Goal: Task Accomplishment & Management: Manage account settings

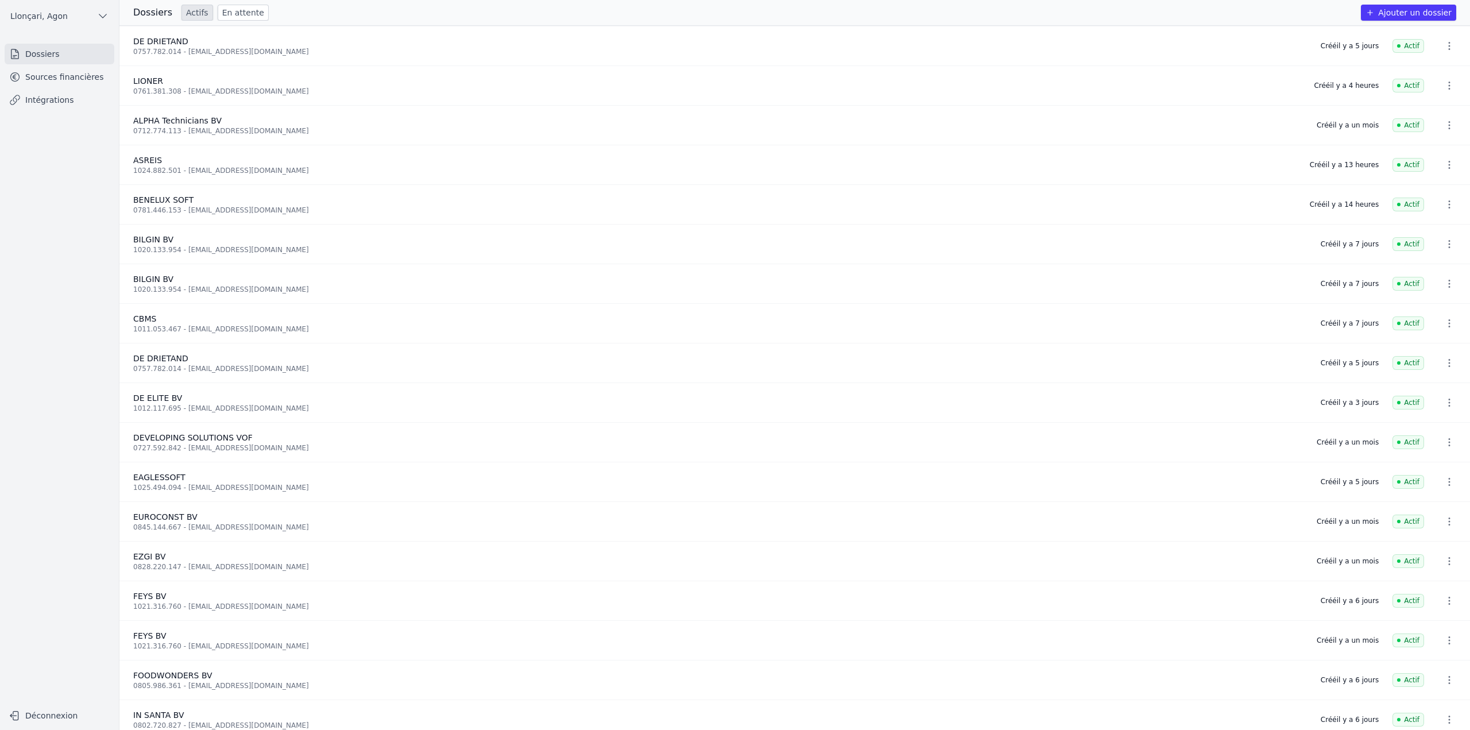
click at [61, 80] on link "Sources financières" at bounding box center [60, 77] width 110 height 21
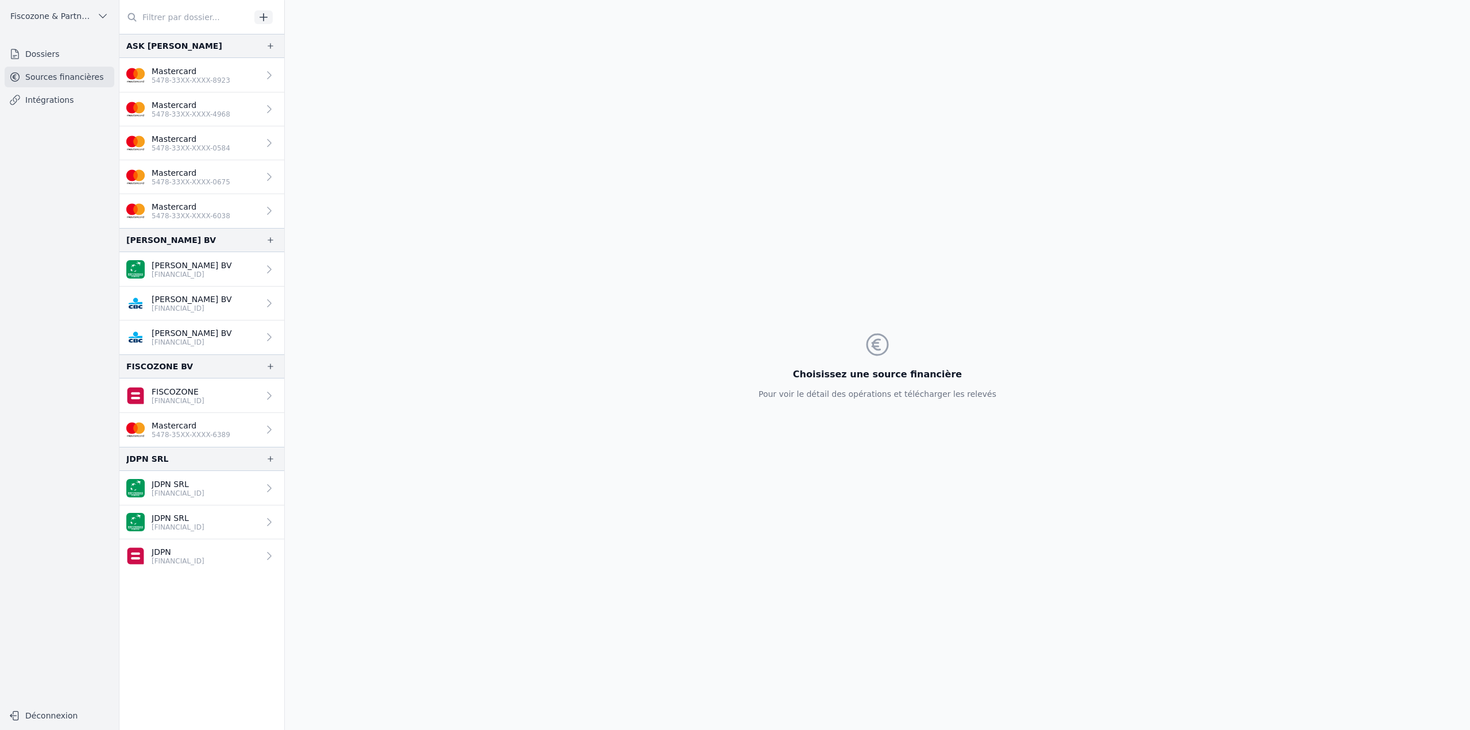
click at [231, 86] on link "Mastercard 5478-33XX-XXXX-8923" at bounding box center [201, 75] width 165 height 34
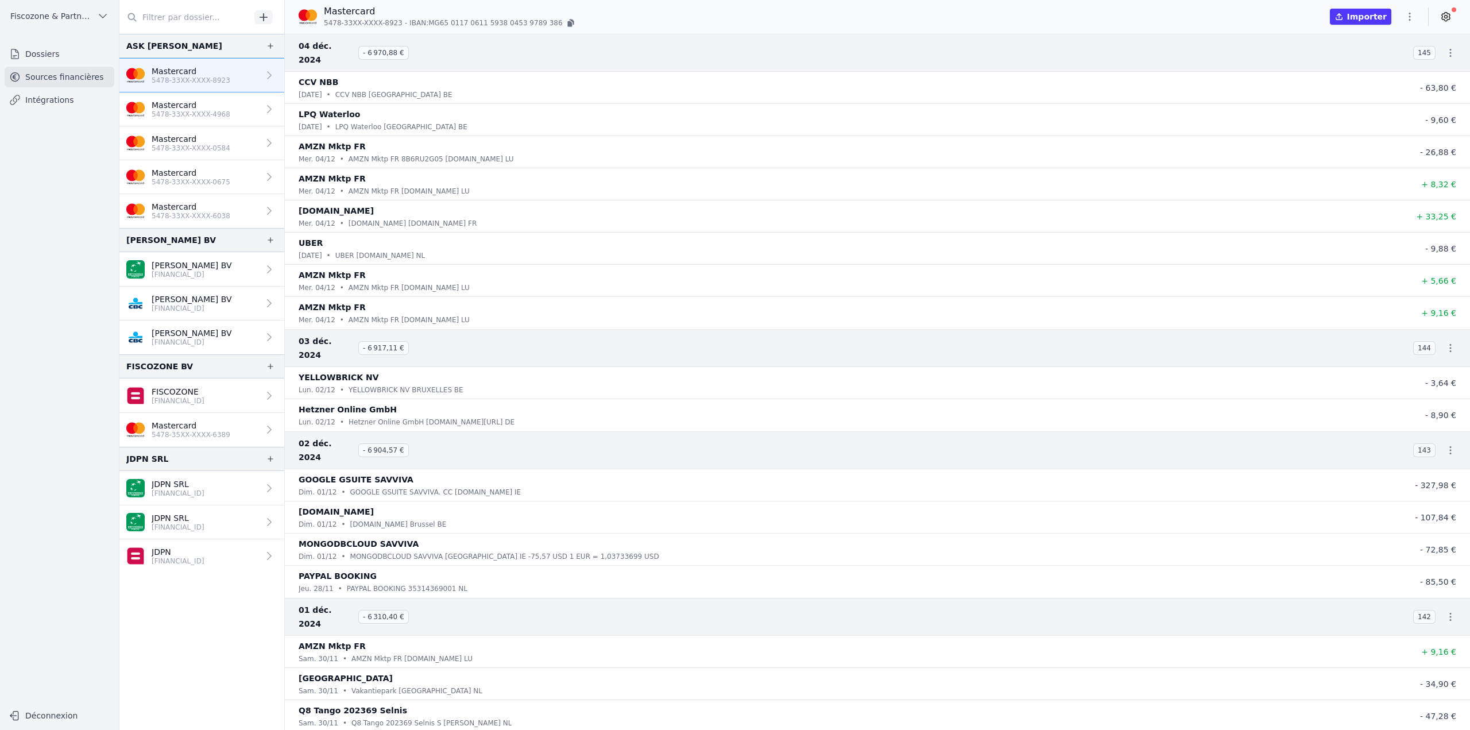
click at [188, 103] on p "Mastercard" at bounding box center [191, 104] width 79 height 11
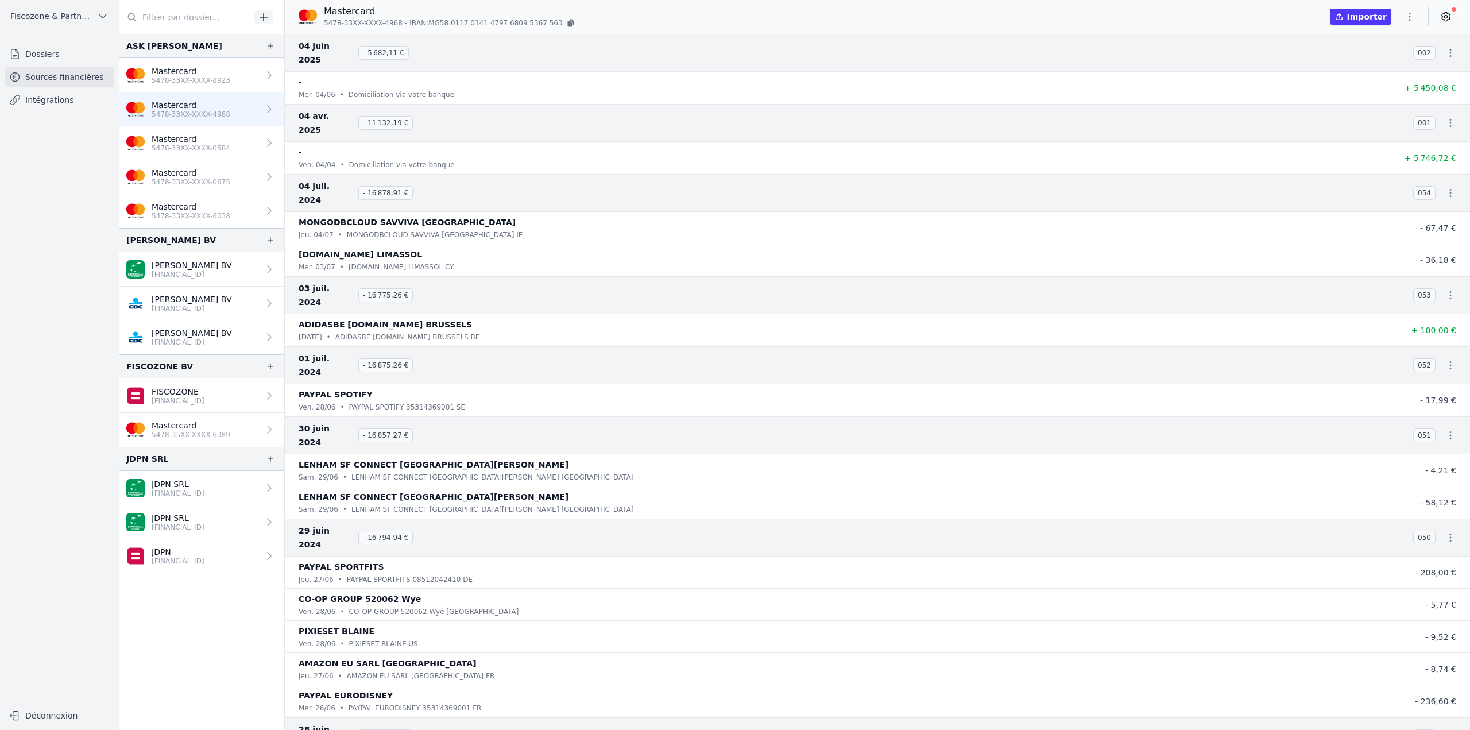
click at [206, 136] on p "Mastercard" at bounding box center [191, 138] width 79 height 11
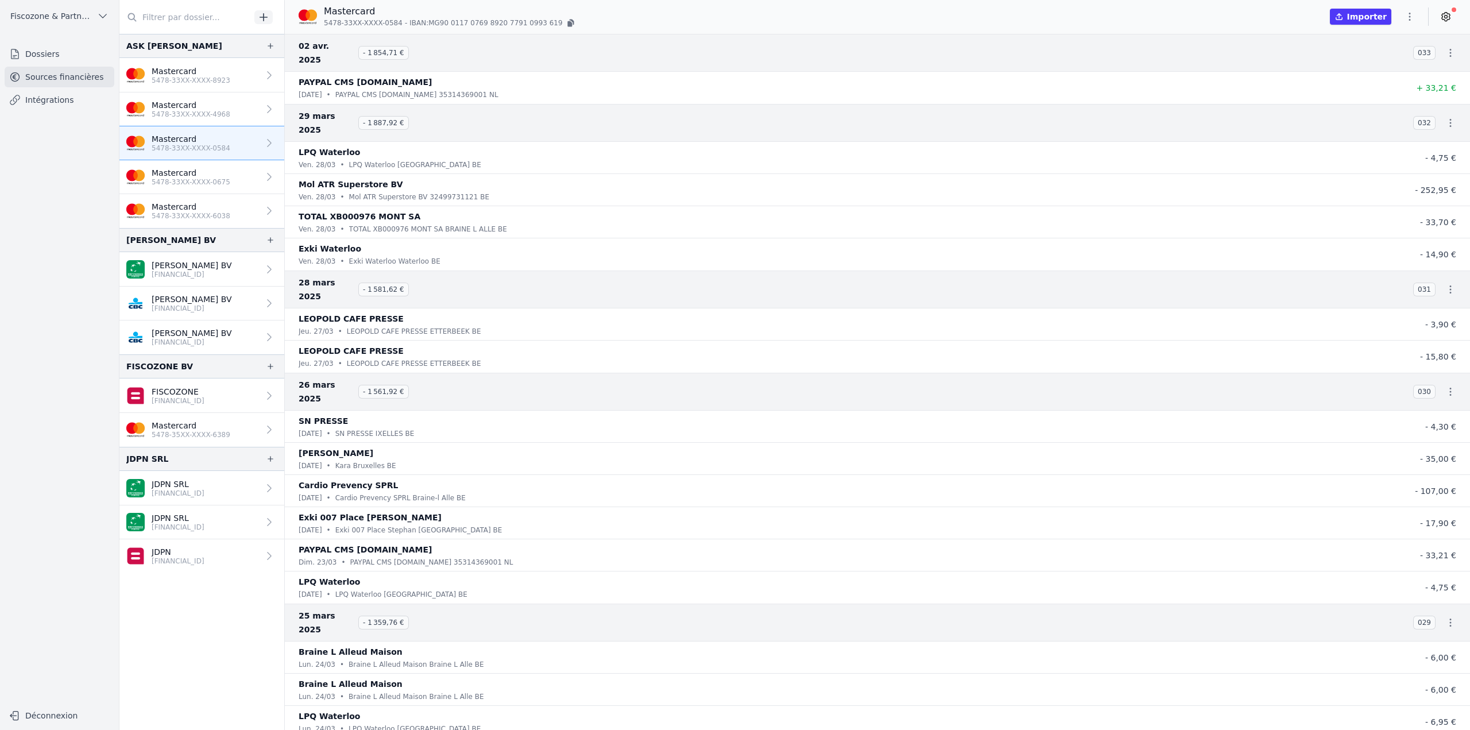
click at [217, 183] on p "5478-33XX-XXXX-0675" at bounding box center [191, 181] width 79 height 9
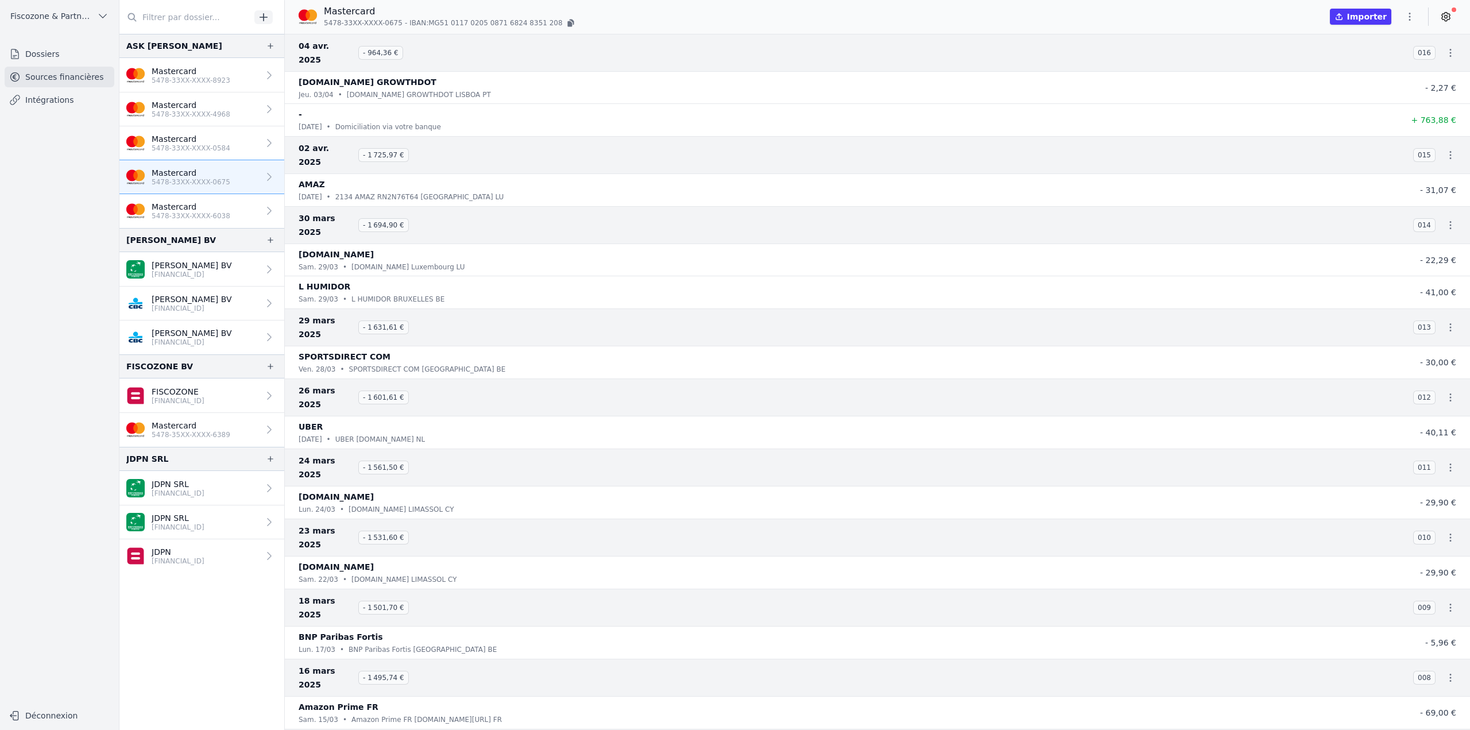
click at [210, 217] on p "5478-33XX-XXXX-6038" at bounding box center [191, 215] width 79 height 9
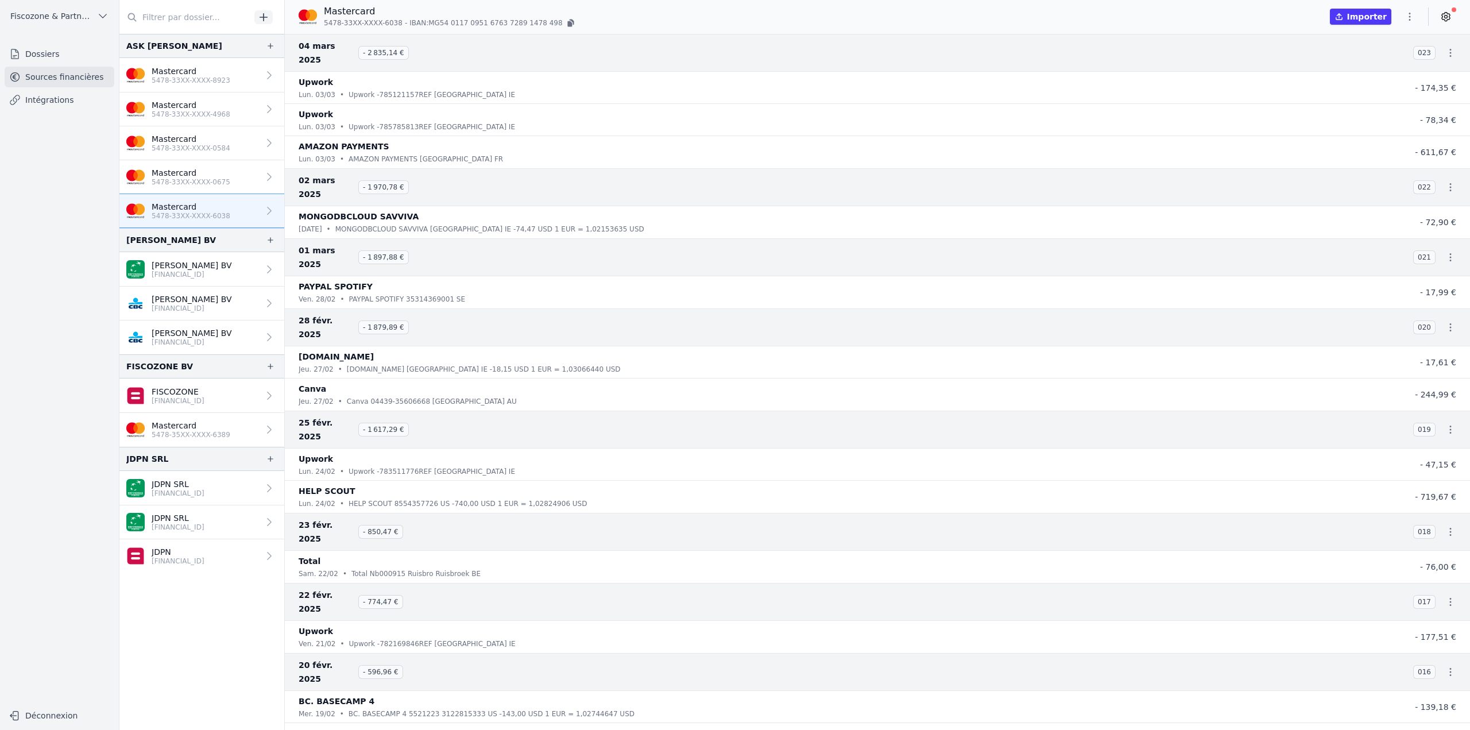
click at [1414, 18] on icon "button" at bounding box center [1409, 16] width 11 height 11
click at [1371, 57] on button "Exporter" at bounding box center [1382, 62] width 83 height 21
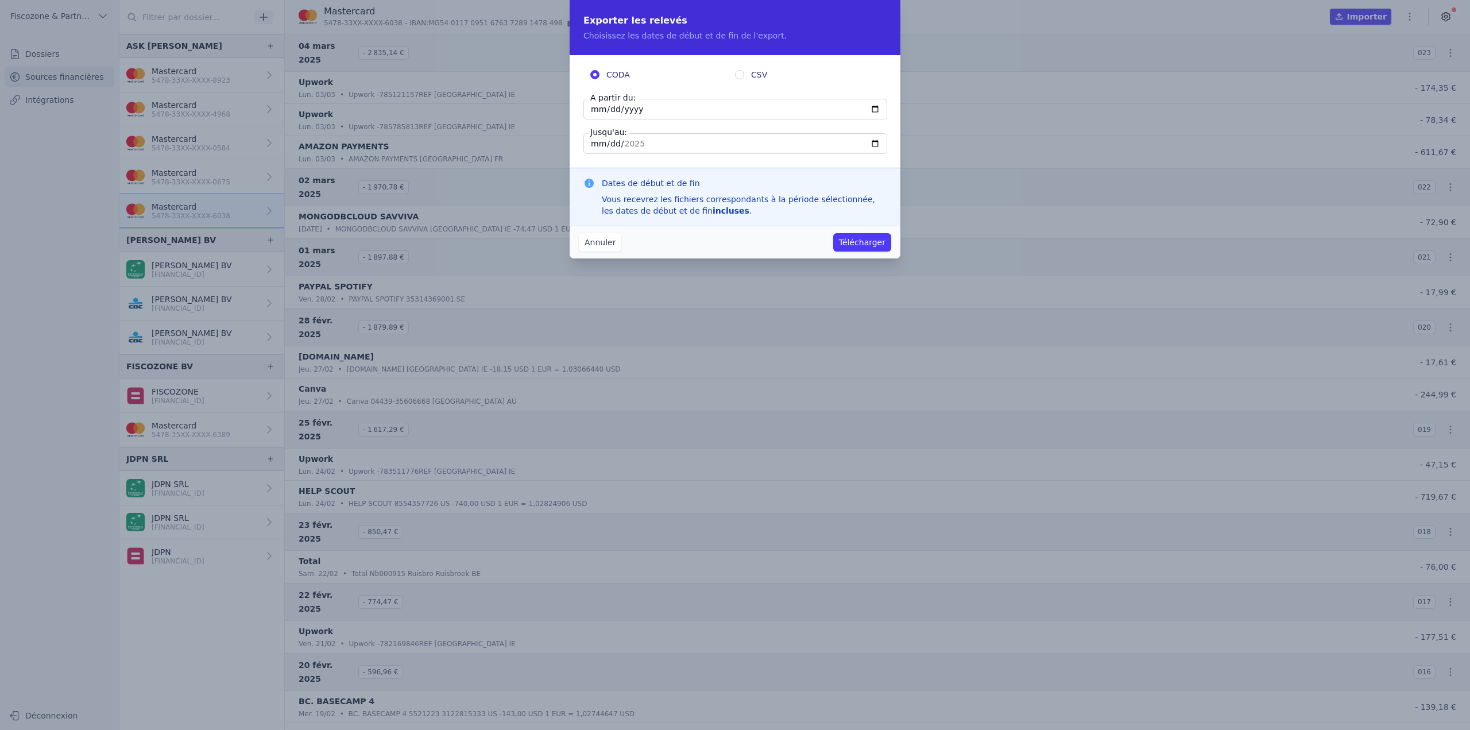
click at [764, 71] on span "CSV" at bounding box center [759, 74] width 16 height 11
click at [744, 71] on input "CSV" at bounding box center [739, 74] width 9 height 9
radio input "true"
radio input "false"
click at [858, 241] on button "Télécharger" at bounding box center [862, 242] width 58 height 18
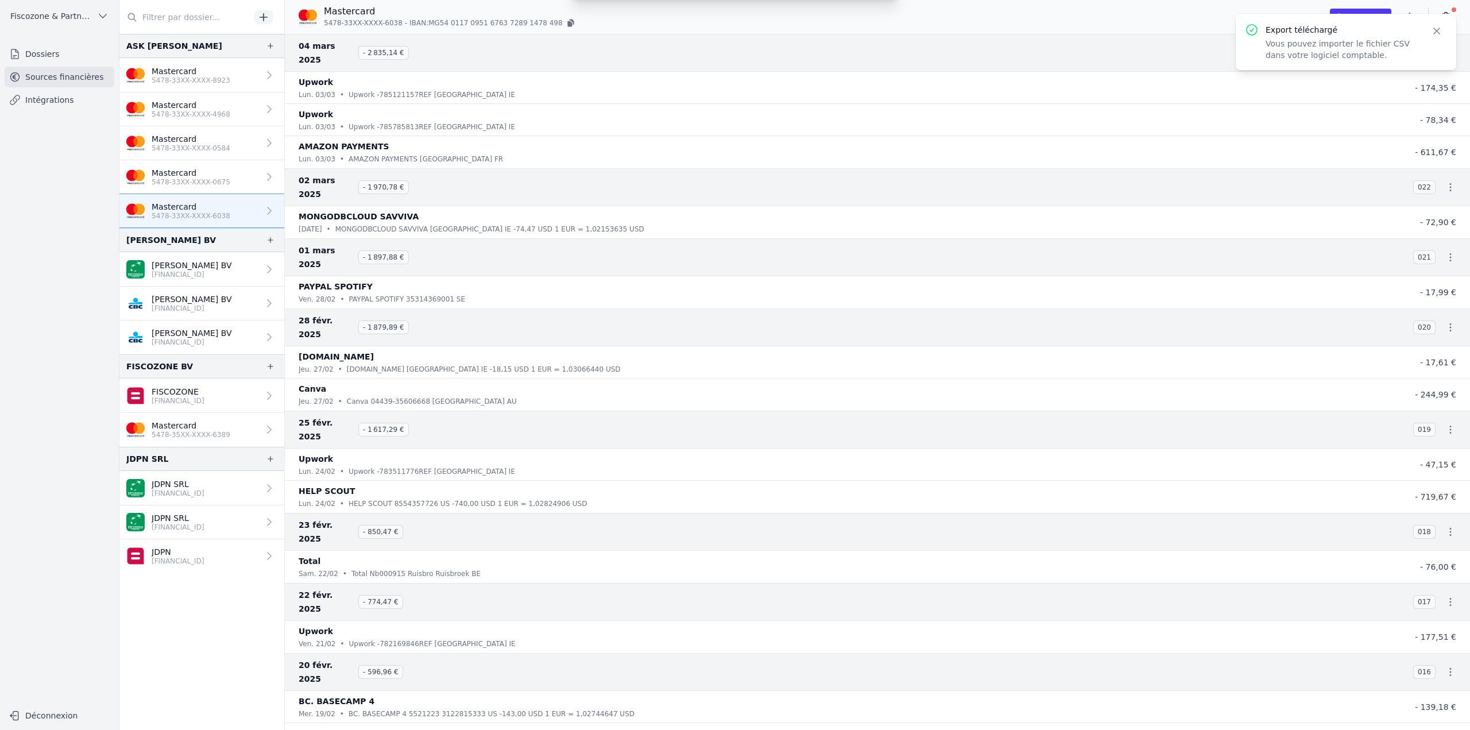
click at [185, 175] on div "Exporter les relevés Choisissez les dates de début et de fin de l'export. CODA …" at bounding box center [735, 365] width 1470 height 730
click at [227, 171] on link "Mastercard 5478-33XX-XXXX-0675" at bounding box center [201, 177] width 165 height 34
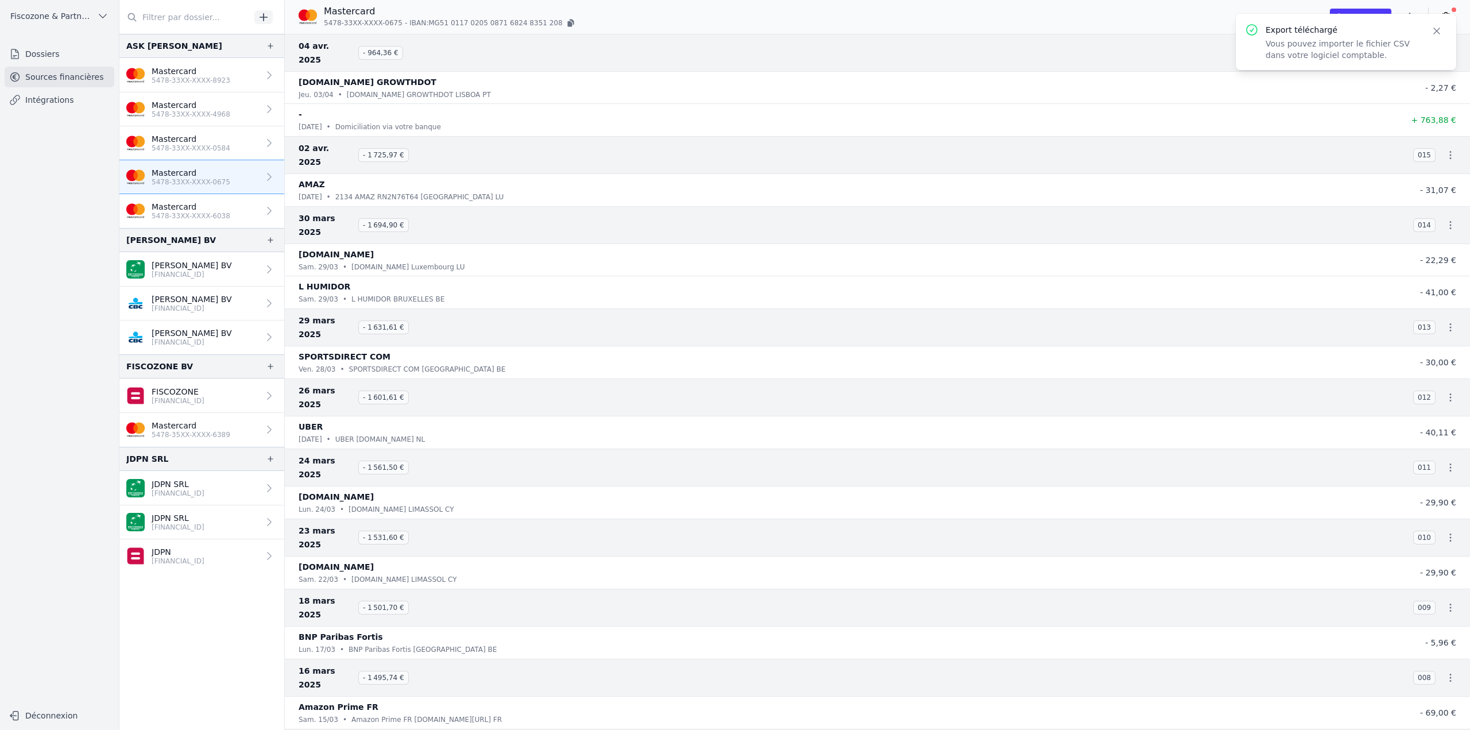
click at [1435, 26] on icon "button" at bounding box center [1436, 30] width 11 height 11
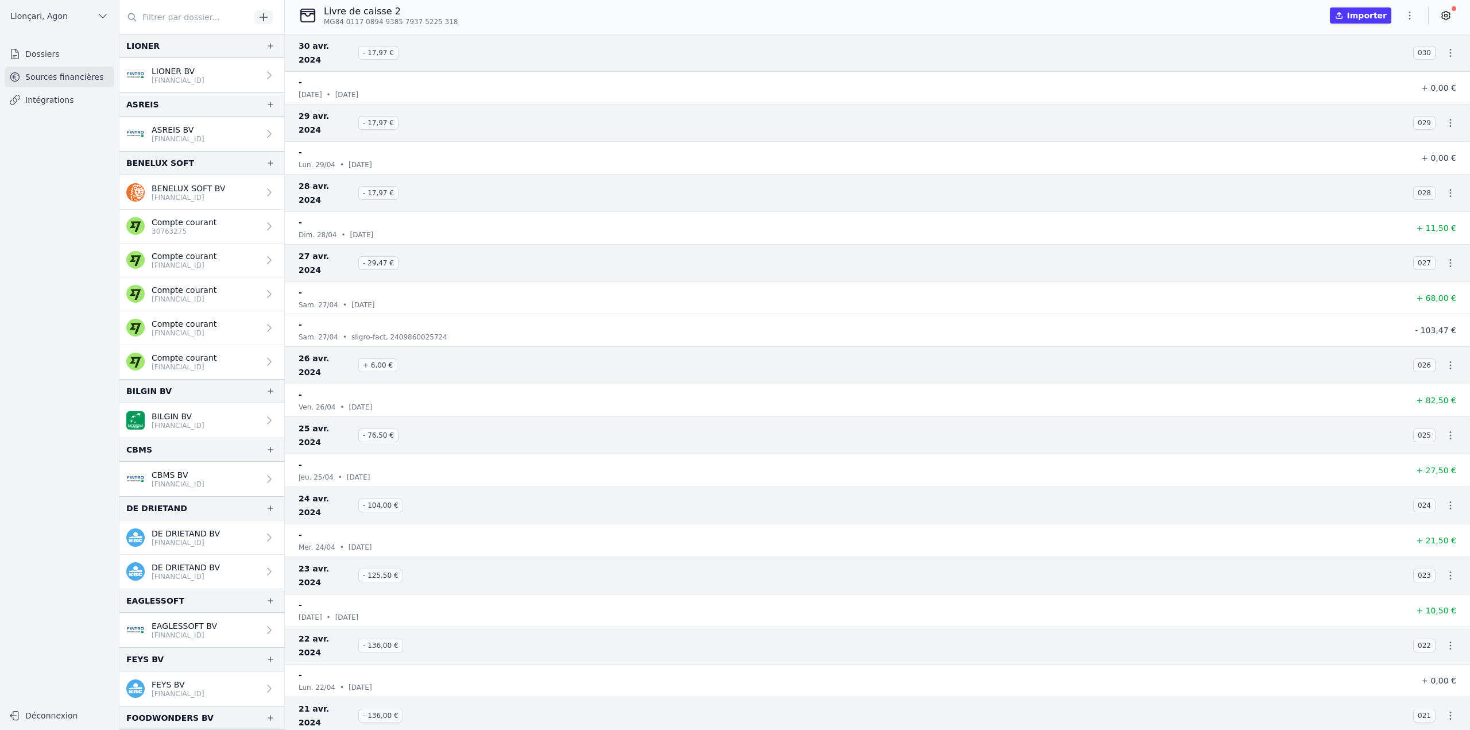
click at [80, 223] on nav "Dossiers Sources financières Intégrations" at bounding box center [59, 369] width 100 height 651
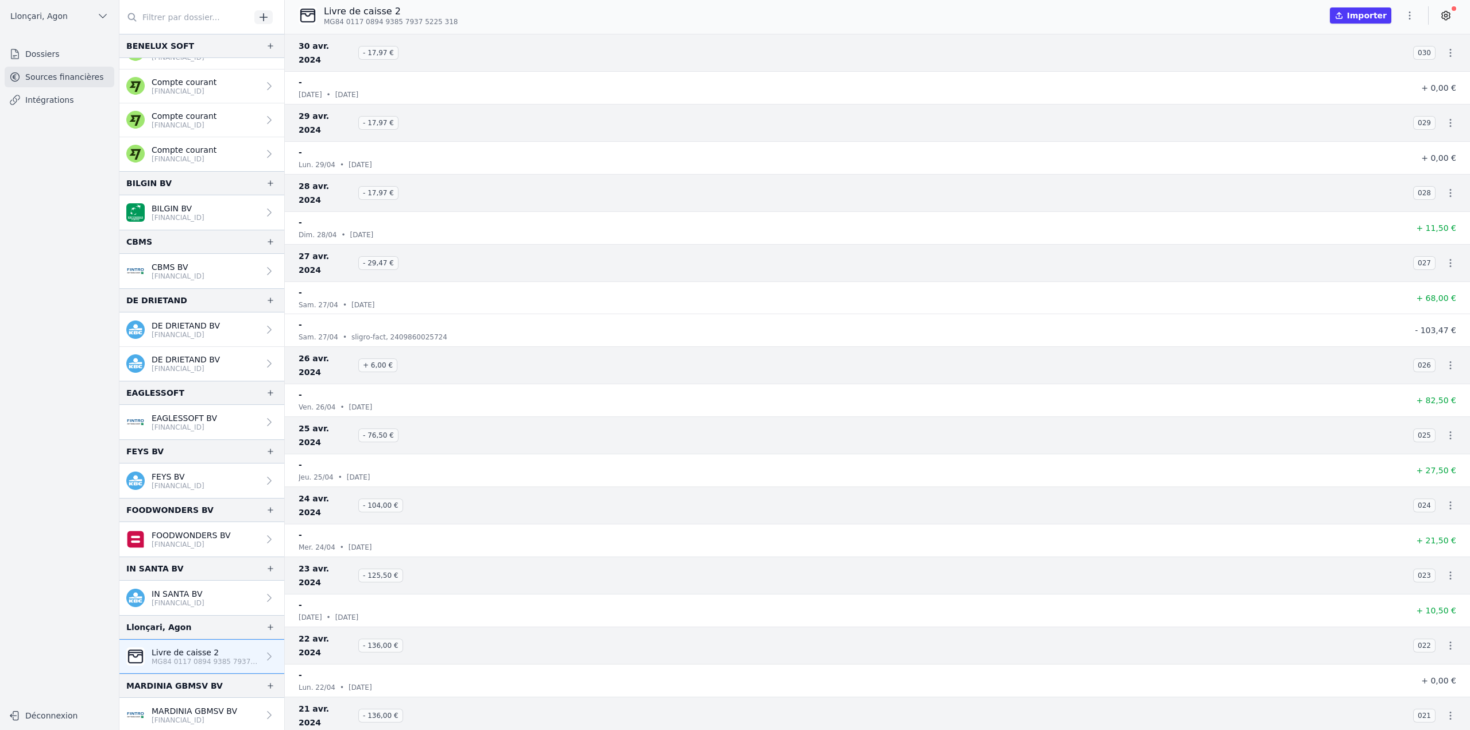
scroll to position [159, 0]
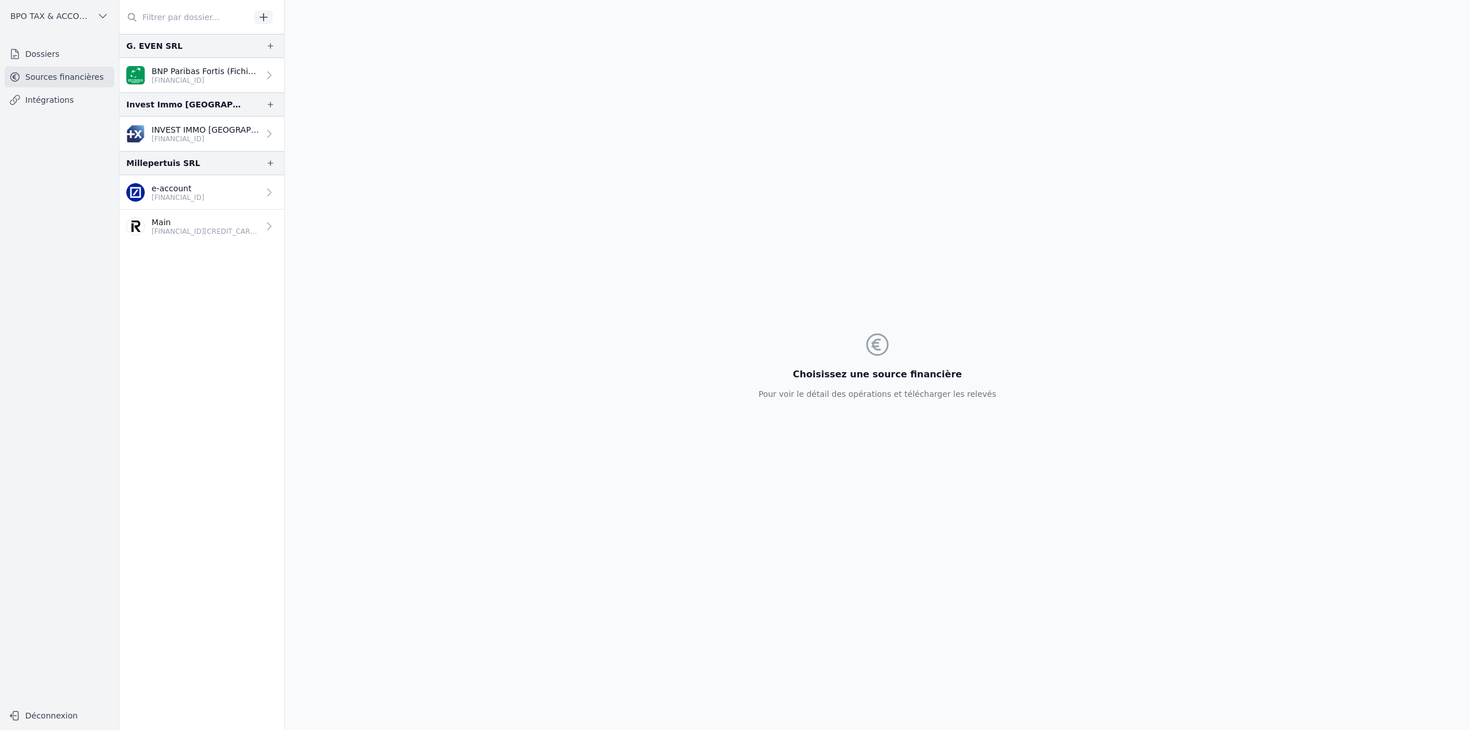
click at [186, 142] on p "FR76 1460 7002 3500 3524 7110 031" at bounding box center [205, 138] width 107 height 9
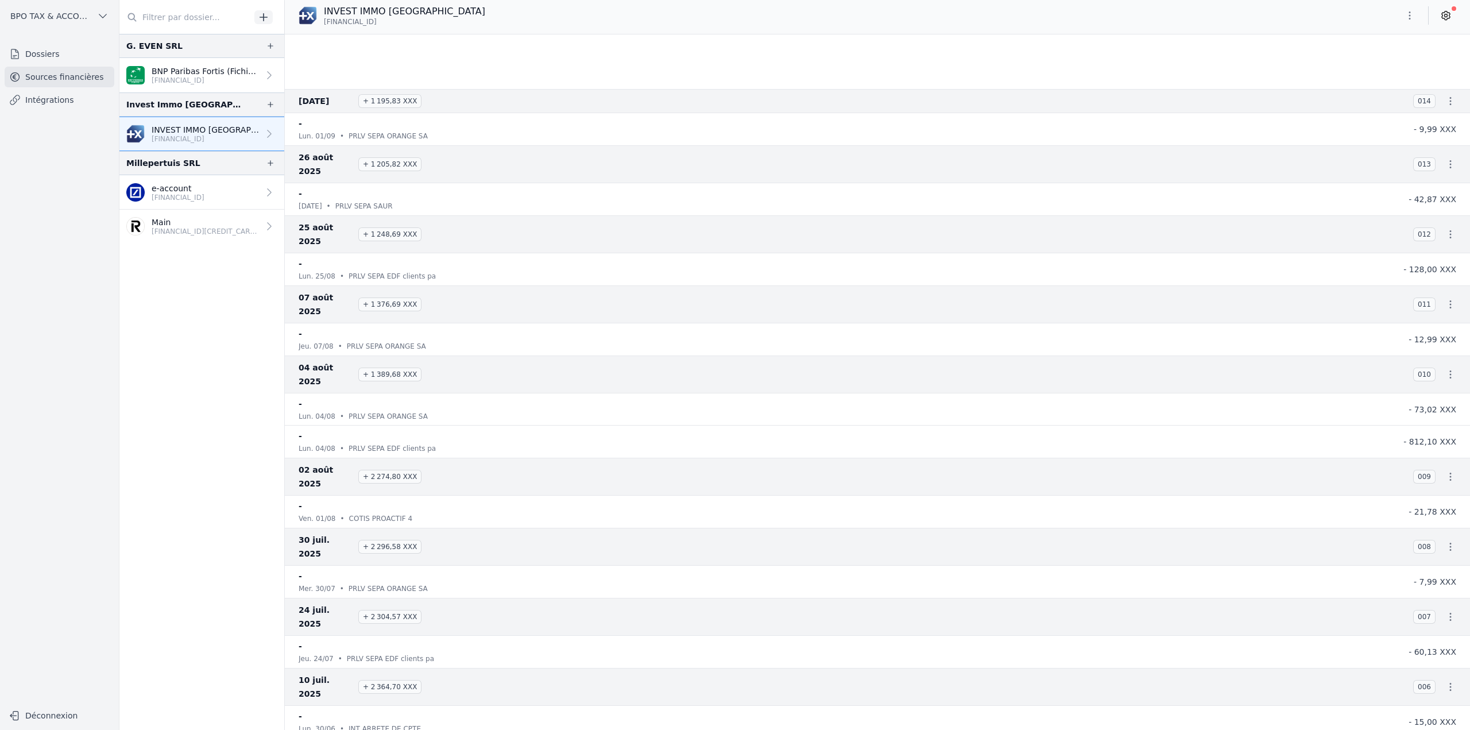
scroll to position [333, 0]
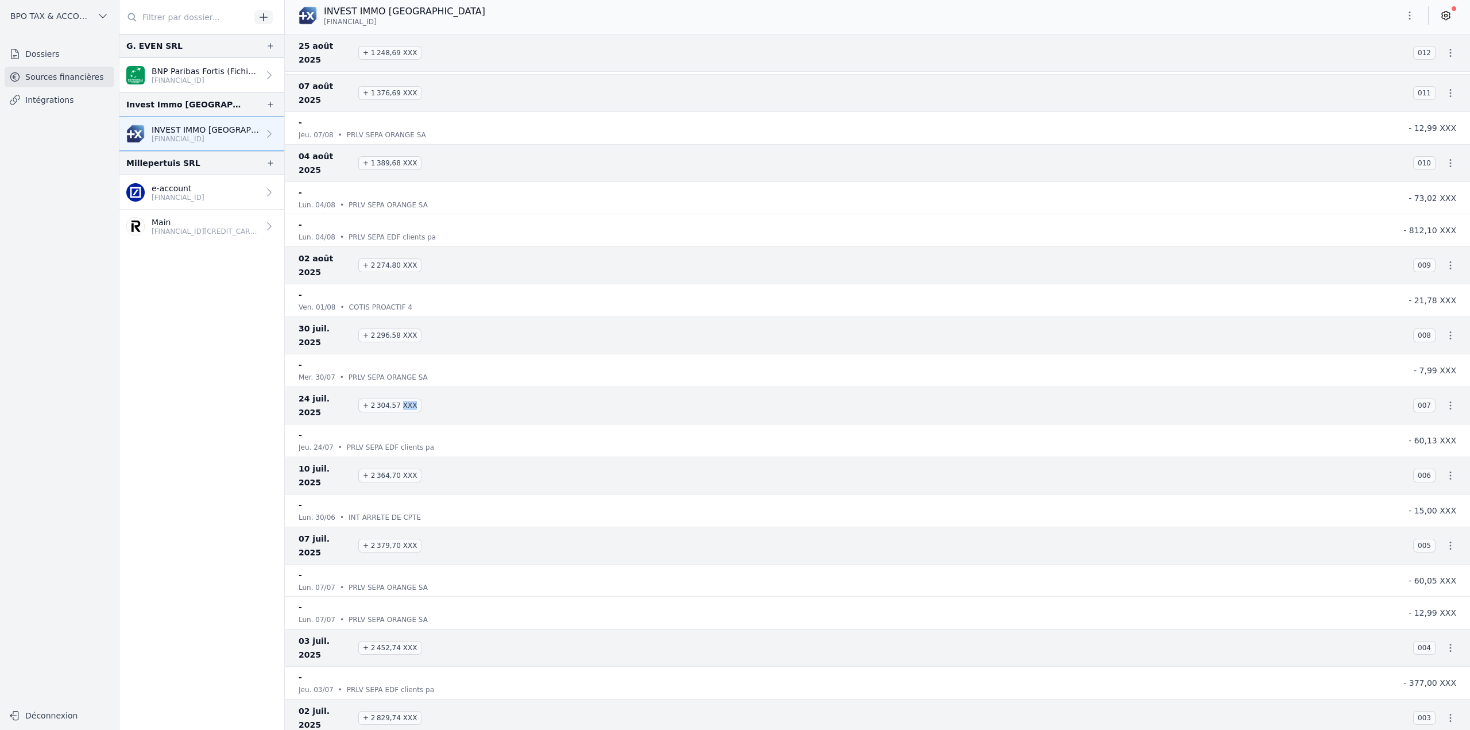
drag, startPoint x: 397, startPoint y: 316, endPoint x: 413, endPoint y: 314, distance: 16.2
click at [413, 399] on span "+ 2 304,57 XXX" at bounding box center [389, 406] width 63 height 14
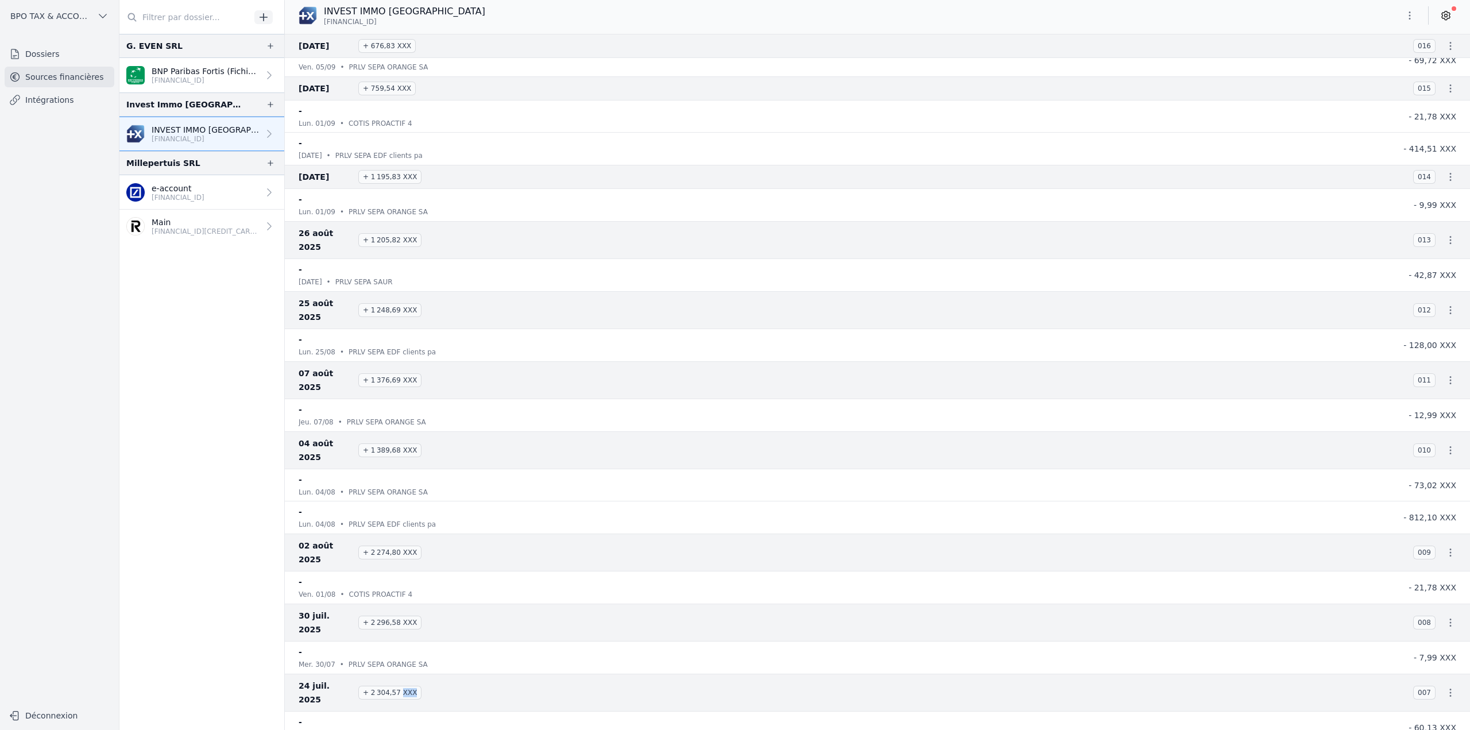
drag, startPoint x: 320, startPoint y: 24, endPoint x: 560, endPoint y: 31, distance: 239.6
click at [560, 31] on div "INVEST IMMO BELGIUM FR76 1460 7002 3500 3524 7110 031" at bounding box center [877, 17] width 1185 height 34
click at [235, 68] on p "BNP Paribas Fortis (Fichiers importés)" at bounding box center [205, 70] width 107 height 11
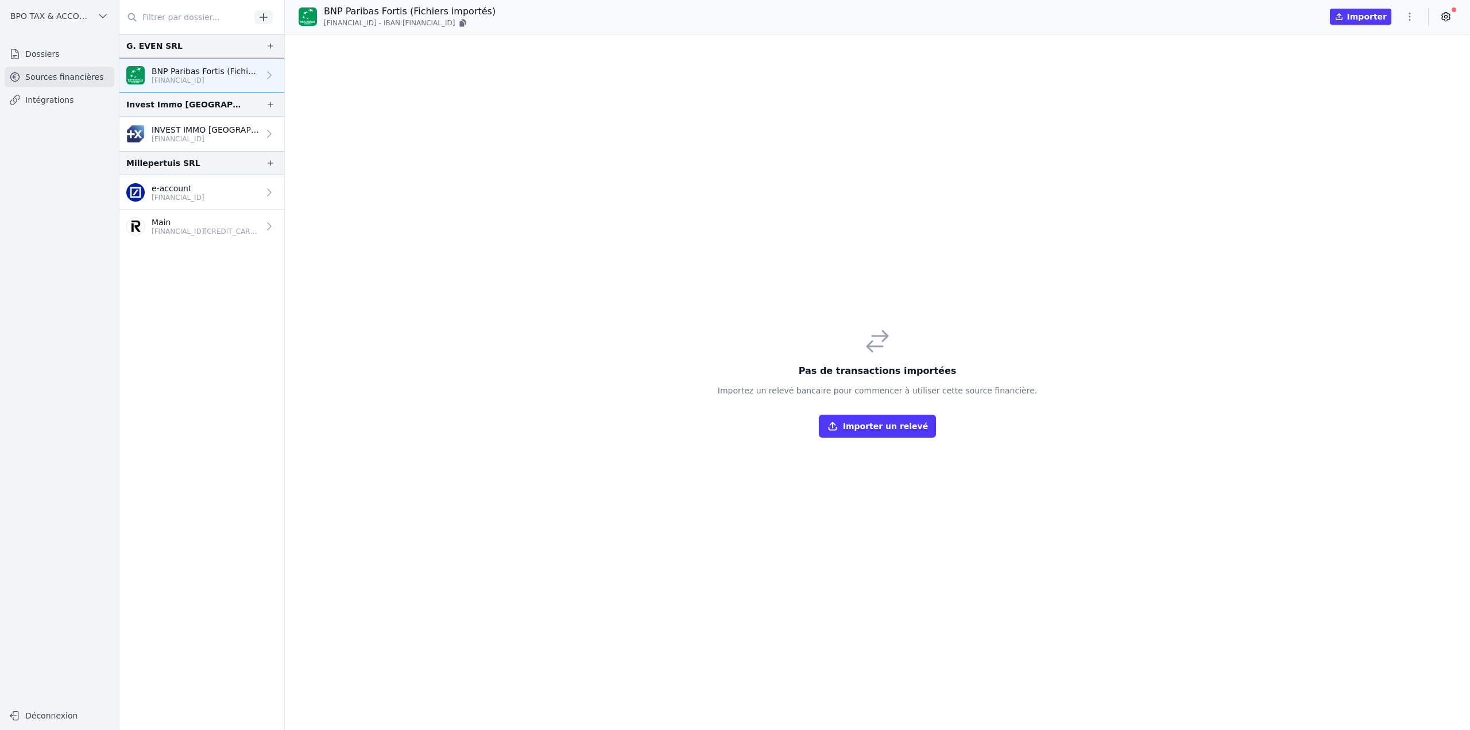
click at [228, 183] on link "e-account BE92 6118 7630 3023" at bounding box center [201, 192] width 165 height 34
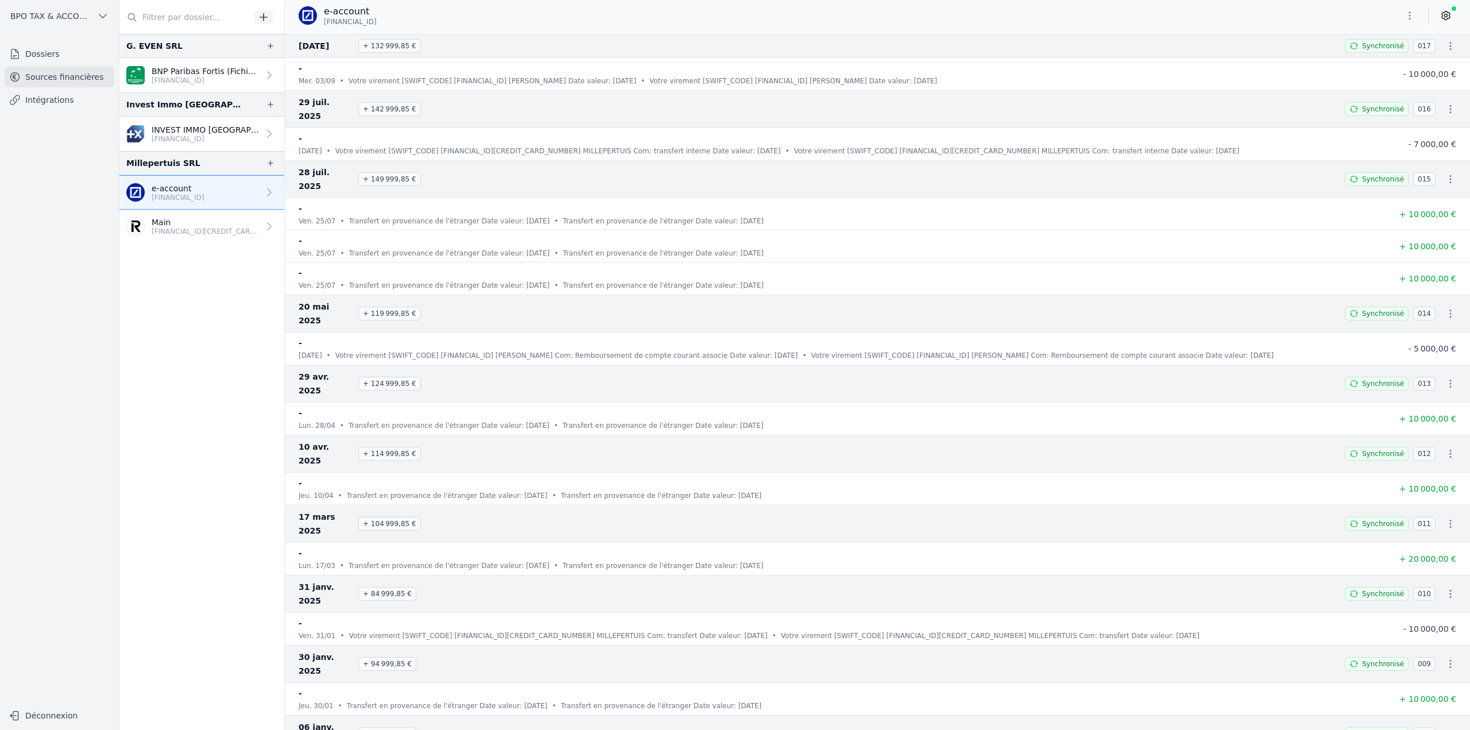
click at [225, 140] on p "FR76 1460 7002 3500 3524 7110 031" at bounding box center [205, 138] width 107 height 9
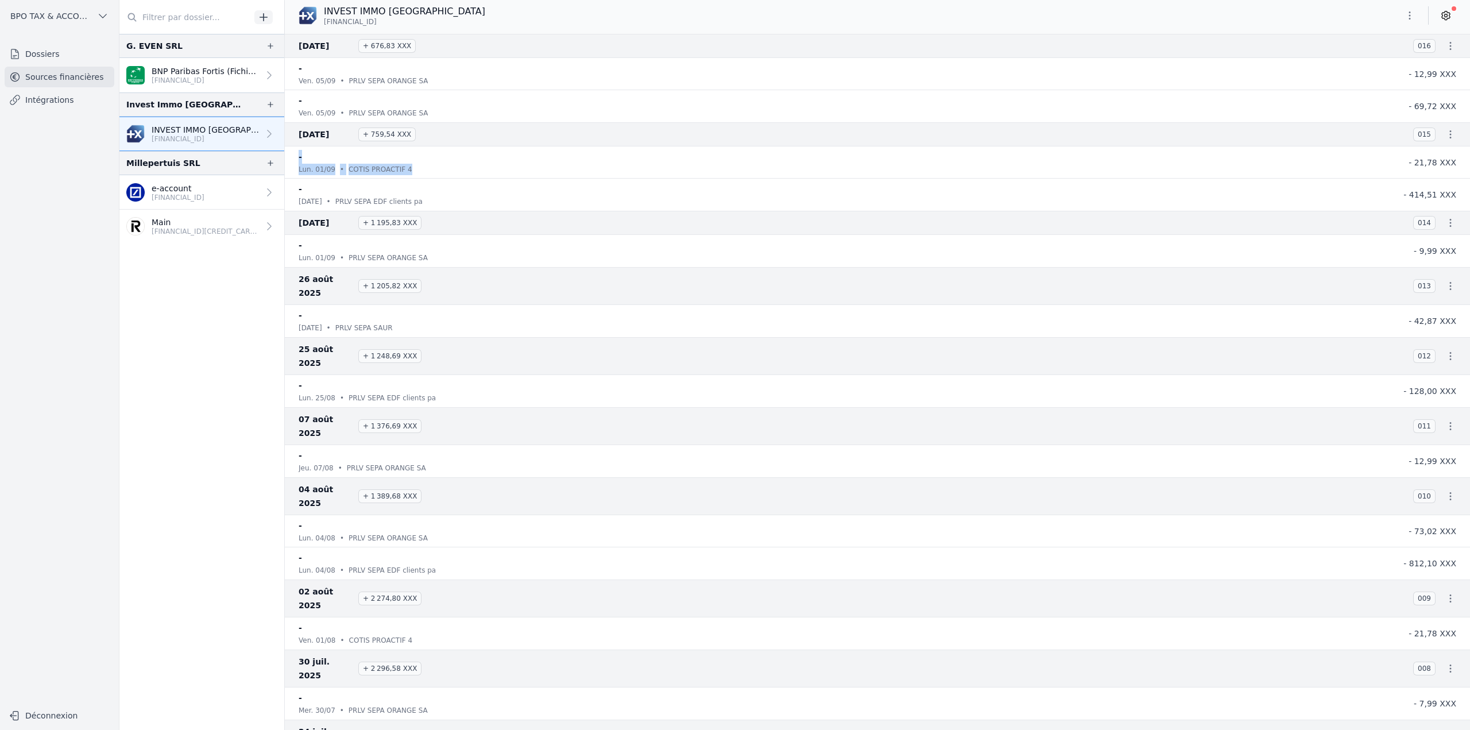
drag, startPoint x: 299, startPoint y: 156, endPoint x: 477, endPoint y: 164, distance: 178.8
click at [477, 164] on div "- lun. 01/09 • COTIS PROACTIF 4" at bounding box center [843, 162] width 1089 height 25
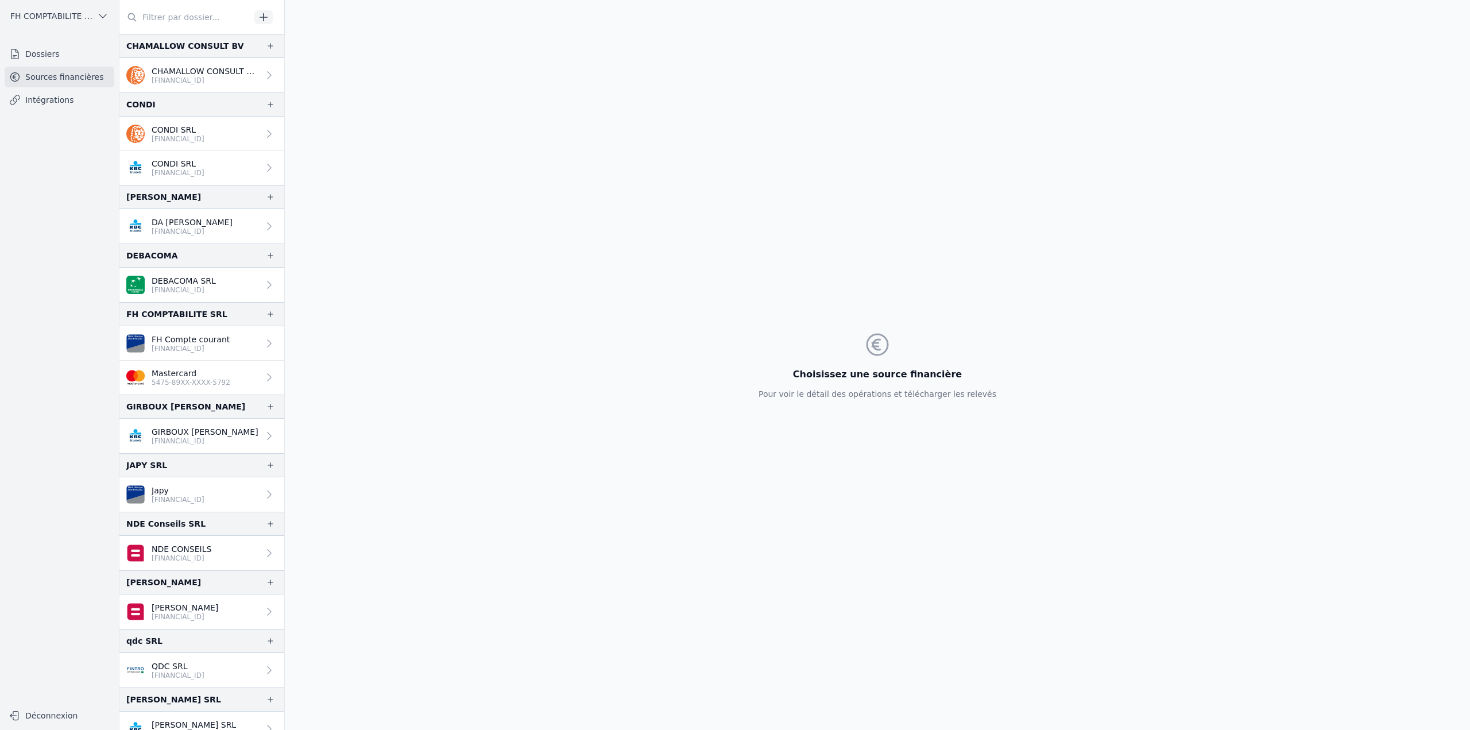
click at [207, 372] on p "Mastercard" at bounding box center [191, 373] width 79 height 11
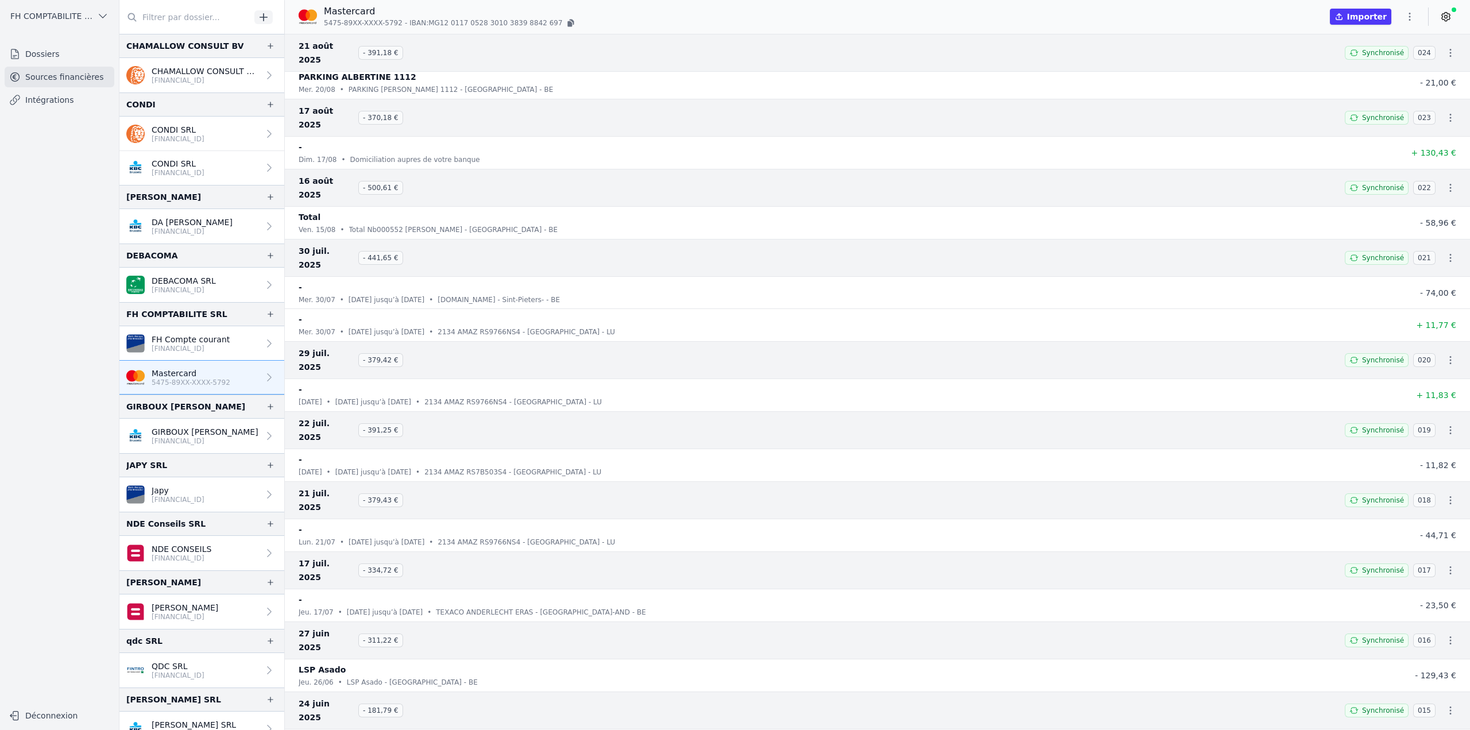
scroll to position [1161, 0]
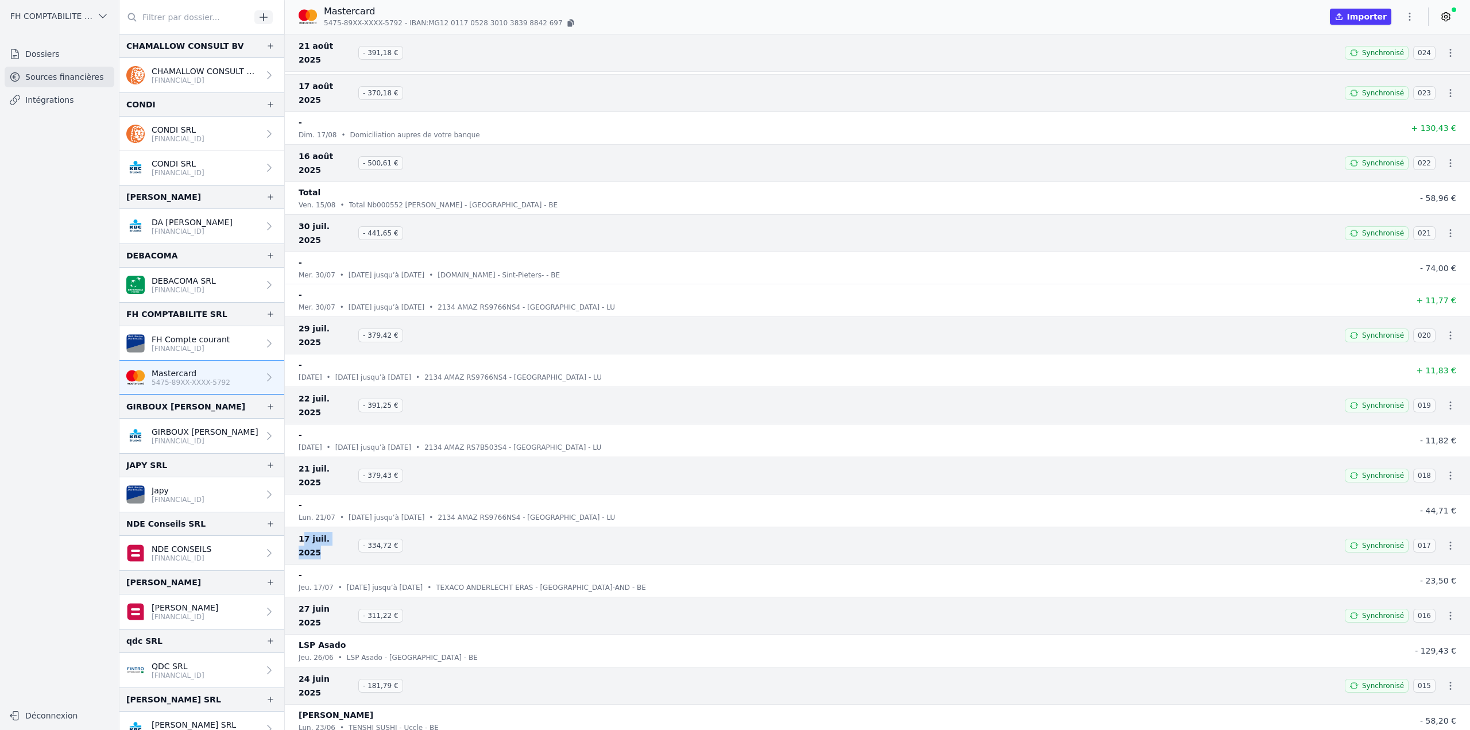
drag, startPoint x: 301, startPoint y: 429, endPoint x: 351, endPoint y: 429, distance: 50.0
click at [351, 532] on span "17 juil. 2025" at bounding box center [326, 546] width 55 height 28
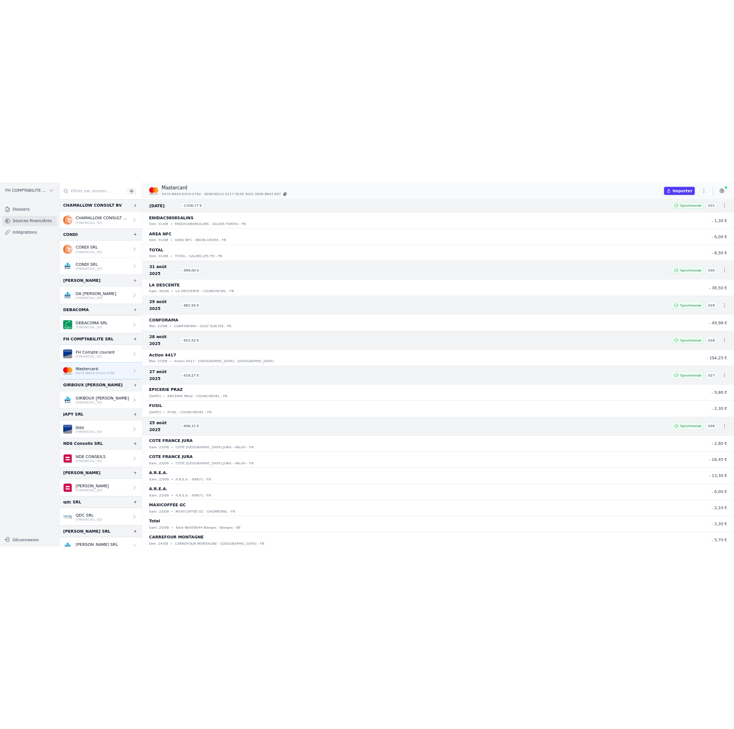
scroll to position [0, 0]
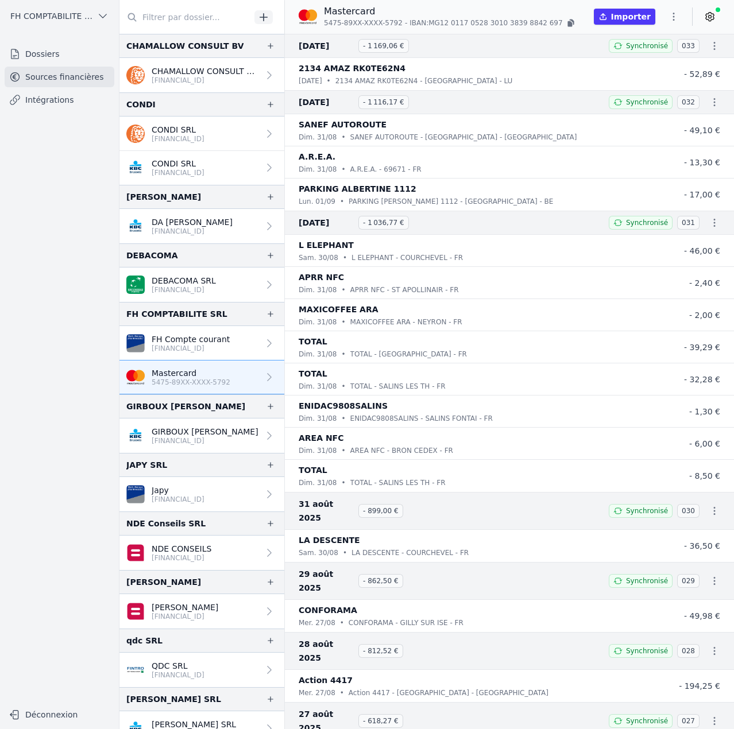
click at [670, 20] on icon "button" at bounding box center [673, 16] width 11 height 11
click at [646, 60] on button "Exporter" at bounding box center [646, 62] width 83 height 21
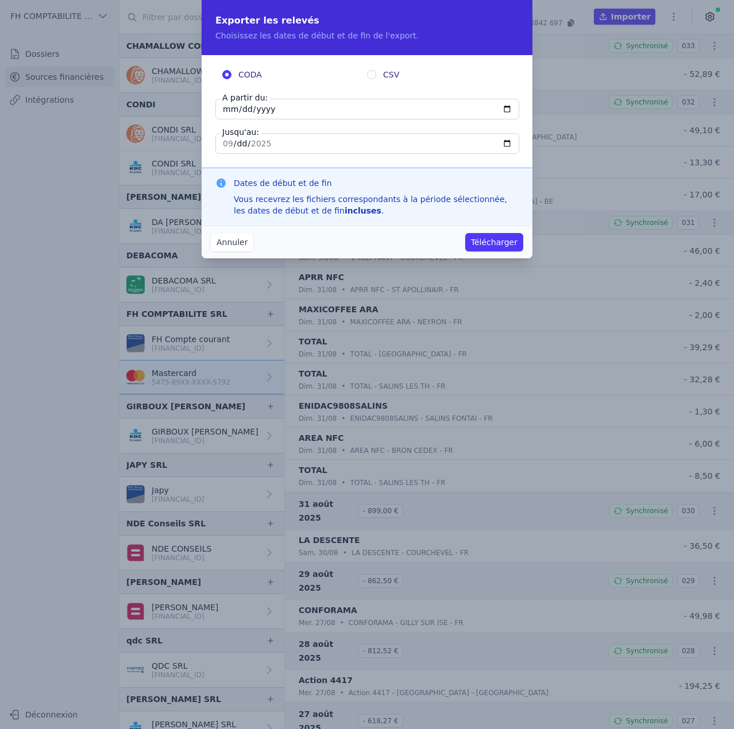
click at [368, 80] on label "CSV" at bounding box center [439, 74] width 145 height 11
click at [368, 79] on input "CSV" at bounding box center [371, 74] width 9 height 9
radio input "true"
radio input "false"
click at [241, 109] on input "[DATE]" at bounding box center [367, 109] width 304 height 21
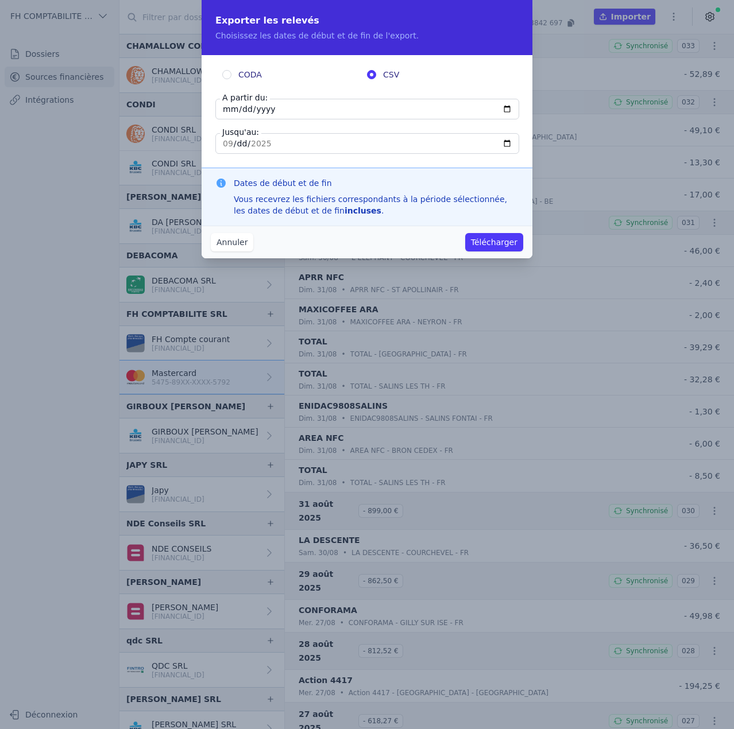
type input "[DATE]"
click at [488, 242] on button "Télécharger" at bounding box center [494, 242] width 58 height 18
click at [243, 106] on input "2025-09-08" at bounding box center [367, 109] width 304 height 21
click at [509, 109] on input "2025-09-08" at bounding box center [367, 109] width 304 height 21
click at [234, 114] on input "2025-09-08" at bounding box center [367, 109] width 304 height 21
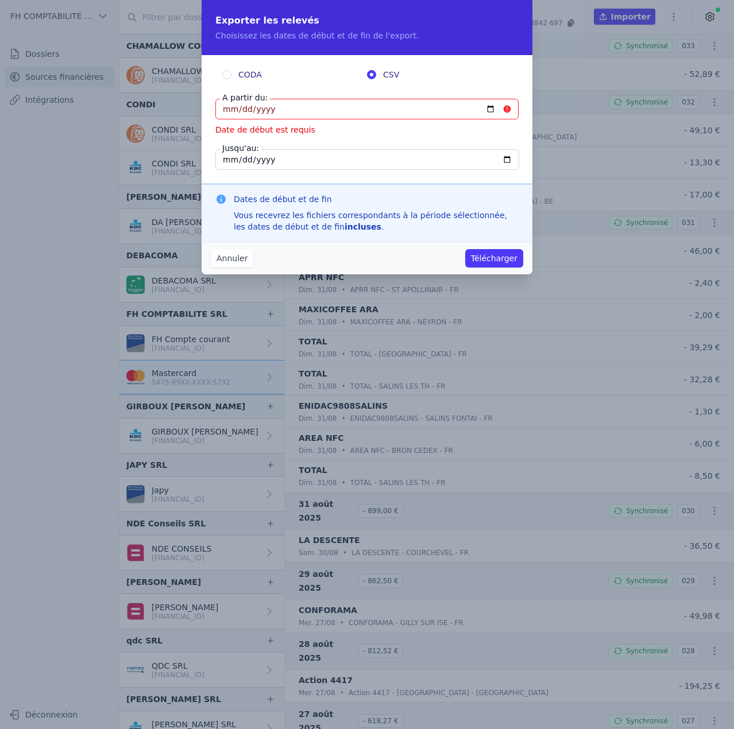
type input "2025-08-08"
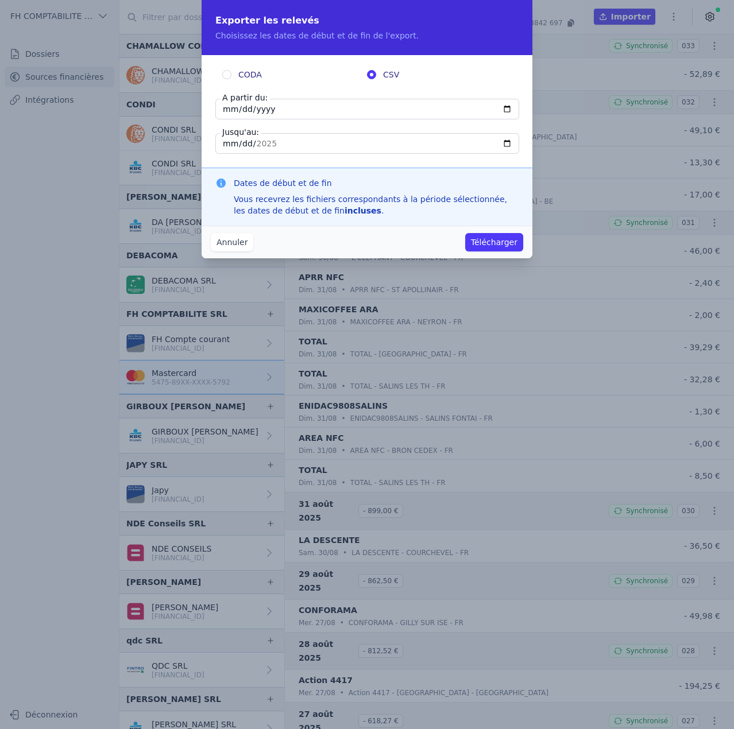
type input "2025-08-09"
click at [230, 143] on input "2025-09-03" at bounding box center [367, 143] width 304 height 21
type input "2025-03-03"
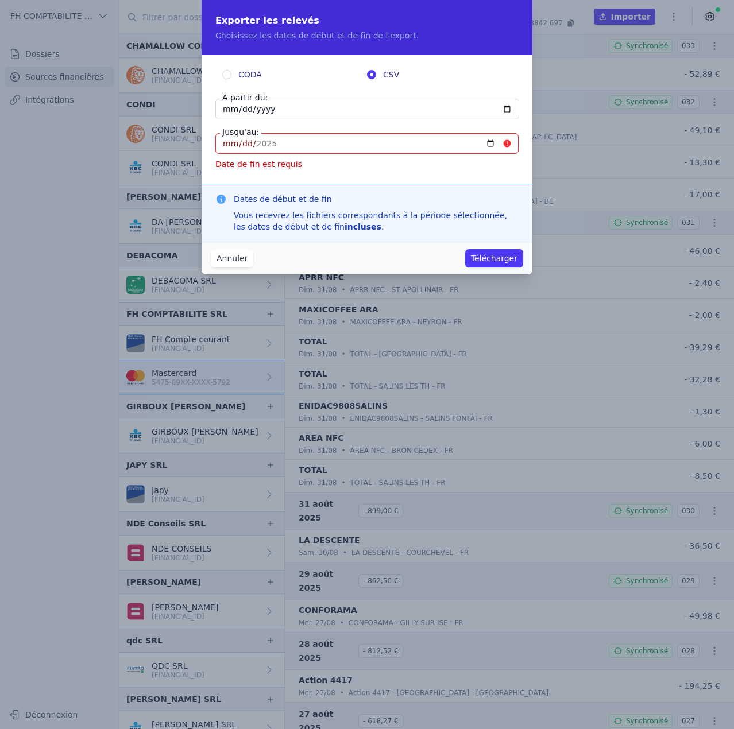
type input "2025-03-09"
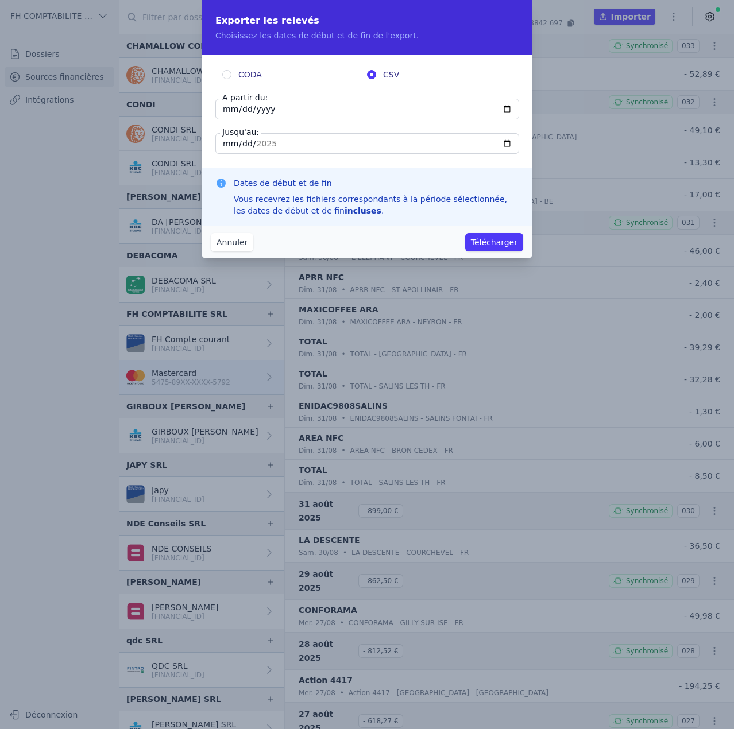
type input "2025-09-09"
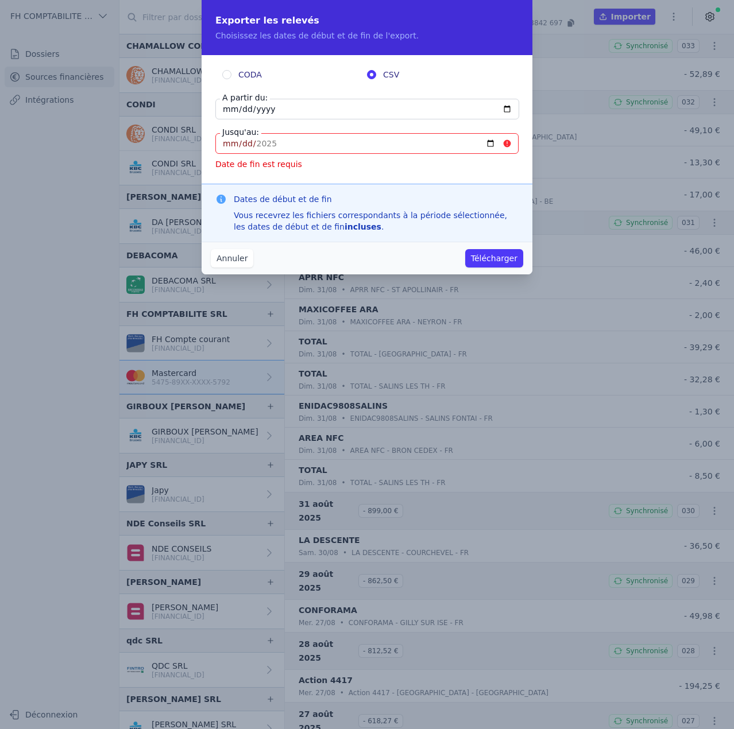
type input "2025-09-03"
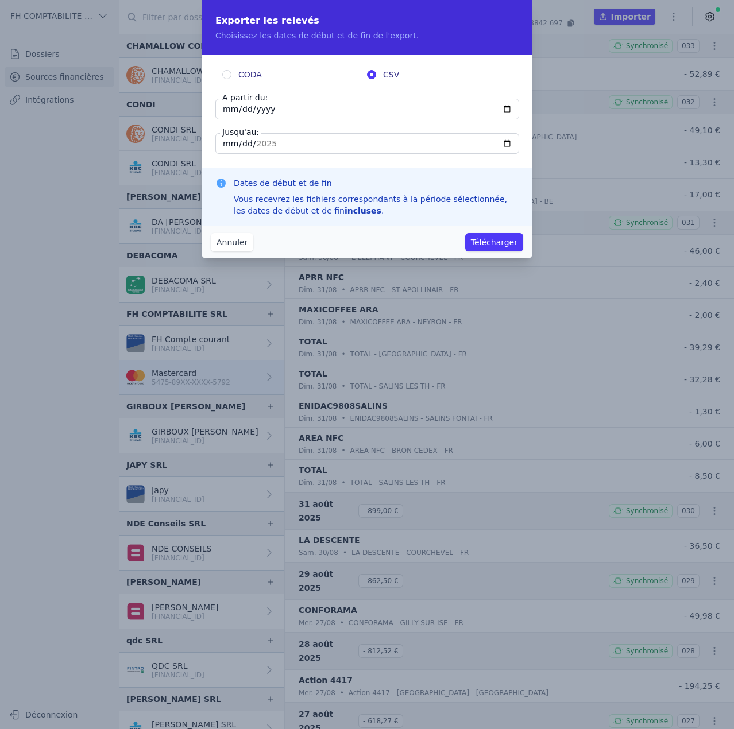
click at [507, 244] on button "Télécharger" at bounding box center [494, 242] width 58 height 18
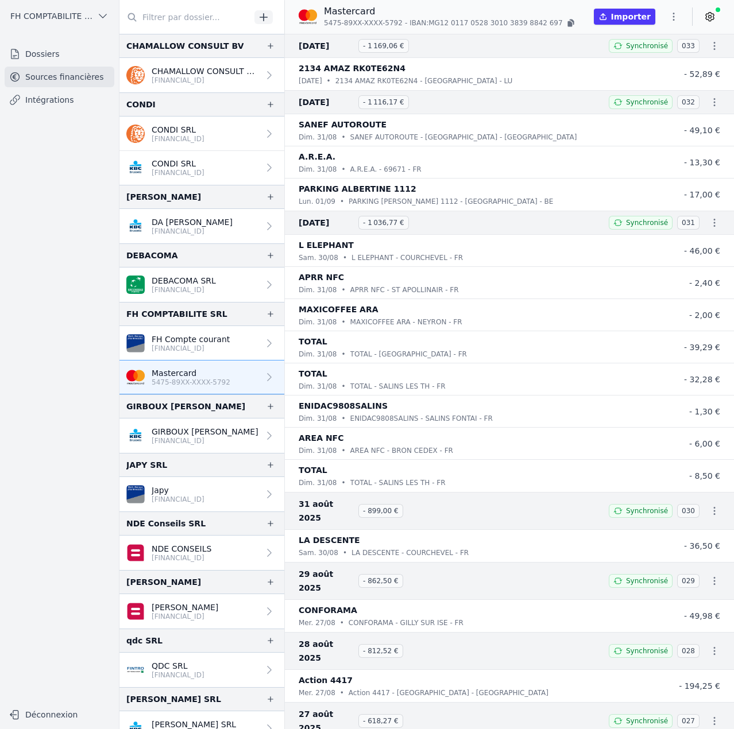
click at [678, 18] on icon "button" at bounding box center [673, 16] width 11 height 11
click at [653, 80] on button "Import CSV *" at bounding box center [646, 83] width 83 height 21
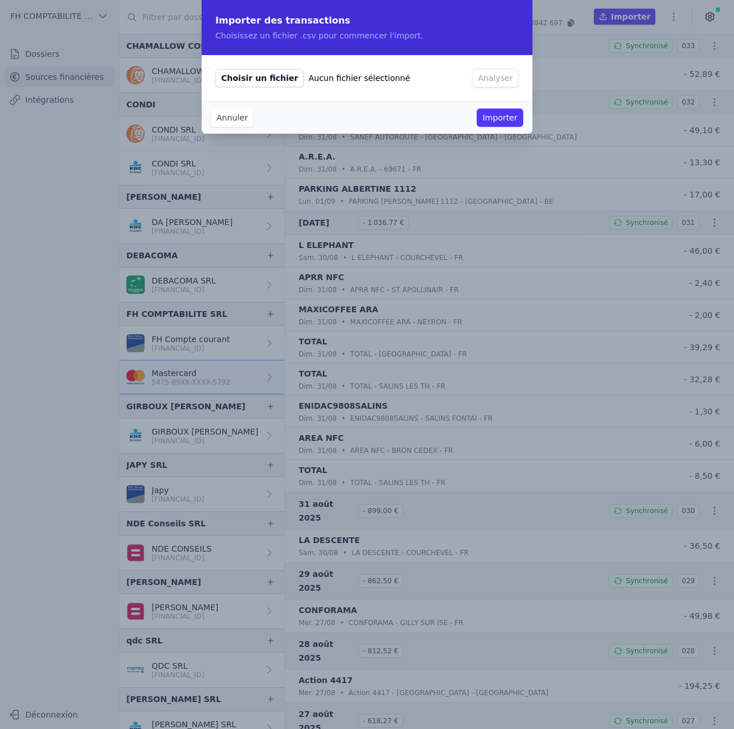
click at [244, 76] on span "Choisir un fichier" at bounding box center [259, 78] width 88 height 18
click at [215, 69] on input "Choisir un fichier Aucun fichier sélectionné" at bounding box center [215, 68] width 1 height 1
click at [275, 80] on span "Choisir un fichier" at bounding box center [259, 78] width 88 height 18
click at [215, 69] on input "Choisir un fichier Aucun fichier sélectionné" at bounding box center [215, 68] width 1 height 1
type input "C:\fakepath\FH ajout transaction.csv"
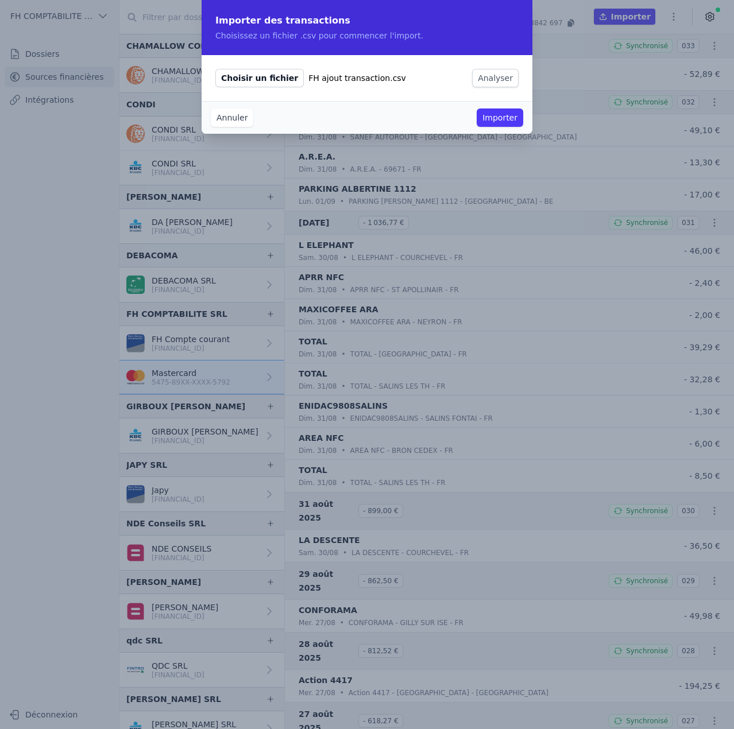
click at [506, 81] on button "Analyser" at bounding box center [495, 78] width 47 height 18
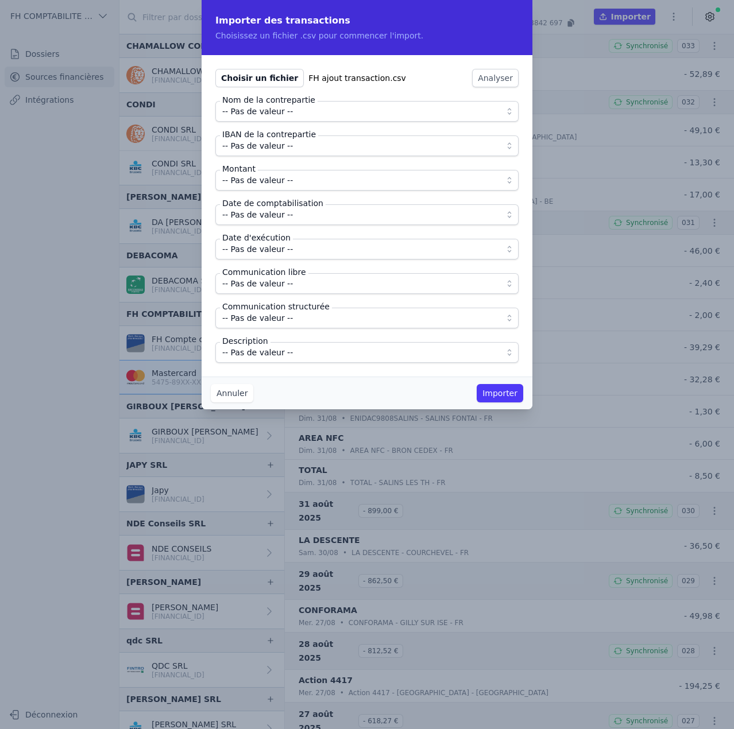
click at [291, 118] on span "-- Pas de valeur --" at bounding box center [358, 112] width 273 height 14
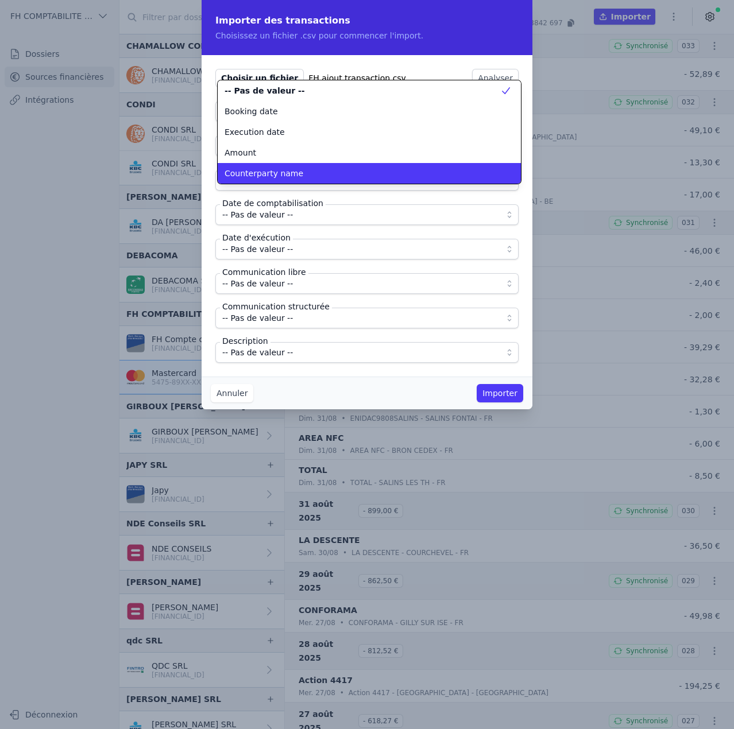
click at [275, 175] on span "Counterparty name" at bounding box center [264, 173] width 79 height 11
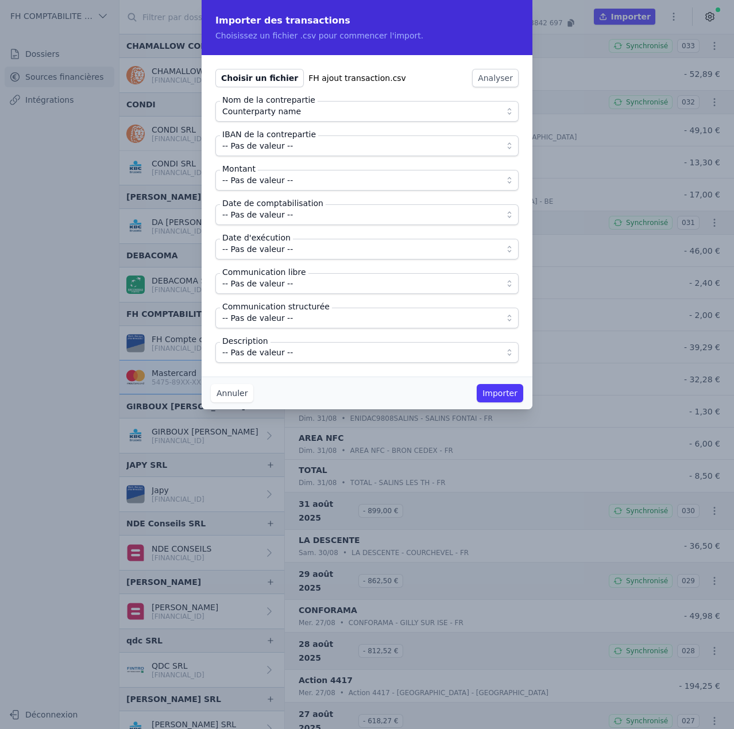
click at [279, 141] on span "-- Pas de valeur --" at bounding box center [257, 146] width 71 height 14
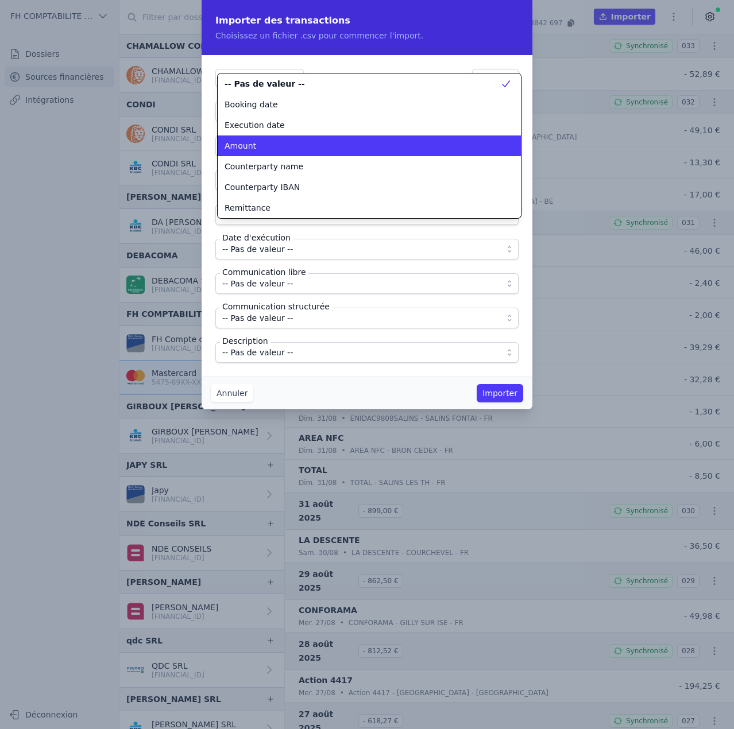
scroll to position [20, 0]
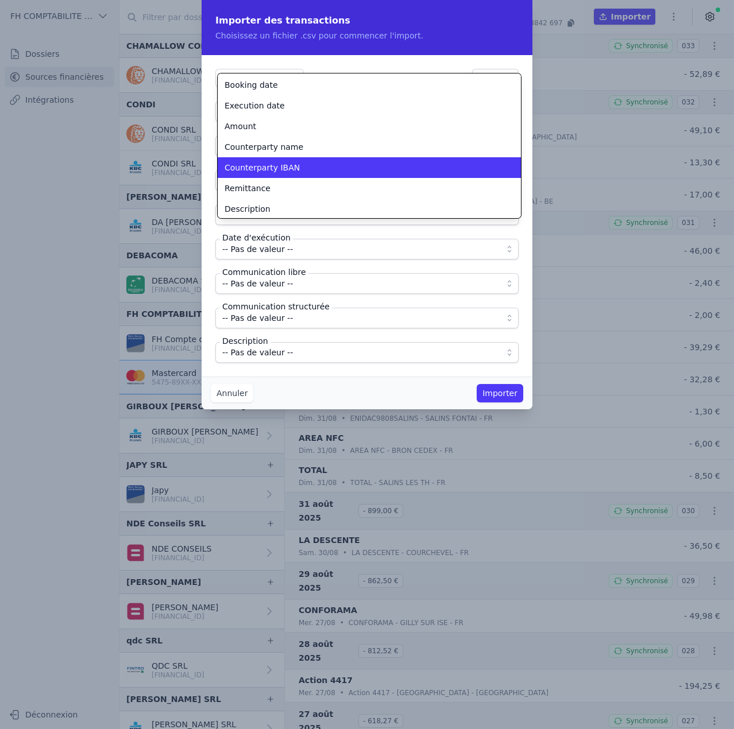
click at [275, 169] on span "Counterparty IBAN" at bounding box center [262, 167] width 75 height 11
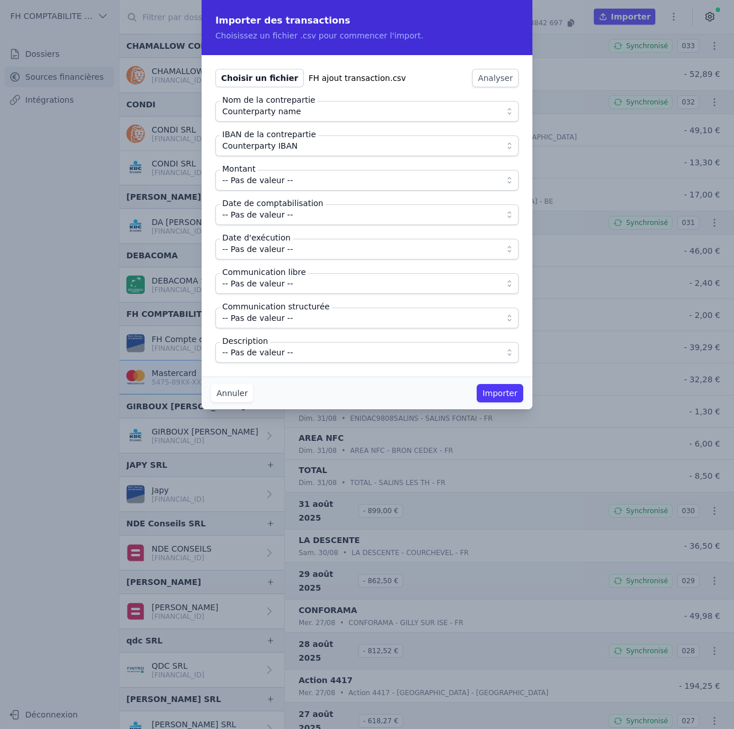
click at [266, 217] on span "-- Pas de valeur --" at bounding box center [257, 215] width 71 height 14
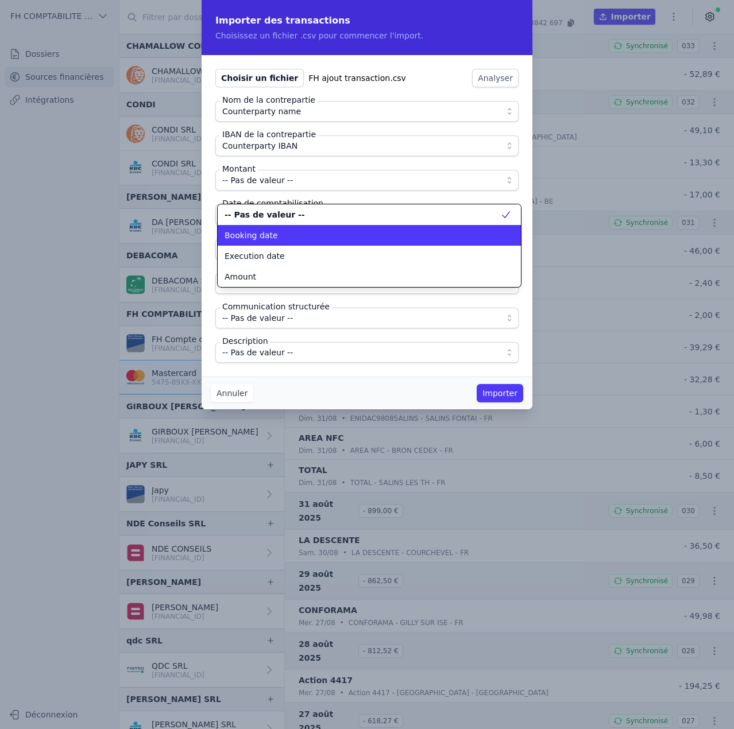
click at [265, 236] on span "Booking date" at bounding box center [251, 235] width 53 height 11
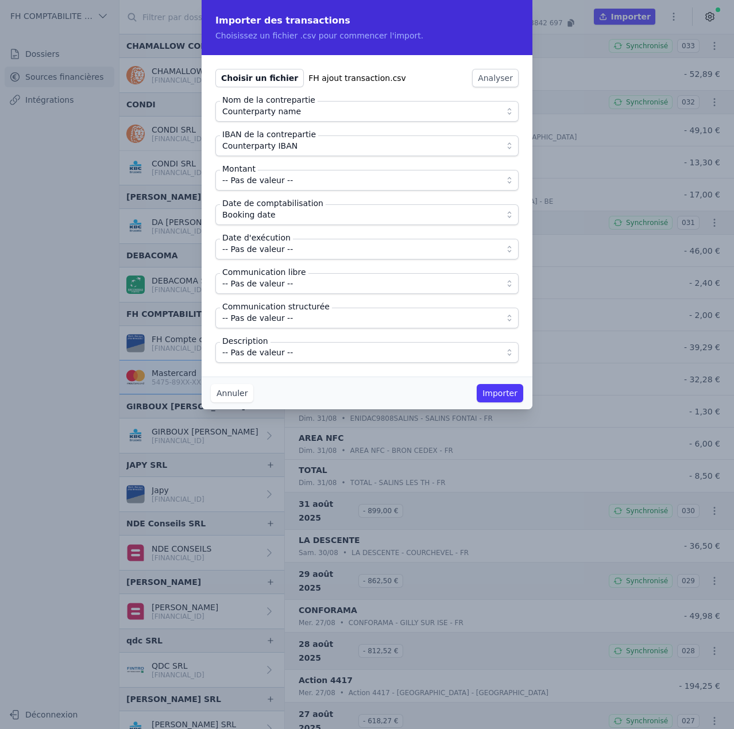
click at [261, 176] on span "-- Pas de valeur --" at bounding box center [257, 180] width 71 height 14
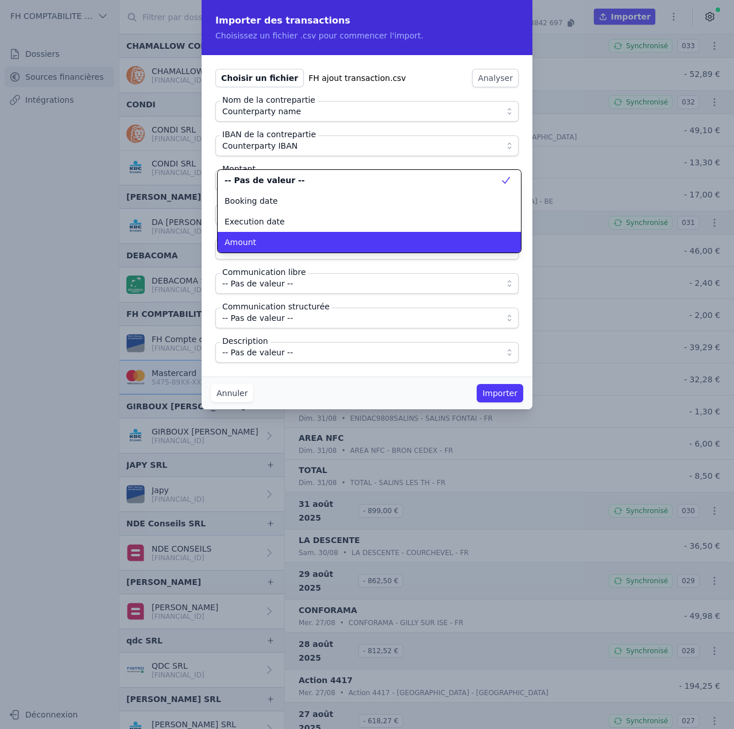
click at [258, 237] on div "Amount" at bounding box center [363, 242] width 276 height 11
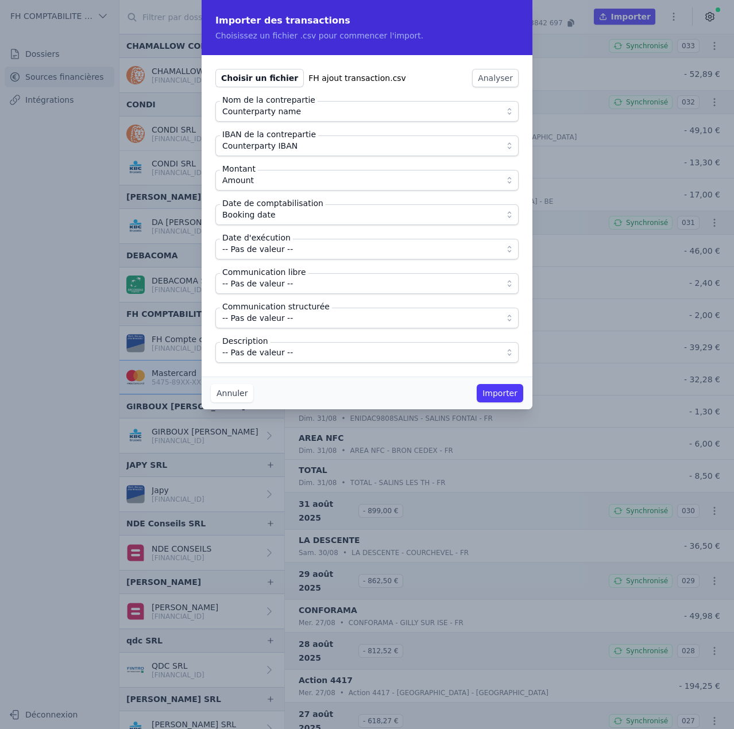
click at [265, 252] on span "-- Pas de valeur --" at bounding box center [257, 249] width 71 height 14
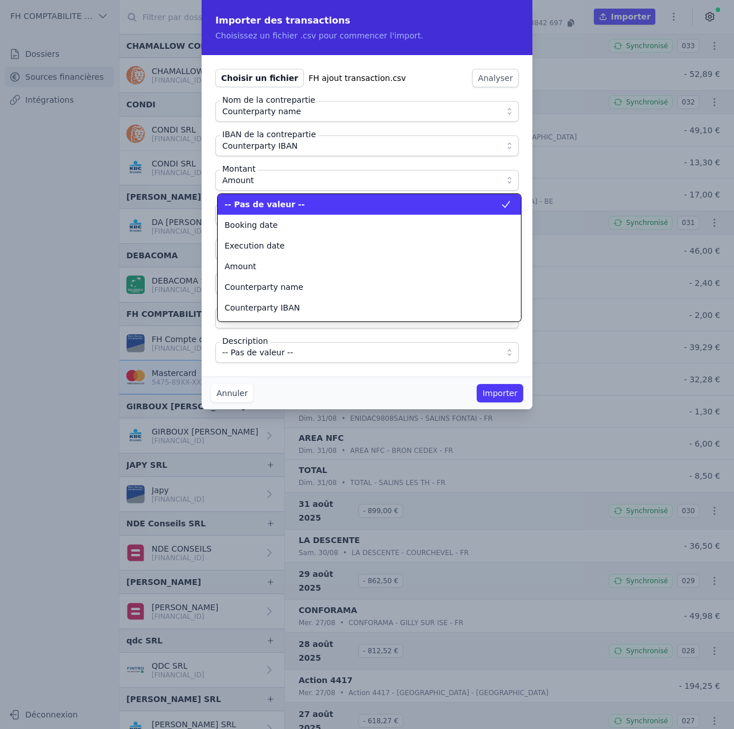
scroll to position [0, 0]
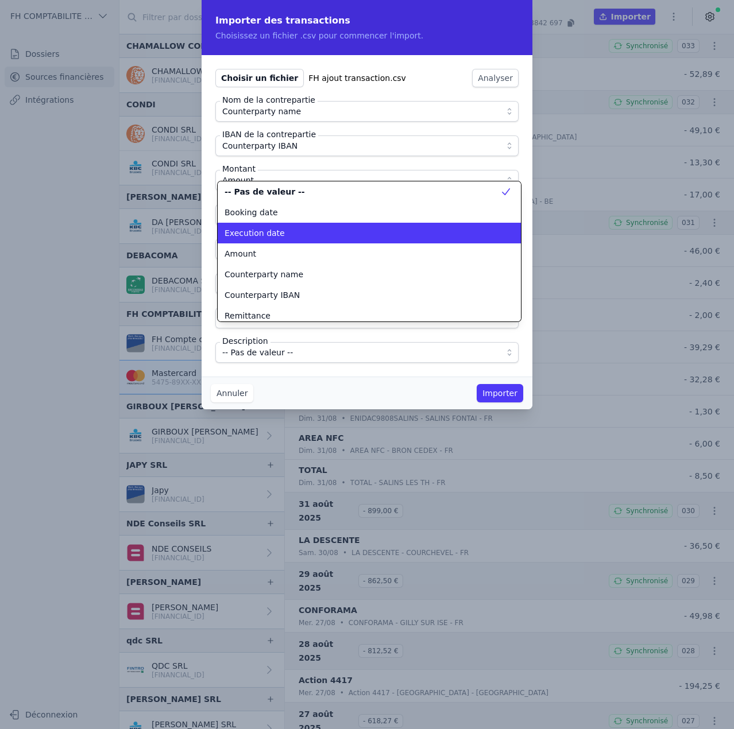
click at [268, 238] on span "Execution date" at bounding box center [255, 232] width 60 height 11
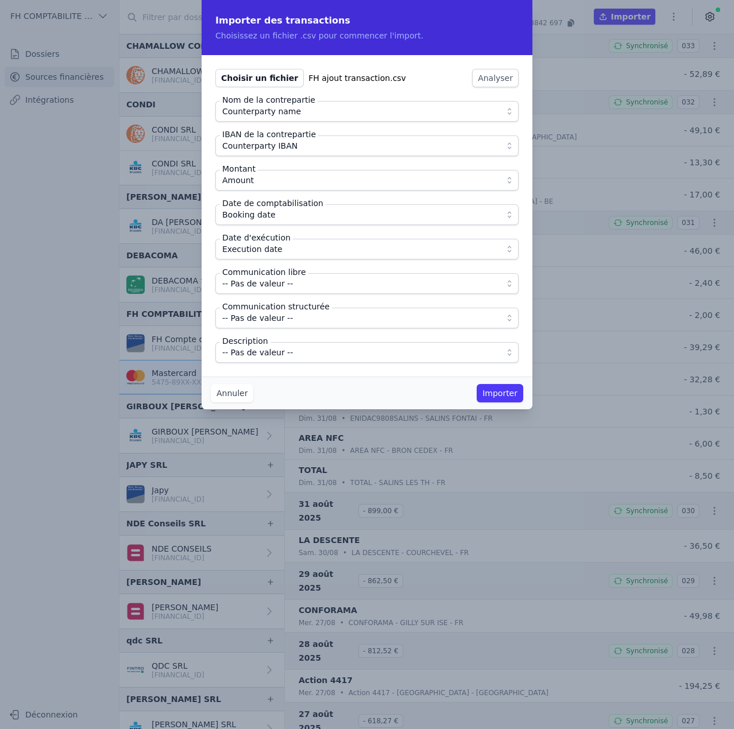
click at [266, 285] on span "-- Pas de valeur --" at bounding box center [257, 284] width 71 height 14
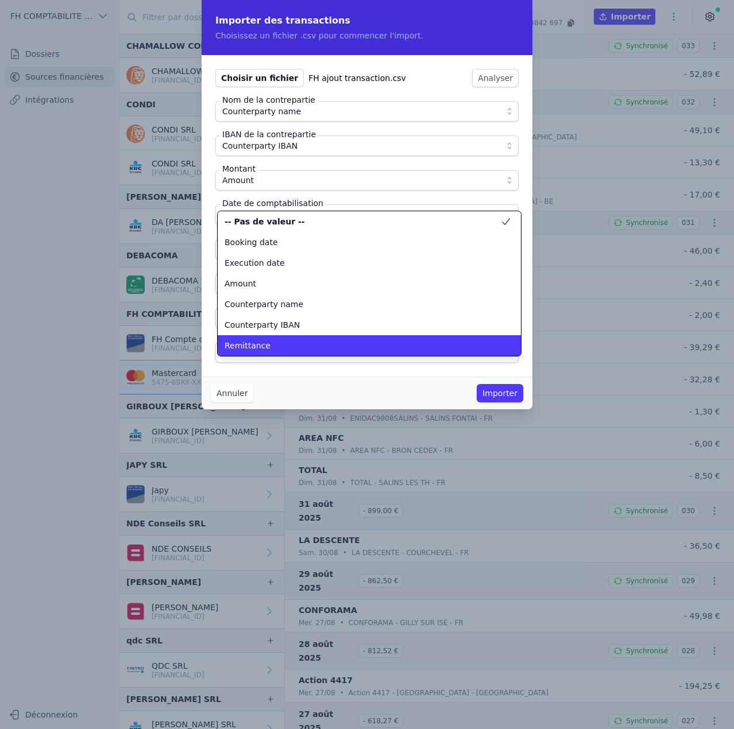
click at [260, 338] on li "Remittance" at bounding box center [369, 345] width 303 height 21
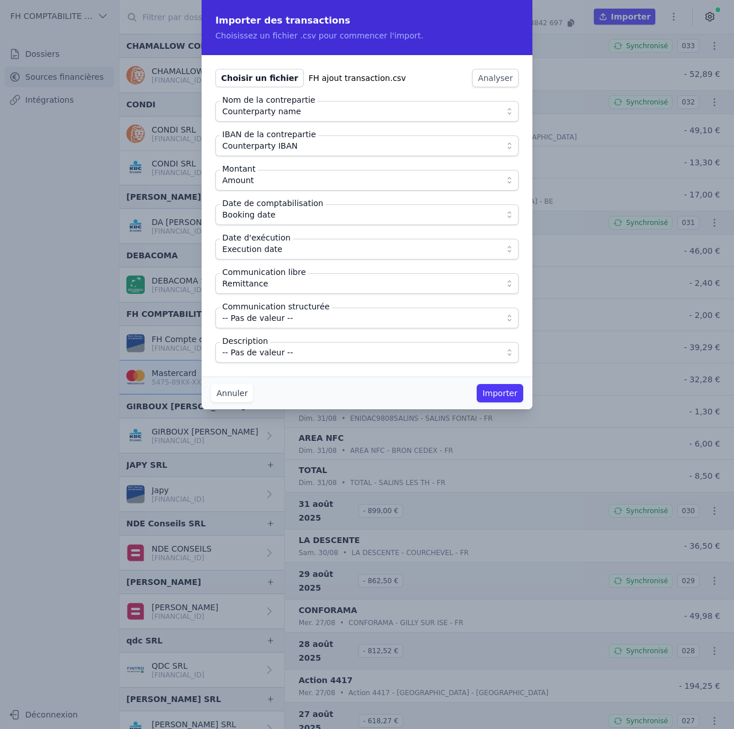
click at [262, 351] on span "-- Pas de valeur --" at bounding box center [257, 353] width 71 height 14
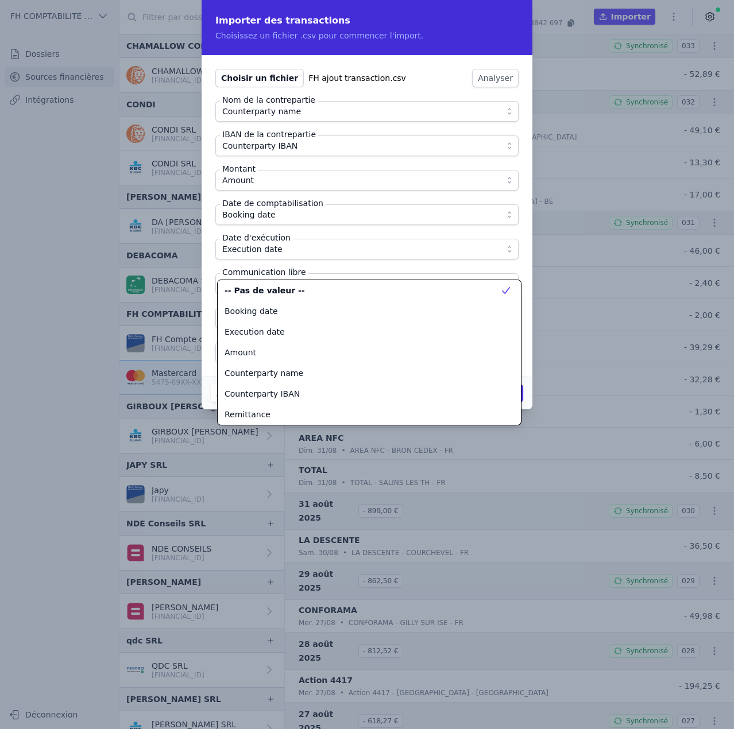
scroll to position [41, 0]
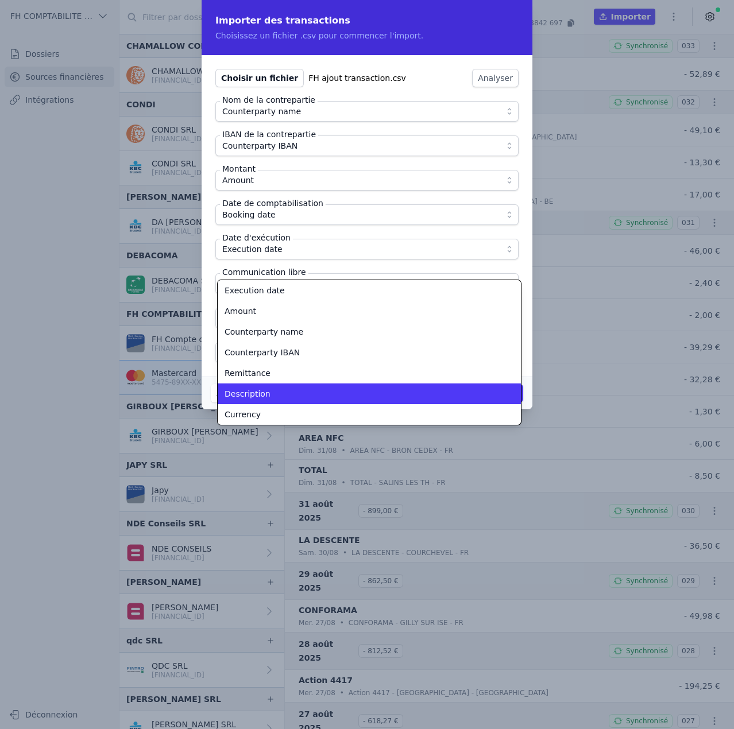
click at [262, 389] on span "Description" at bounding box center [248, 393] width 46 height 11
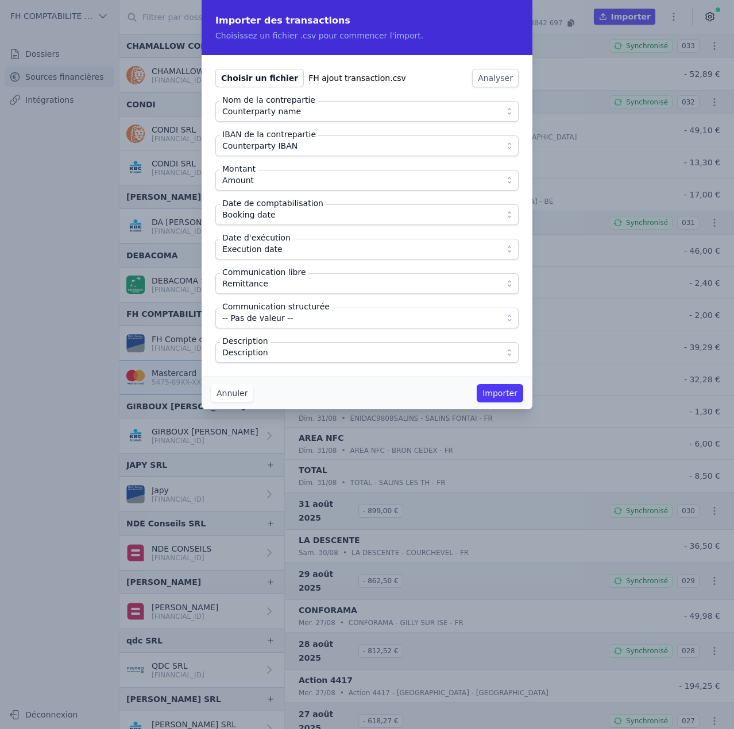
click at [490, 392] on button "Importer" at bounding box center [500, 393] width 47 height 18
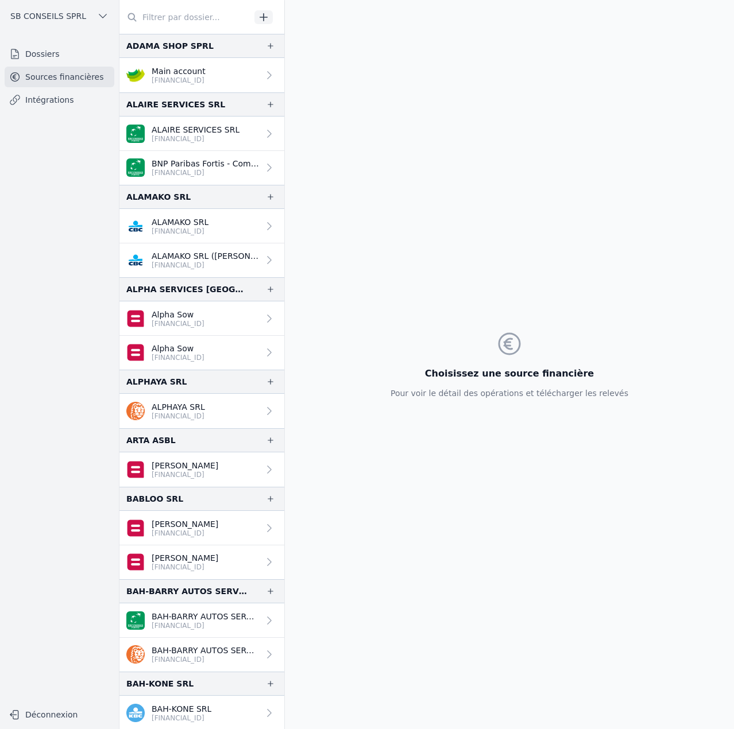
click at [192, 21] on input "text" at bounding box center [184, 17] width 131 height 21
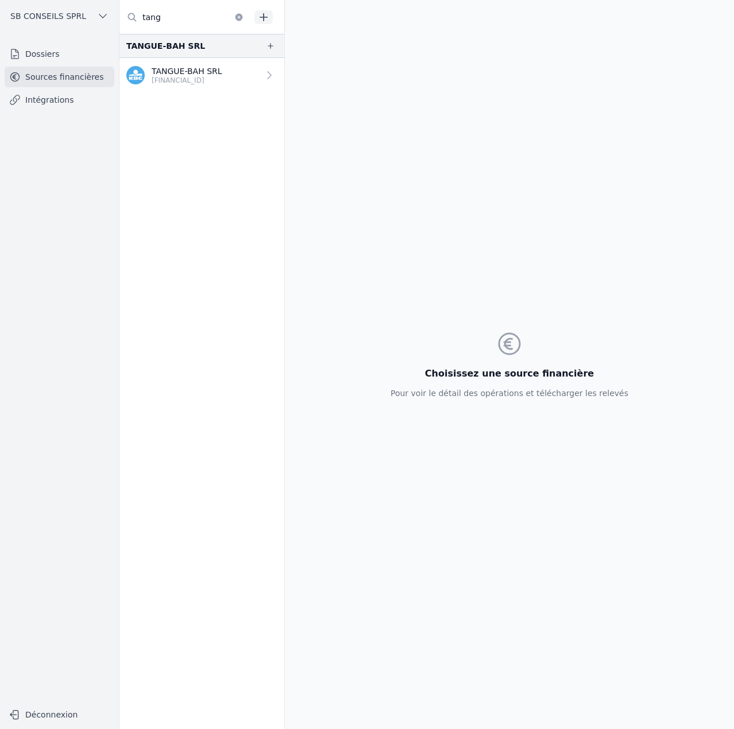
type input "tang"
click at [206, 85] on link "TANGUE-BAH SRL BE62 7330 7489 6861" at bounding box center [201, 75] width 165 height 34
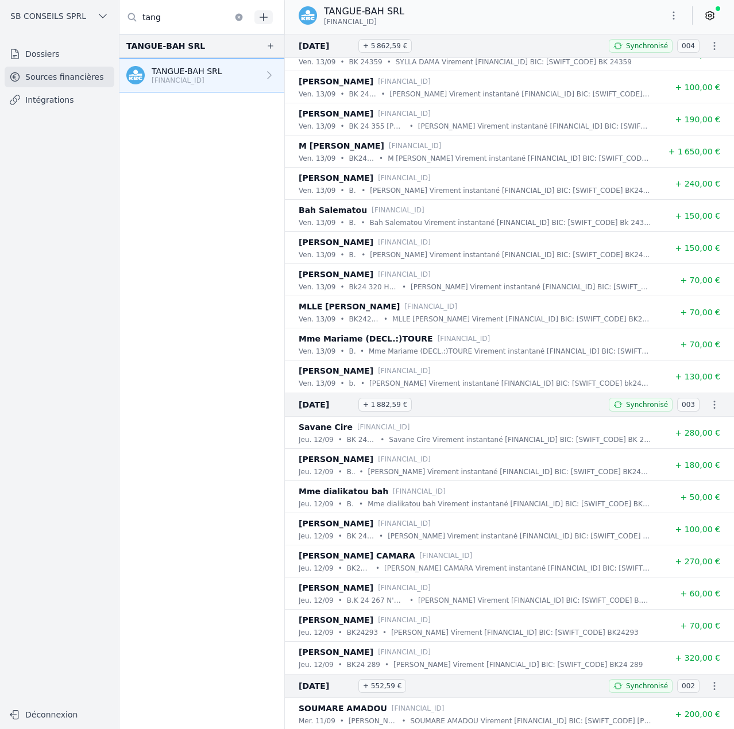
scroll to position [23802, 0]
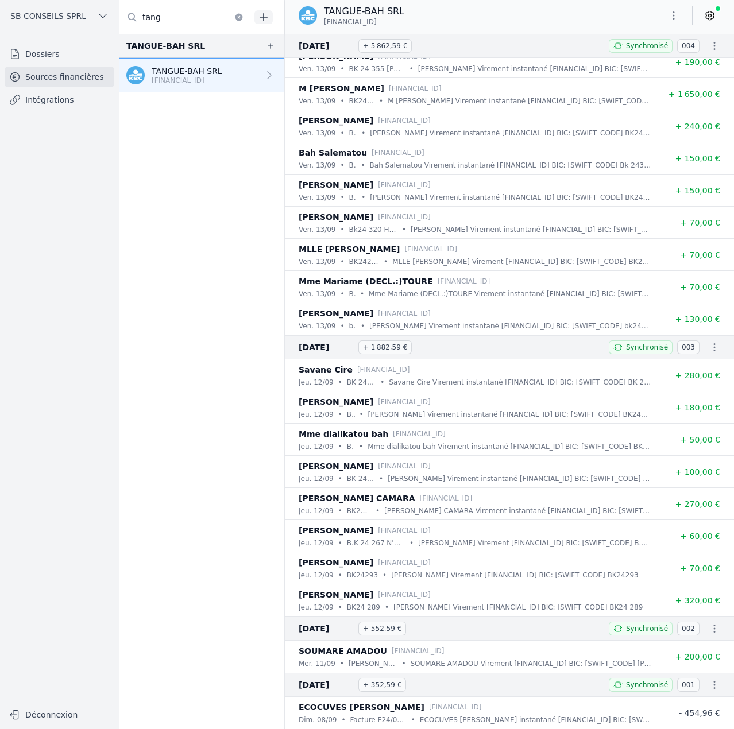
click at [212, 125] on nav "TANGUE-BAH SRL TANGUE-BAH SRL BE62 7330 7489 6861" at bounding box center [201, 381] width 165 height 695
click at [266, 42] on icon "button" at bounding box center [270, 45] width 9 height 9
drag, startPoint x: 388, startPoint y: 22, endPoint x: 322, endPoint y: 26, distance: 65.6
click at [322, 26] on div "TANGUE-BAH SRL BE62 7330 7489 6861" at bounding box center [352, 16] width 106 height 22
copy span "BE62 7330 7489 6861"
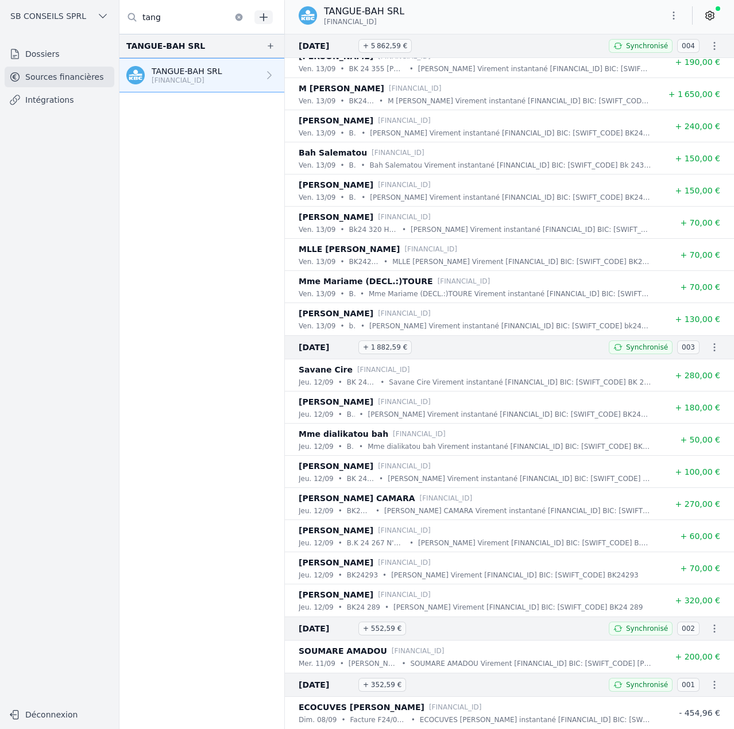
click at [268, 44] on icon "button" at bounding box center [271, 46] width 6 height 6
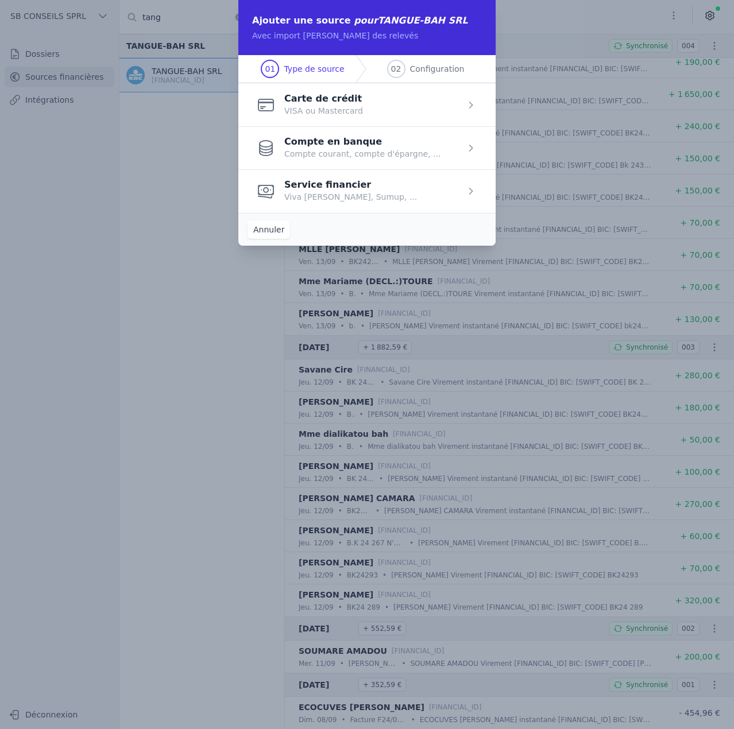
click at [331, 150] on span "button" at bounding box center [366, 147] width 257 height 43
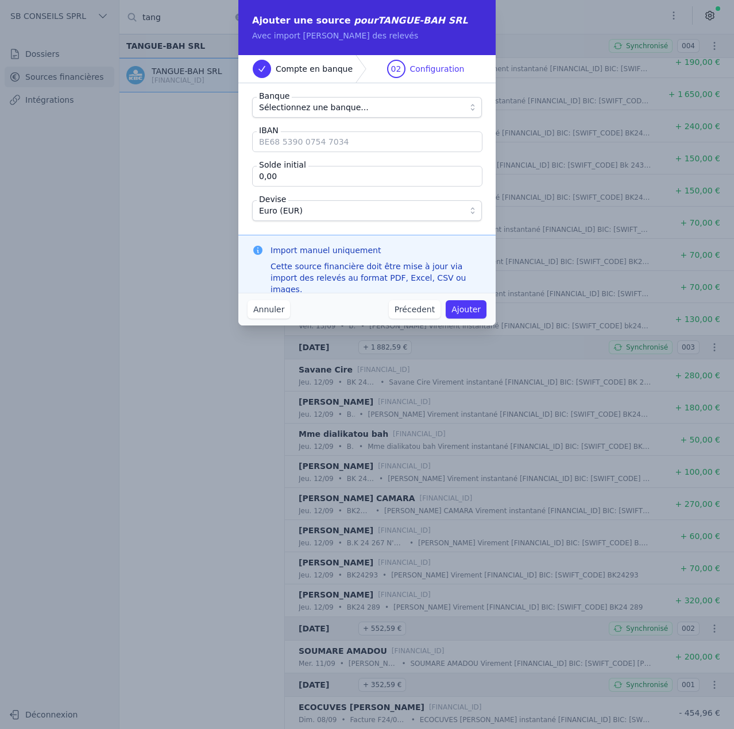
click at [331, 110] on span "Sélectionnez une banque..." at bounding box center [314, 107] width 110 height 14
click at [331, 110] on span "Sélectionnez une banque..." at bounding box center [322, 107] width 123 height 11
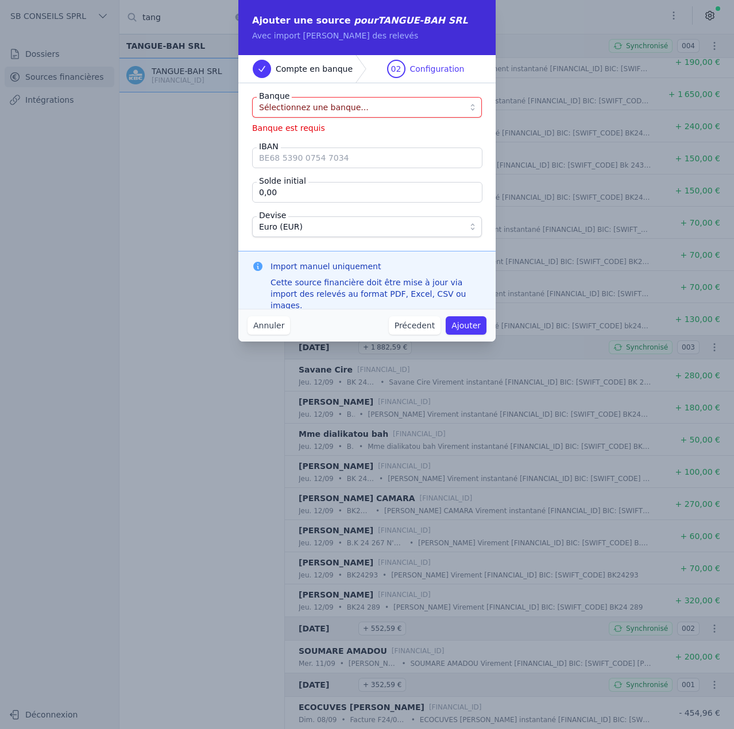
click at [331, 110] on span "Sélectionnez une banque..." at bounding box center [314, 107] width 110 height 14
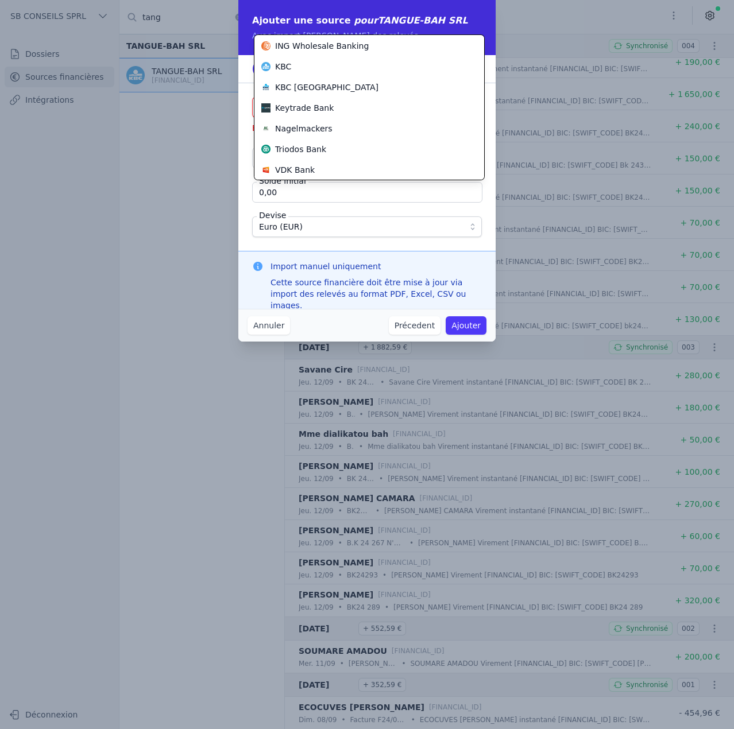
scroll to position [413, 0]
click at [311, 67] on div "KBC" at bounding box center [362, 65] width 202 height 11
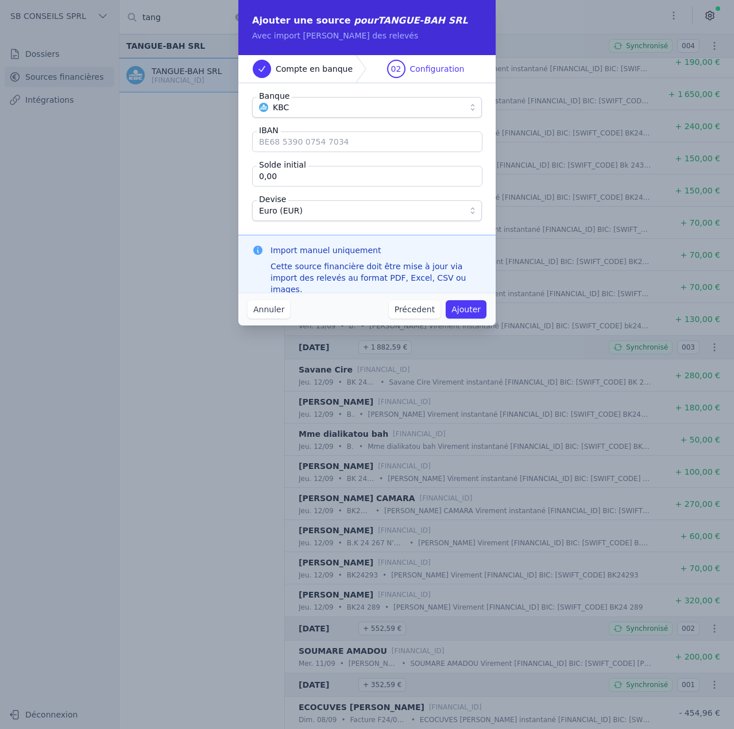
click at [320, 144] on input "IBAN" at bounding box center [367, 142] width 230 height 21
paste input "BE62 7330 7489 6861"
type input "BE62 7330 7489 6861"
click at [333, 176] on input "0,00" at bounding box center [367, 176] width 230 height 21
click at [467, 310] on button "Ajouter" at bounding box center [466, 309] width 41 height 18
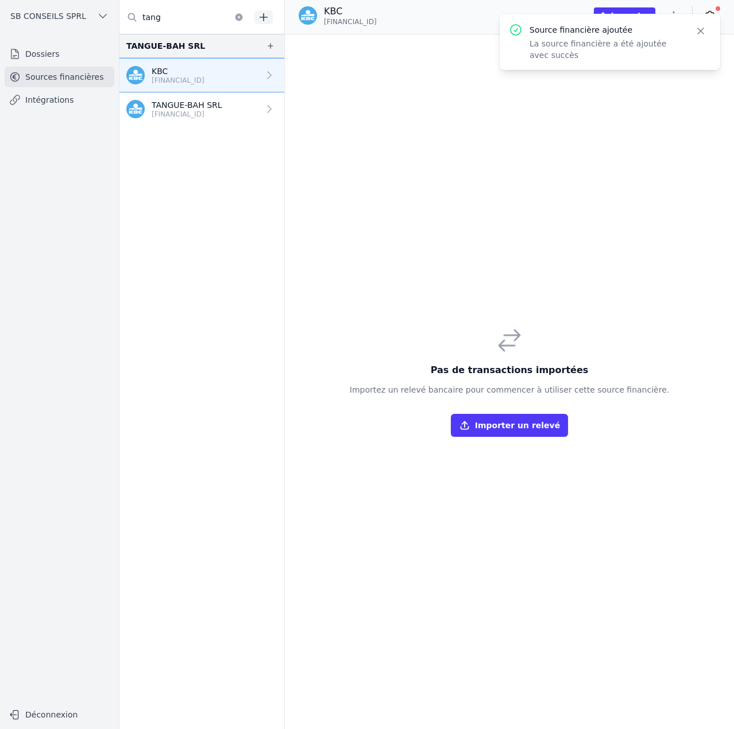
click at [703, 32] on icon "button" at bounding box center [700, 30] width 11 height 11
click at [671, 14] on icon "button" at bounding box center [673, 15] width 11 height 11
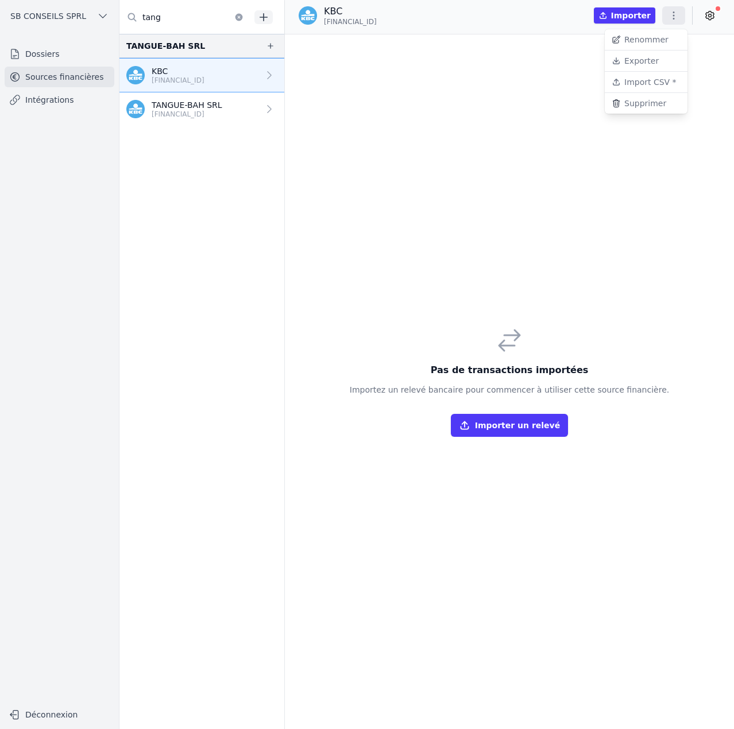
click at [642, 41] on button "Renommer" at bounding box center [646, 39] width 83 height 21
type input "KBC (Fichiers importés)"
click button "submit" at bounding box center [456, 12] width 18 height 14
click at [505, 421] on button "Importer un relevé" at bounding box center [509, 425] width 117 height 23
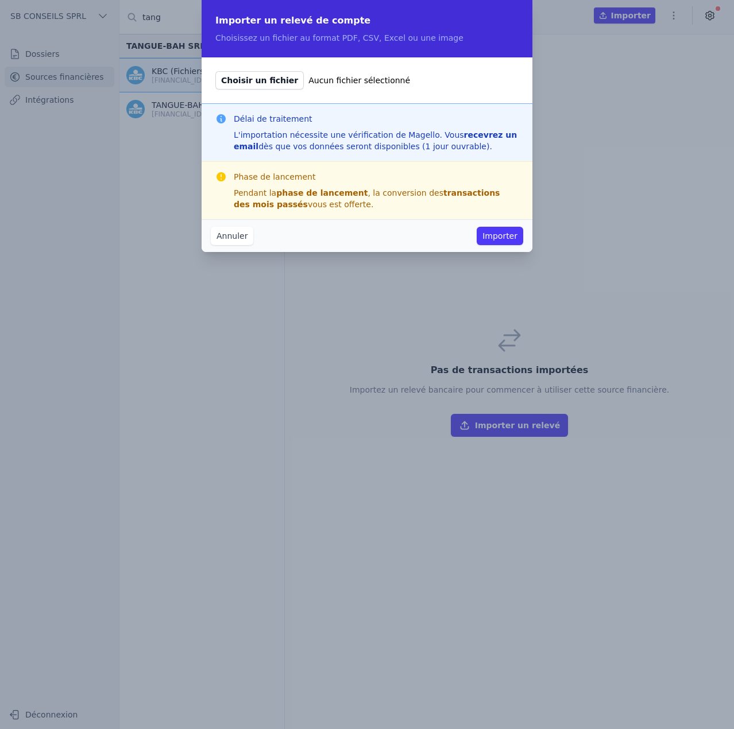
click at [267, 86] on span "Choisir un fichier" at bounding box center [259, 80] width 88 height 18
click at [215, 71] on input "Choisir un fichier Aucun fichier sélectionné" at bounding box center [215, 71] width 1 height 1
type input "C:\fakepath\2023 export_BE62733074896861_20250905_1531.csv"
click at [236, 238] on button "Annuler" at bounding box center [232, 236] width 42 height 18
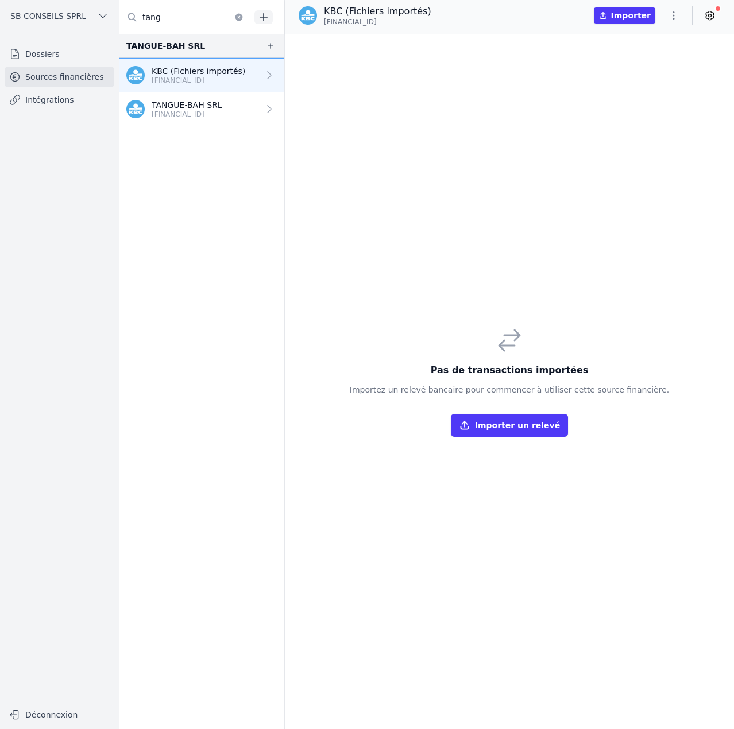
click at [678, 11] on icon "button" at bounding box center [673, 15] width 11 height 11
click at [651, 88] on button "Import CSV *" at bounding box center [646, 82] width 83 height 21
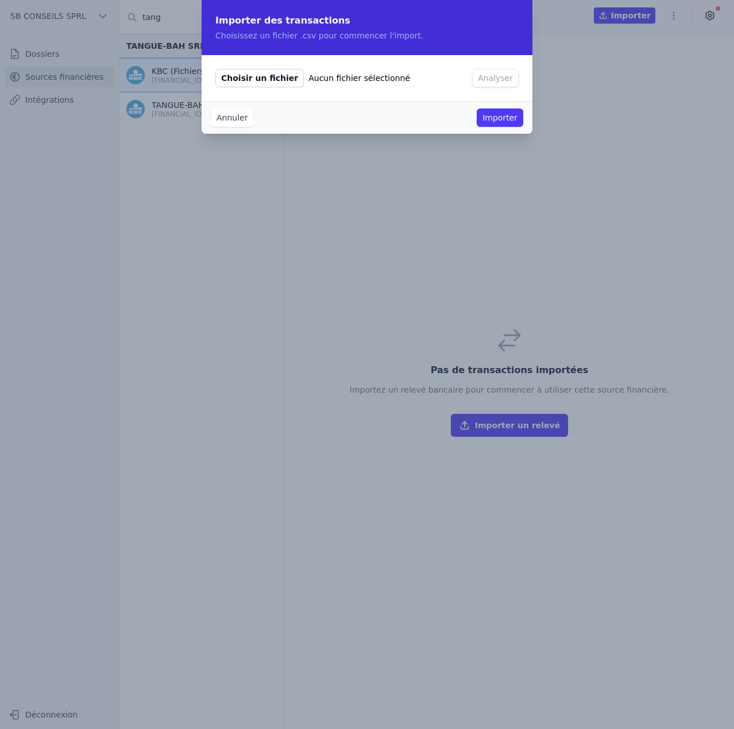
click at [256, 76] on span "Choisir un fichier" at bounding box center [259, 78] width 88 height 18
click at [215, 69] on input "Choisir un fichier Aucun fichier sélectionné" at bounding box center [215, 68] width 1 height 1
type input "C:\fakepath\2023 export_BE62733074896861_20250905_1531.csv"
click at [495, 75] on button "Analyser" at bounding box center [495, 78] width 47 height 18
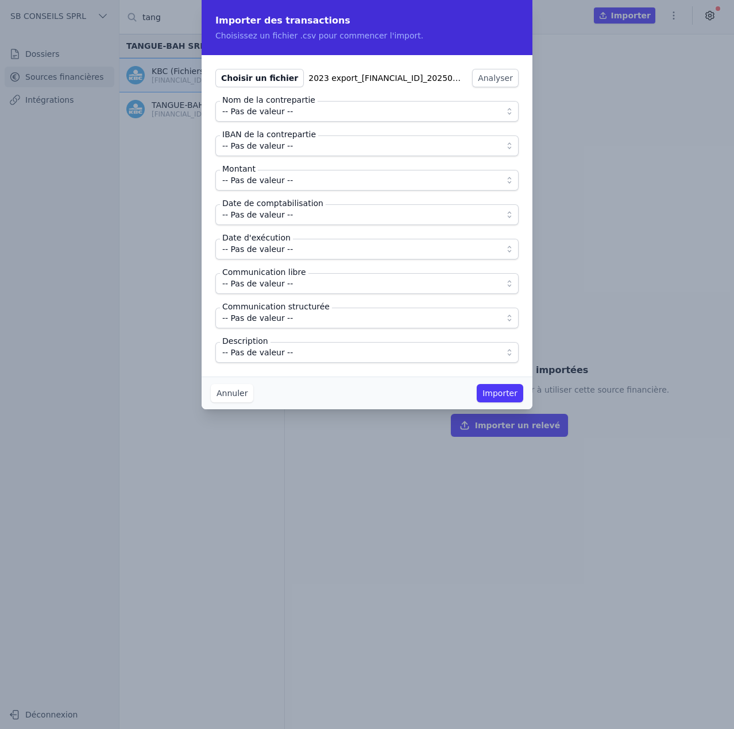
click at [314, 108] on span "-- Pas de valeur --" at bounding box center [358, 112] width 273 height 14
click at [268, 184] on span "-- Pas de valeur --" at bounding box center [257, 180] width 71 height 14
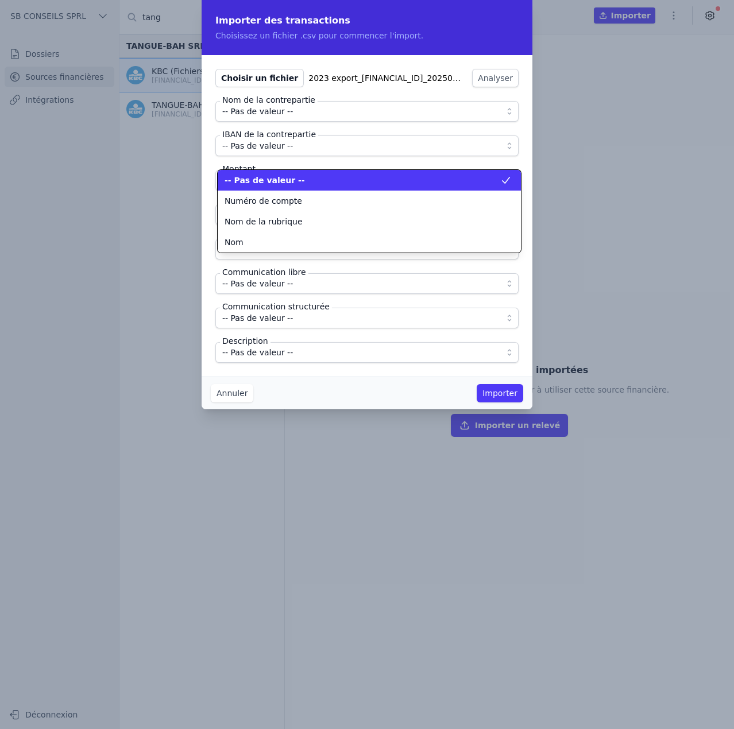
click at [265, 181] on span "-- Pas de valeur --" at bounding box center [265, 180] width 80 height 11
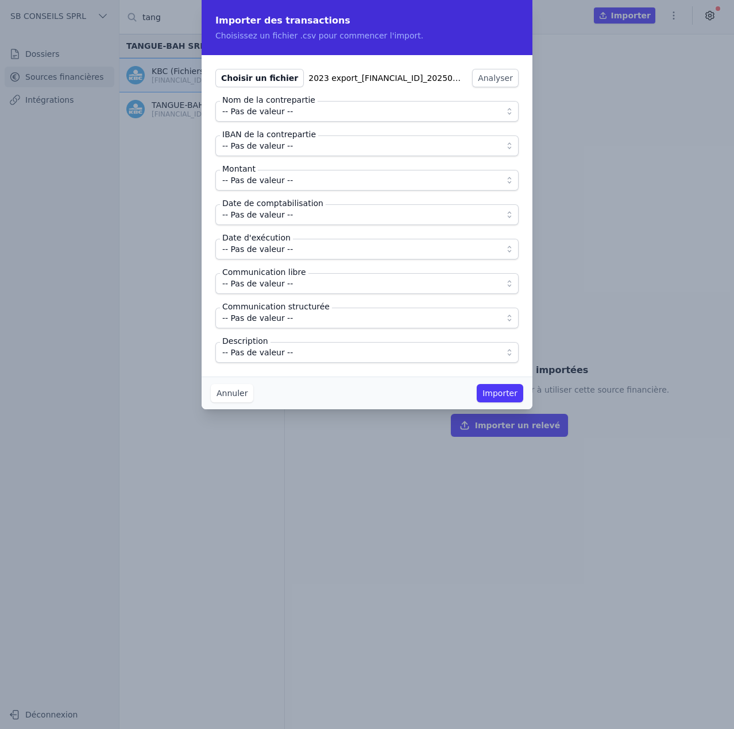
click at [245, 215] on span "-- Pas de valeur --" at bounding box center [257, 215] width 71 height 14
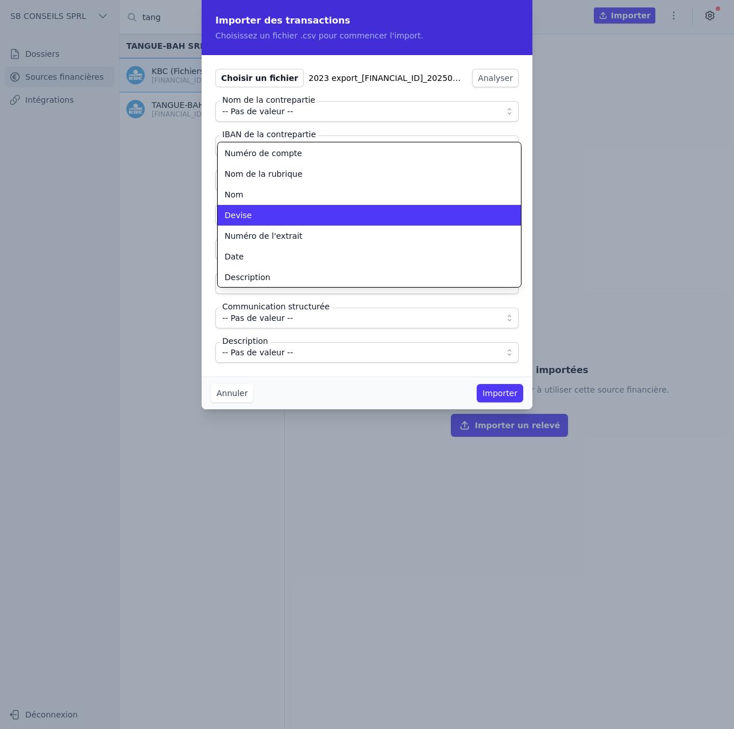
scroll to position [21, 0]
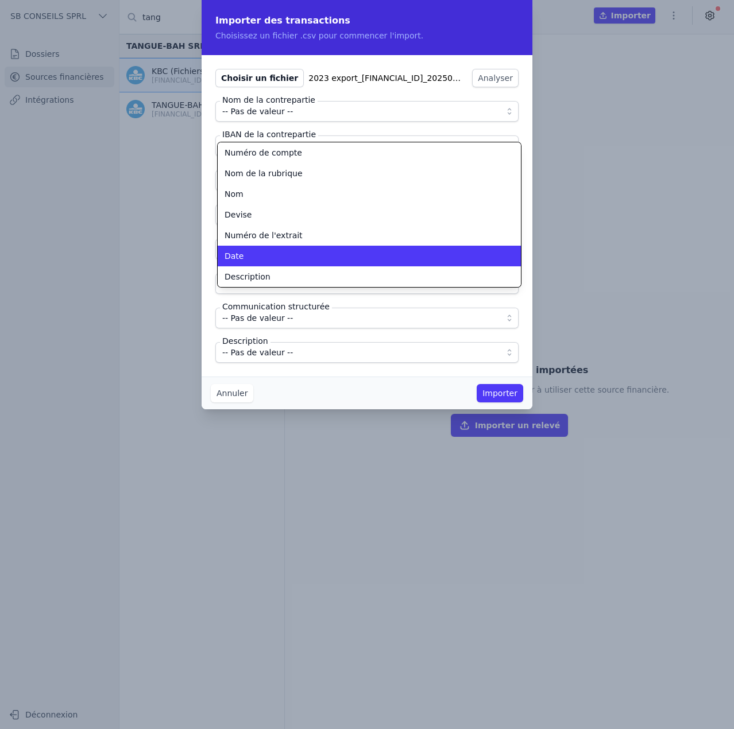
click at [245, 262] on li "Date" at bounding box center [369, 256] width 303 height 21
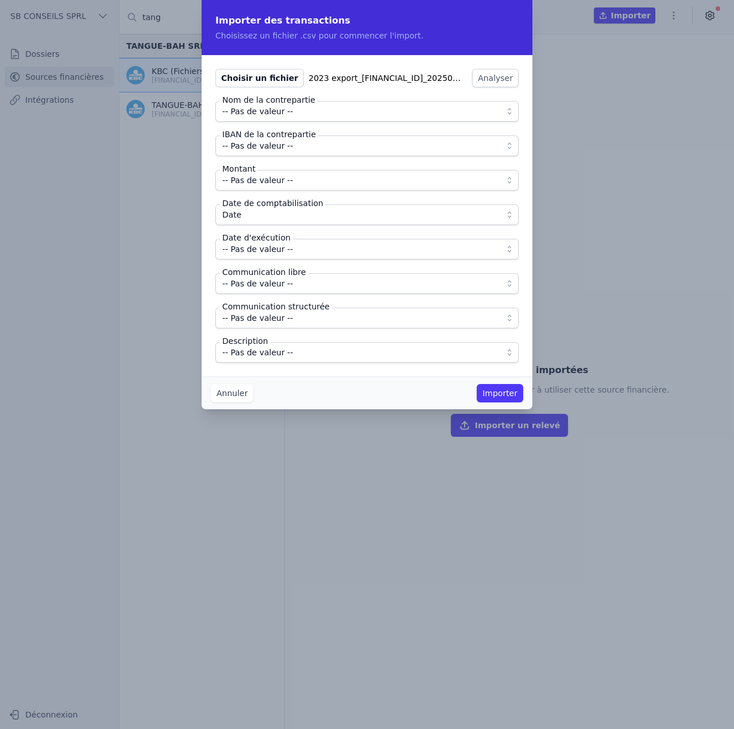
click at [246, 249] on span "-- Pas de valeur --" at bounding box center [257, 249] width 71 height 14
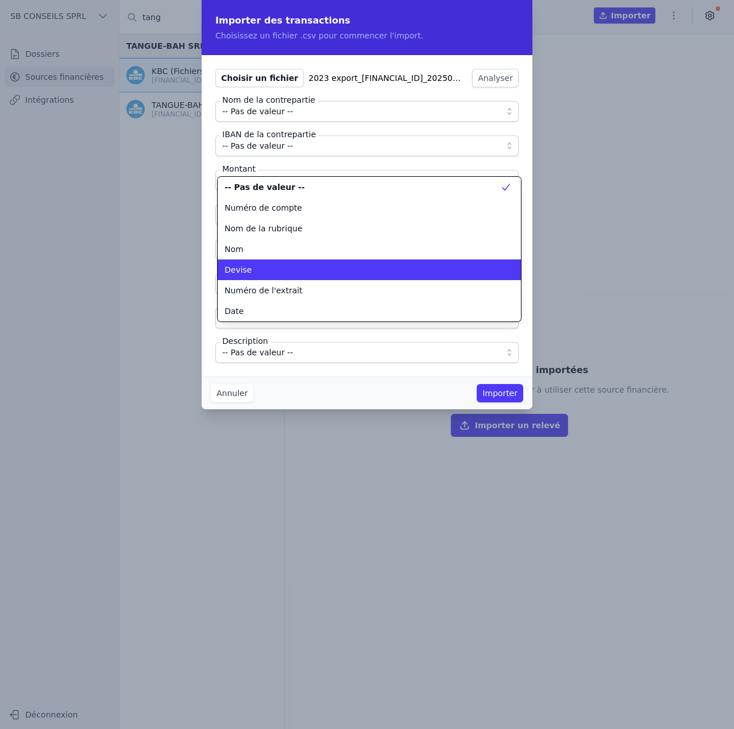
scroll to position [78, 0]
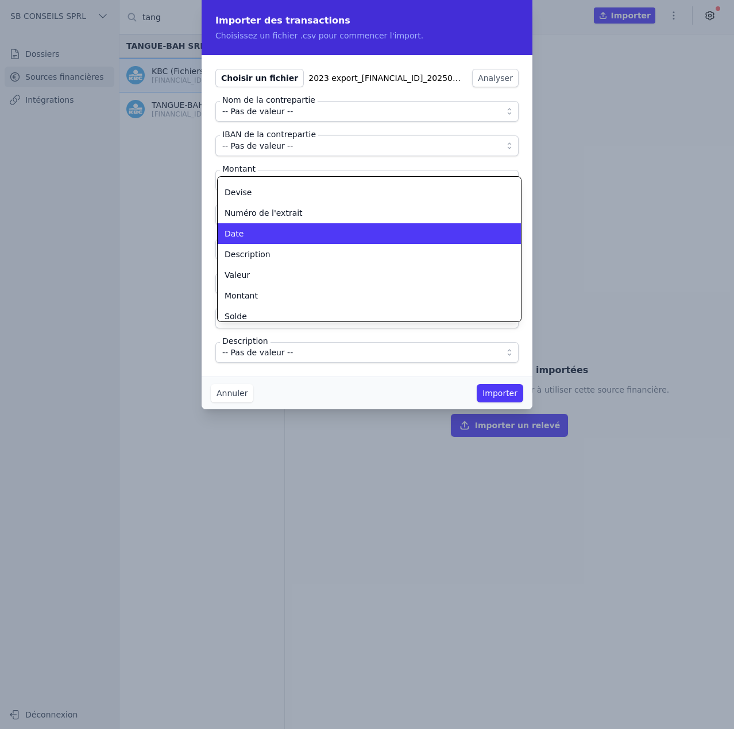
click at [246, 239] on div "Date" at bounding box center [363, 233] width 276 height 11
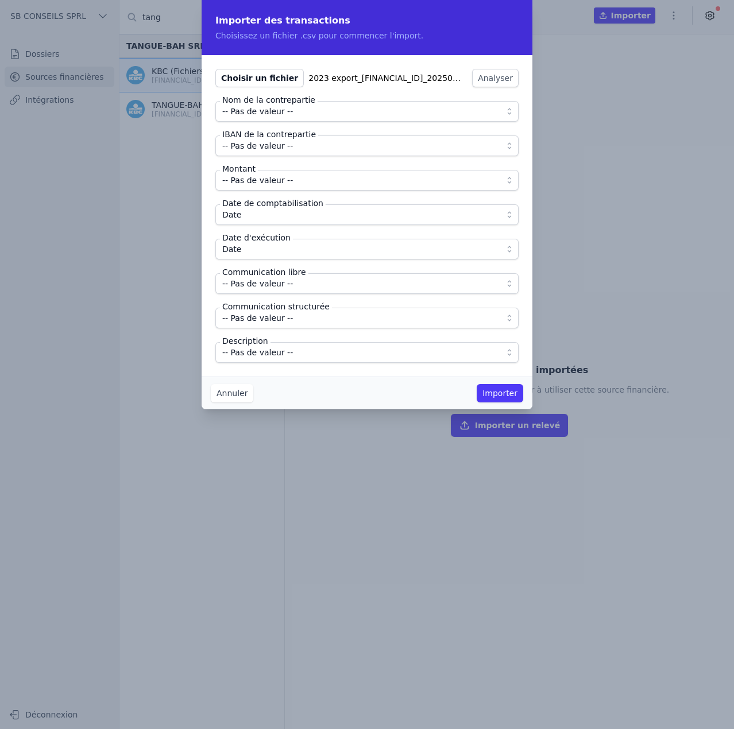
click at [211, 270] on div "Choisir un fichier 2023 export_BE62733074896861_20250905_1531.csv Analyser Nom …" at bounding box center [367, 216] width 331 height 322
click at [252, 345] on label "Description" at bounding box center [245, 340] width 51 height 11
click at [252, 354] on span "-- Pas de valeur --" at bounding box center [257, 353] width 71 height 14
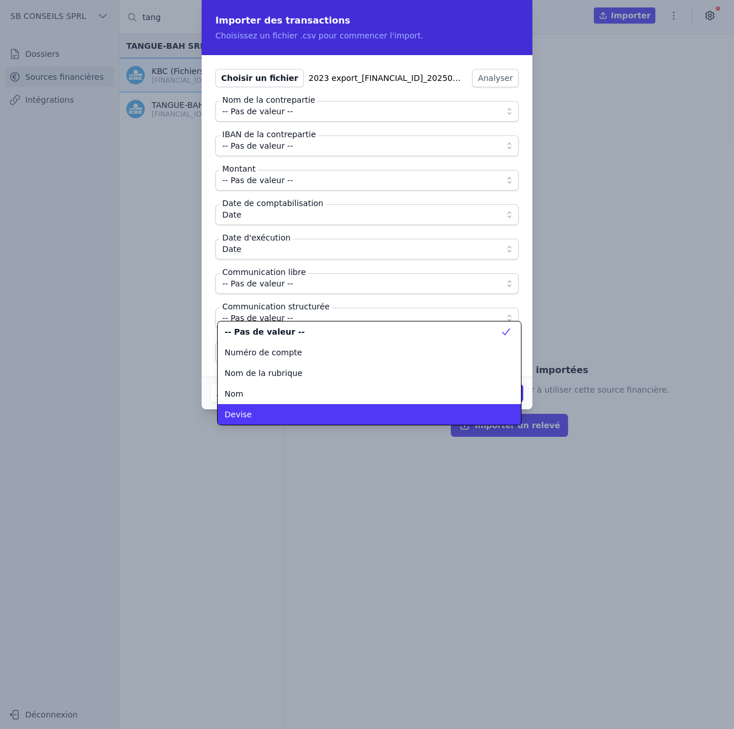
scroll to position [62, 0]
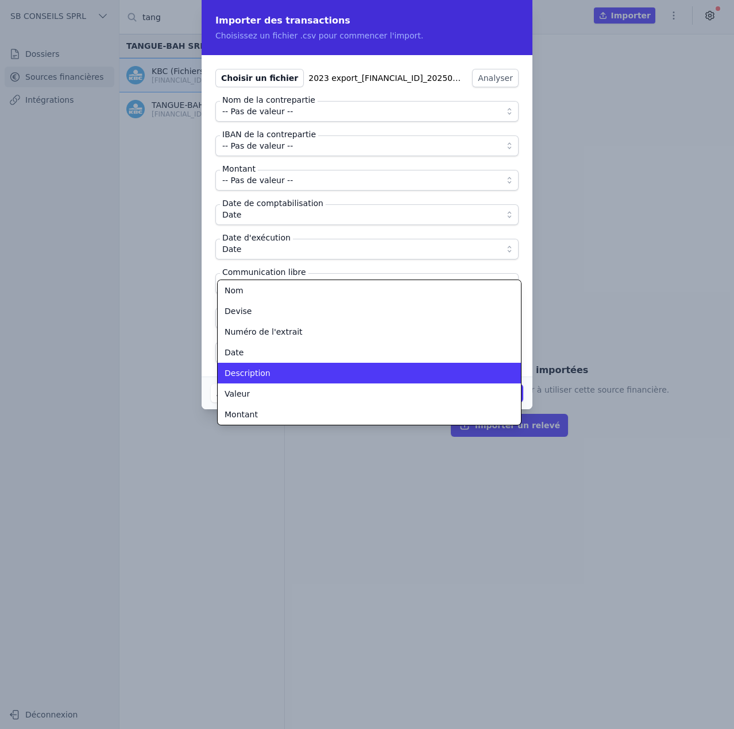
click at [251, 374] on span "Description" at bounding box center [248, 373] width 46 height 11
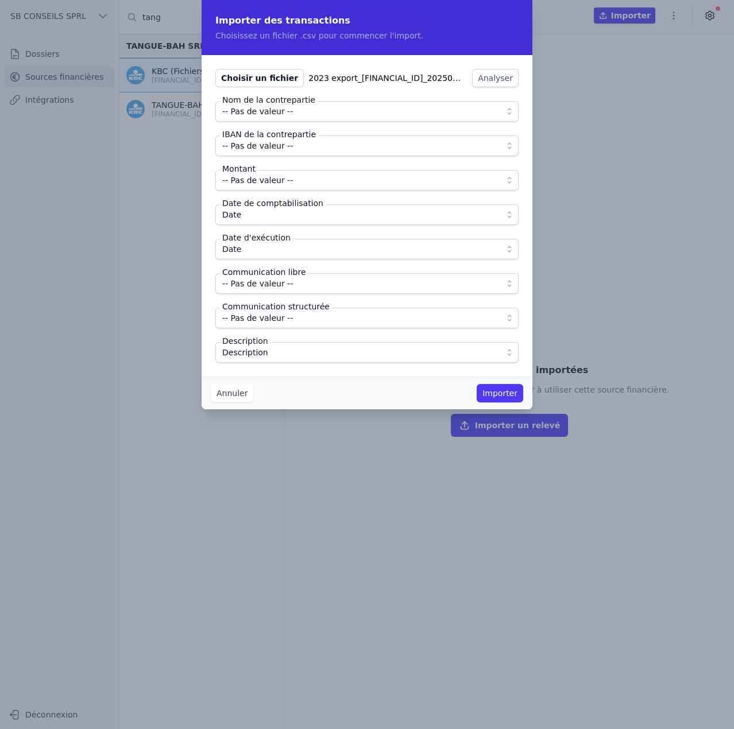
click at [256, 250] on span "Date" at bounding box center [358, 249] width 273 height 14
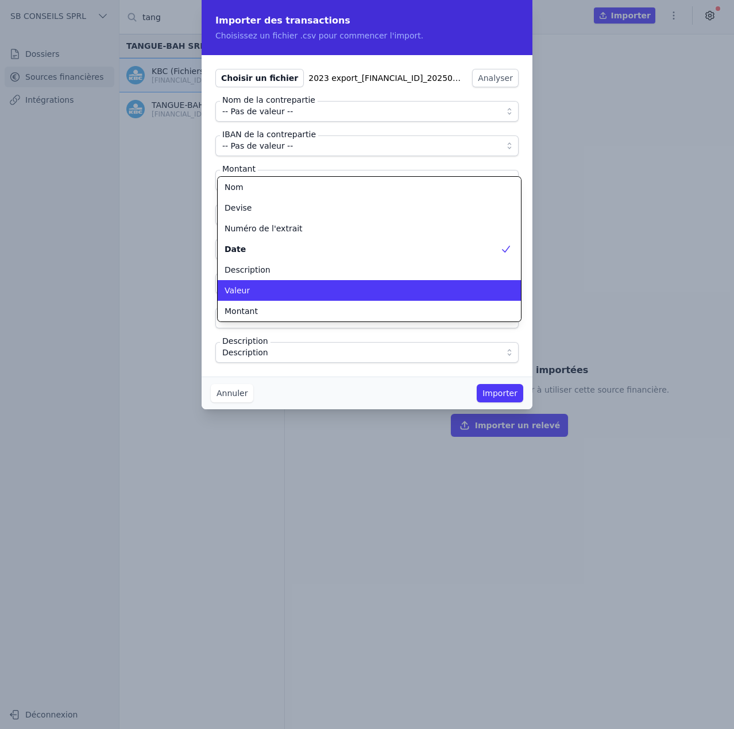
click at [257, 288] on div "Valeur" at bounding box center [363, 290] width 276 height 11
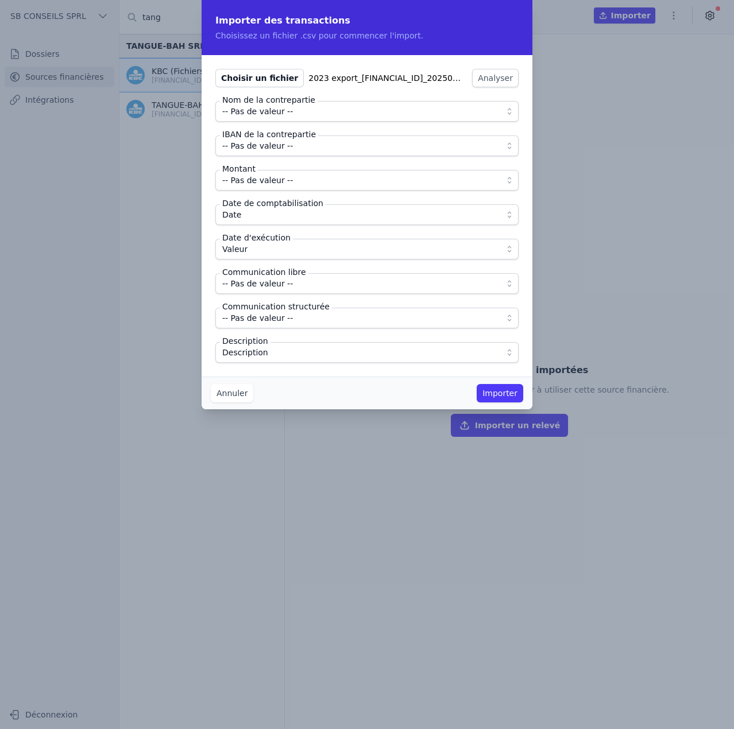
click at [244, 179] on span "-- Pas de valeur --" at bounding box center [257, 180] width 71 height 14
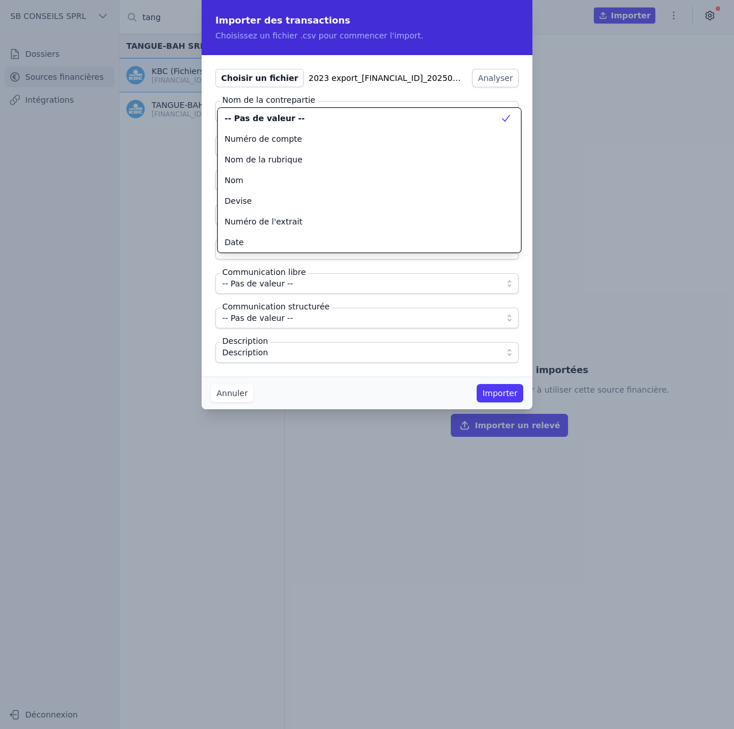
scroll to position [124, 0]
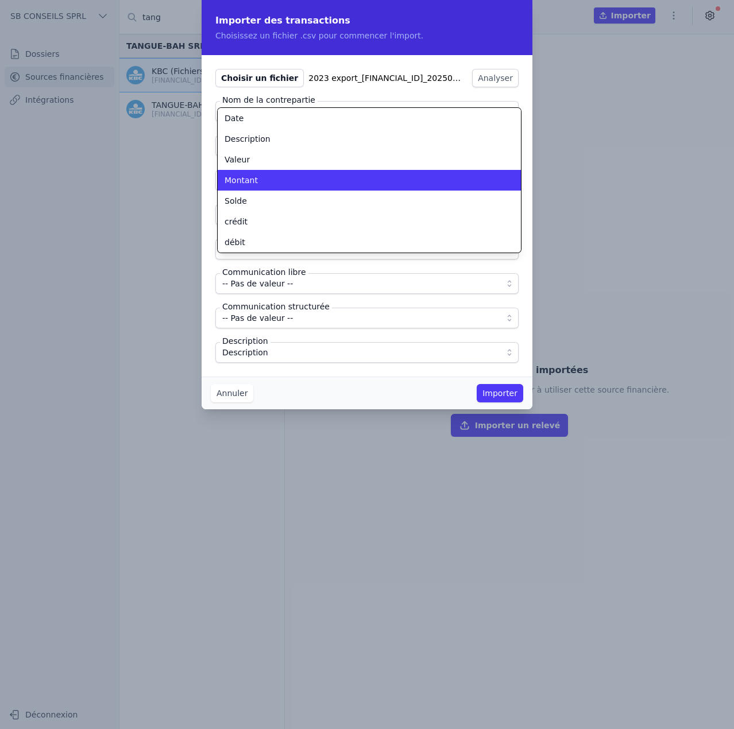
click at [244, 183] on span "Montant" at bounding box center [241, 180] width 33 height 11
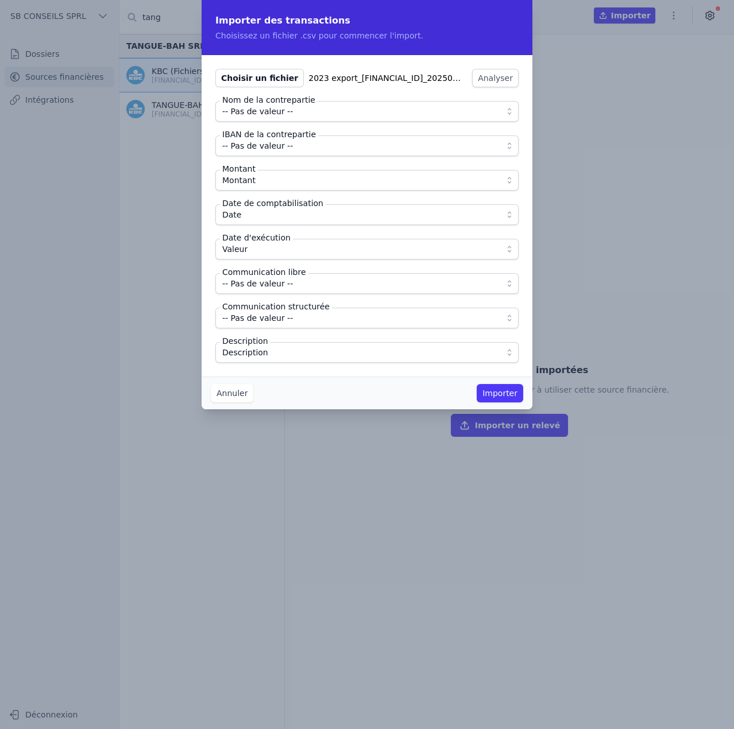
click at [258, 114] on span "-- Pas de valeur --" at bounding box center [257, 112] width 71 height 14
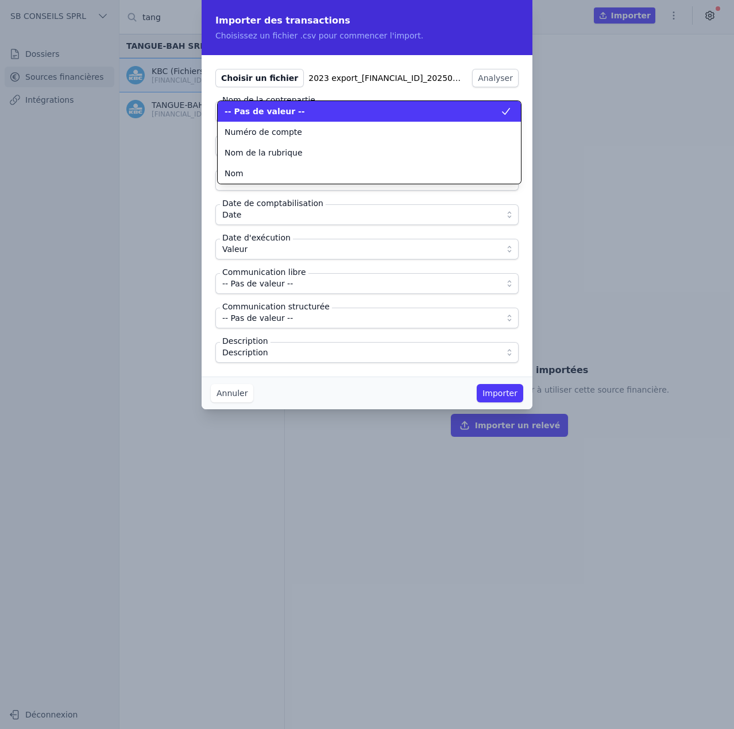
click at [258, 115] on span "-- Pas de valeur --" at bounding box center [265, 111] width 80 height 11
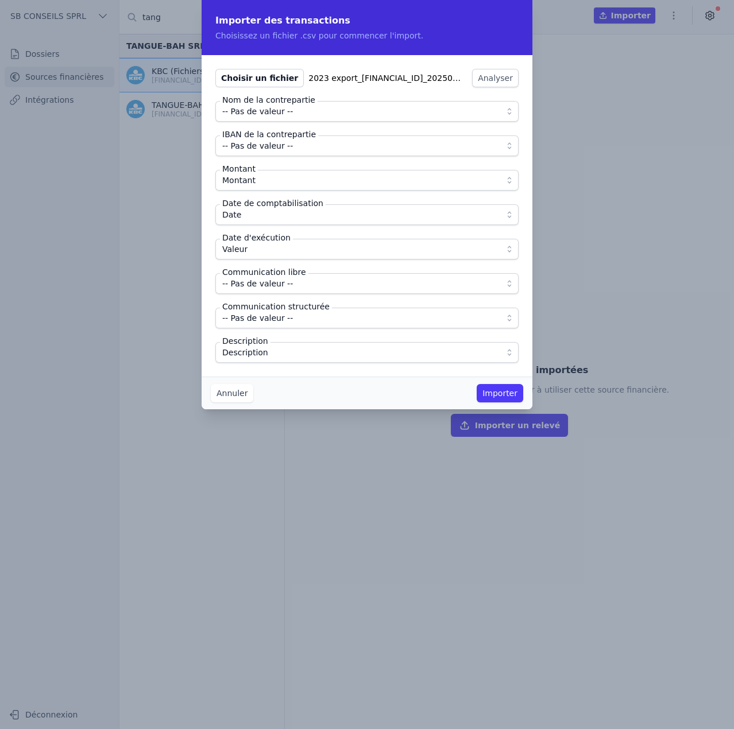
click at [258, 138] on label "IBAN de la contrepartie" at bounding box center [269, 134] width 98 height 11
click at [261, 148] on span "-- Pas de valeur --" at bounding box center [257, 146] width 71 height 14
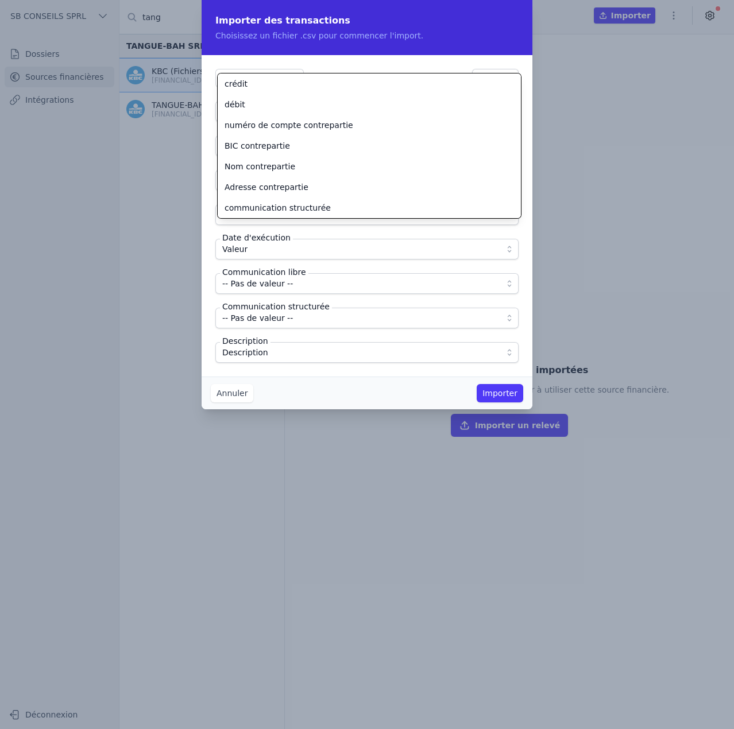
scroll to position [235, 0]
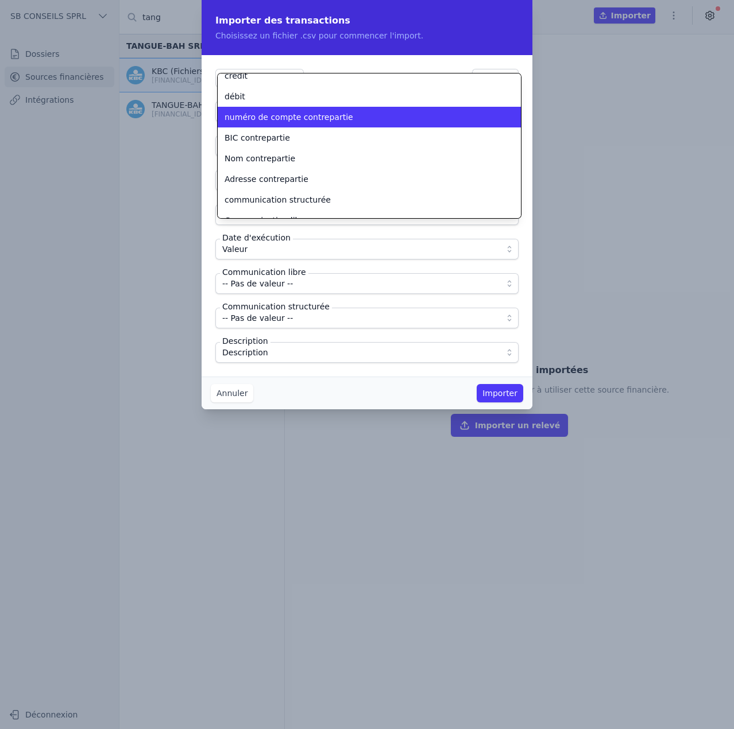
click at [272, 117] on span "numéro de compte contrepartie" at bounding box center [289, 116] width 129 height 11
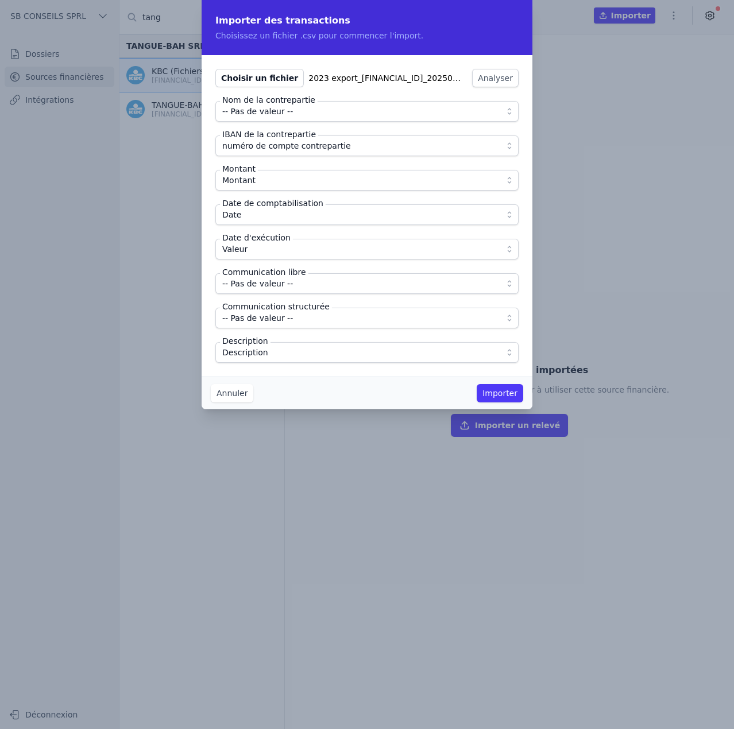
click at [277, 113] on span "-- Pas de valeur --" at bounding box center [257, 112] width 71 height 14
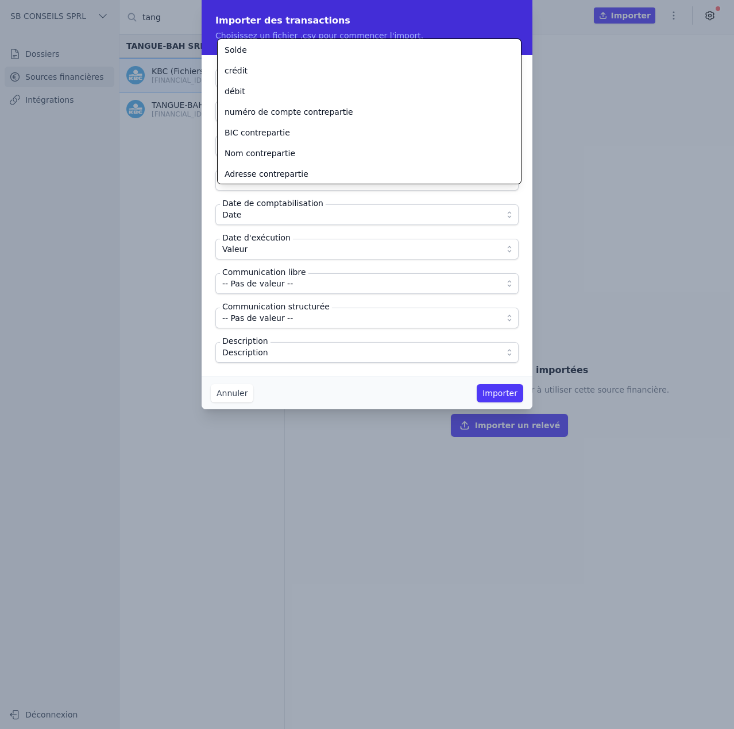
scroll to position [237, 0]
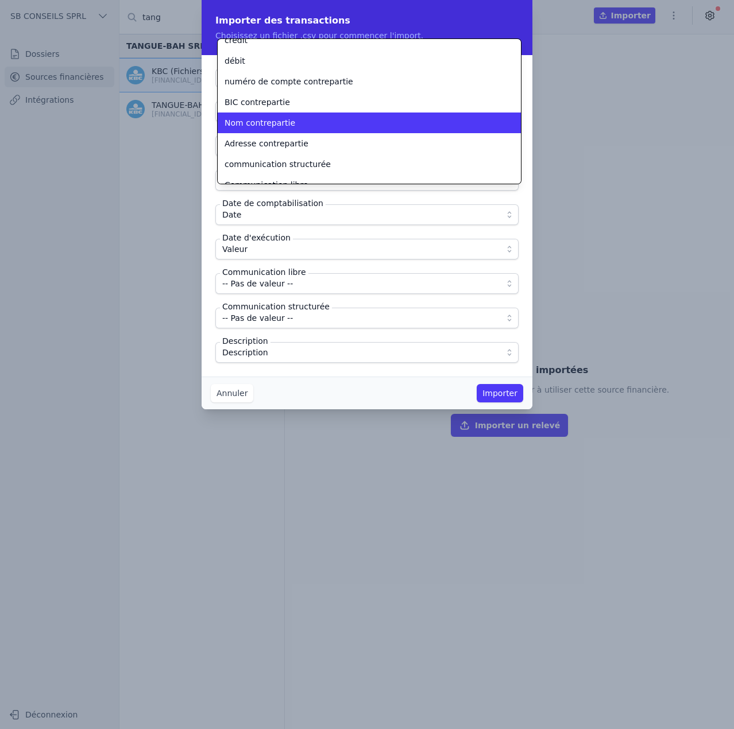
click at [285, 127] on span "Nom contrepartie" at bounding box center [260, 122] width 71 height 11
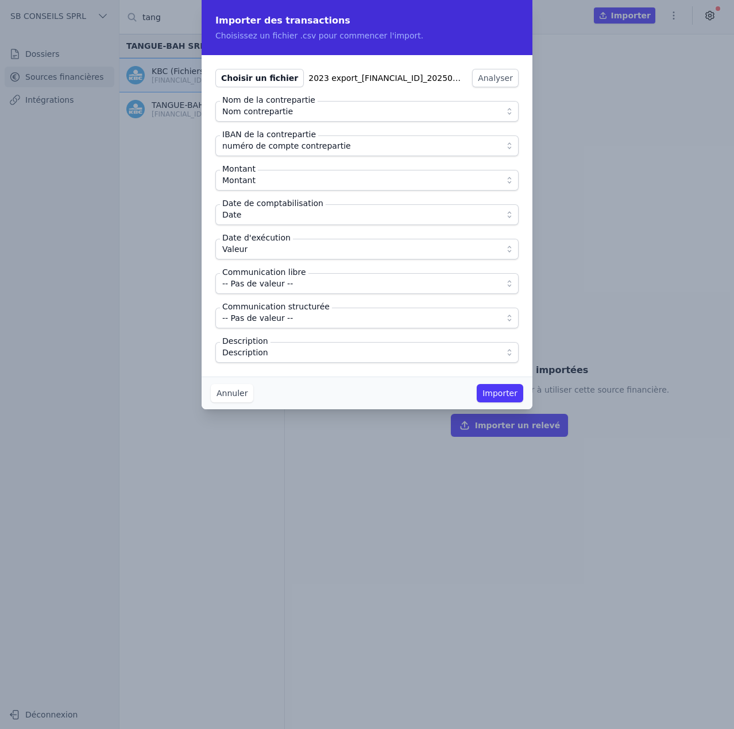
click at [241, 319] on span "-- Pas de valeur --" at bounding box center [257, 318] width 71 height 14
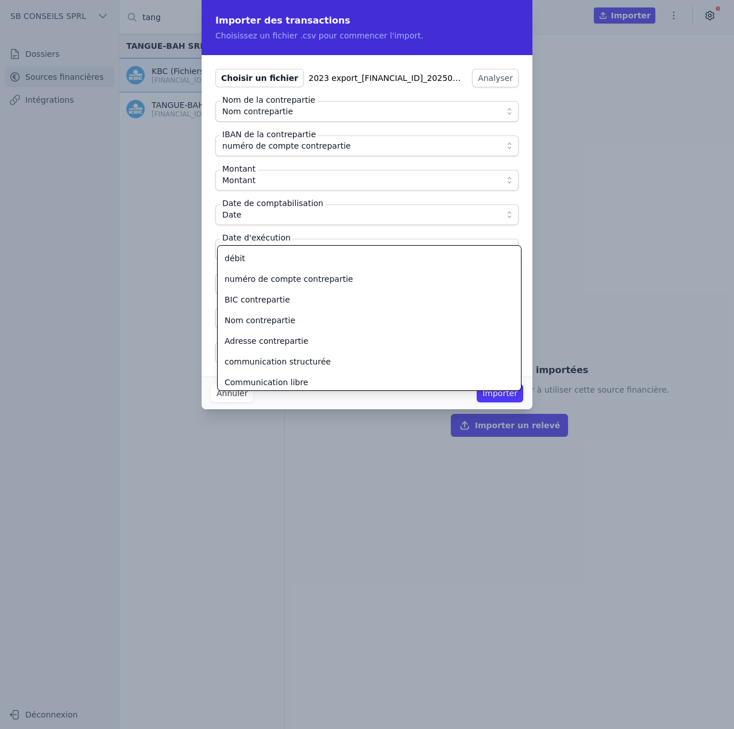
scroll to position [248, 0]
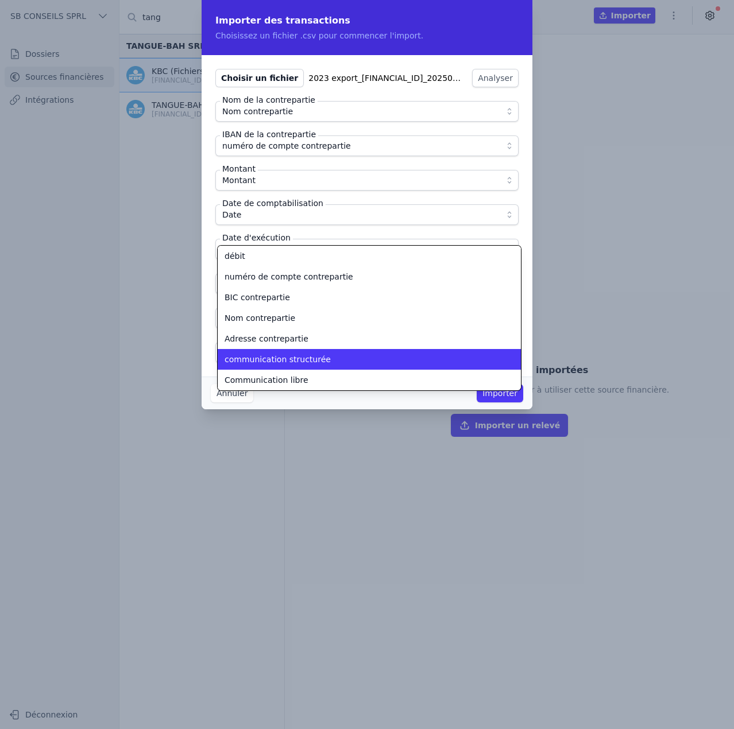
click at [271, 359] on span "communication structurée" at bounding box center [278, 359] width 106 height 11
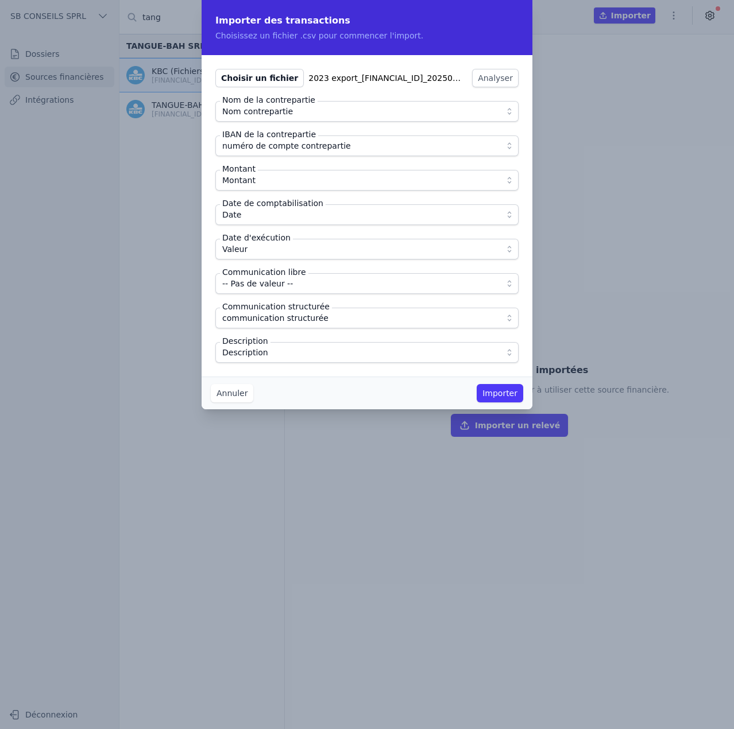
click at [265, 355] on span "Description" at bounding box center [358, 353] width 273 height 14
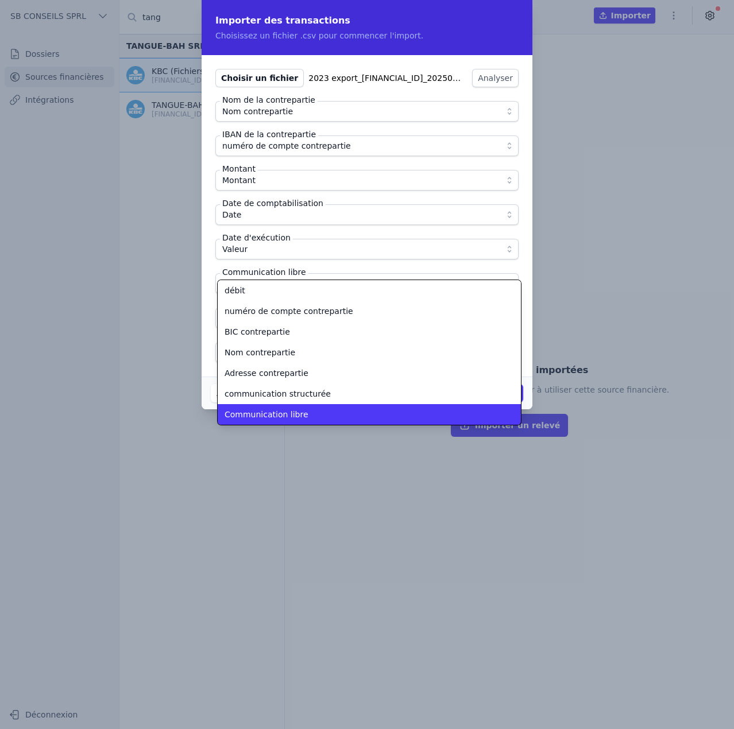
click at [273, 418] on span "Communication libre" at bounding box center [267, 414] width 84 height 11
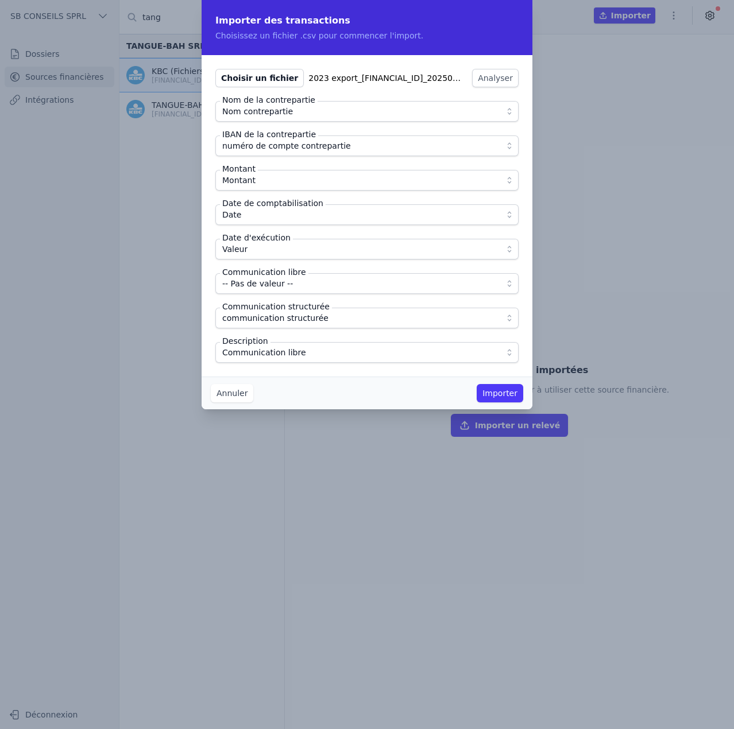
click at [262, 287] on span "-- Pas de valeur --" at bounding box center [257, 284] width 71 height 14
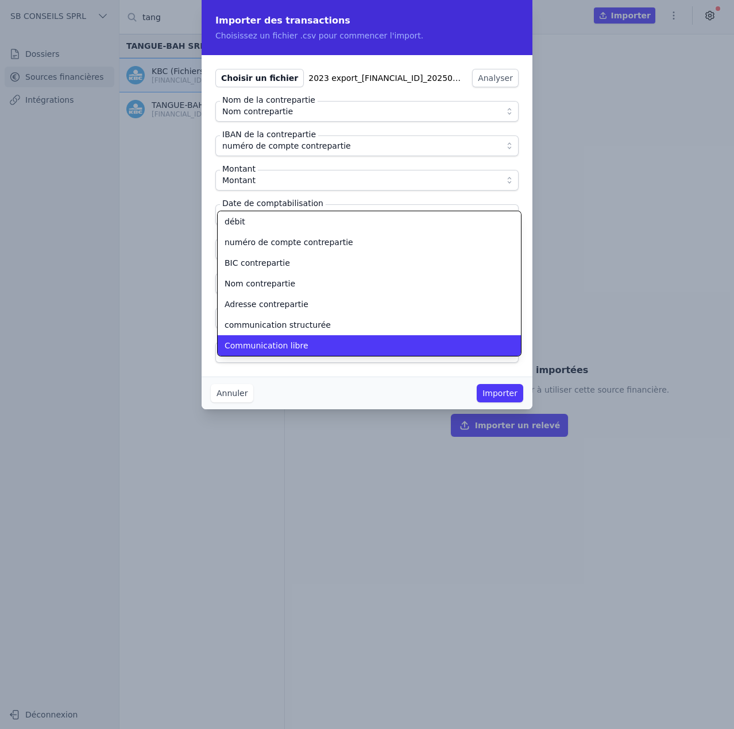
click at [261, 346] on span "Communication libre" at bounding box center [267, 345] width 84 height 11
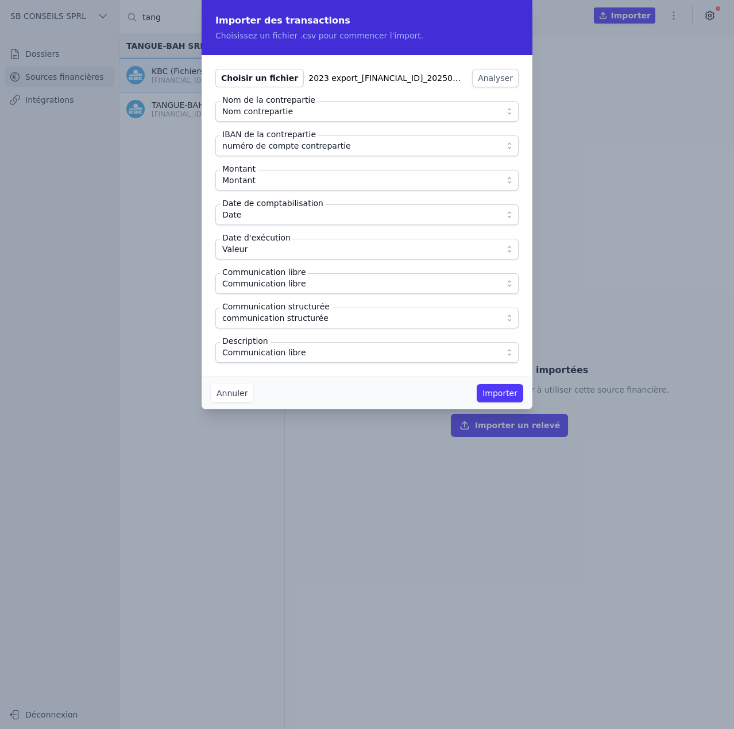
click at [260, 356] on span "Communication libre" at bounding box center [264, 353] width 84 height 14
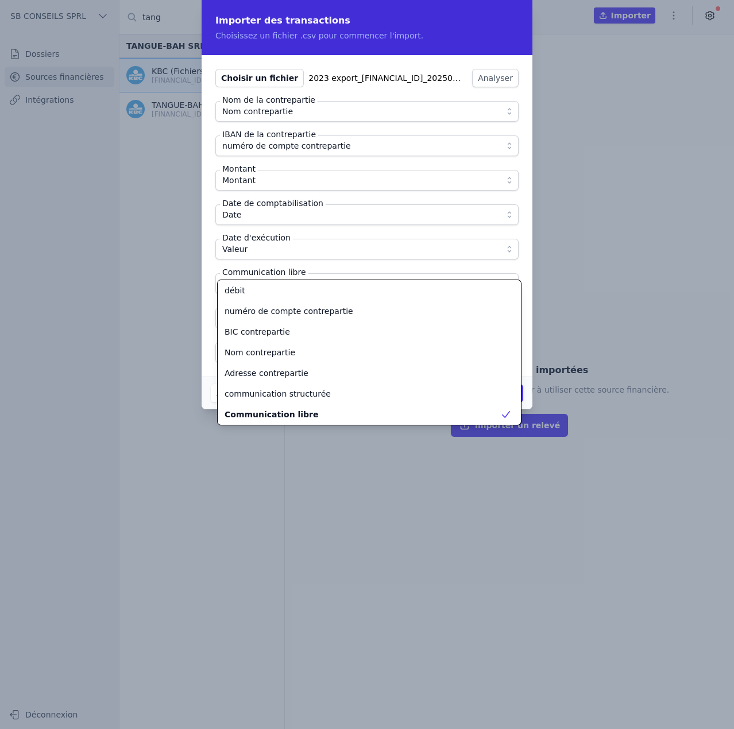
scroll to position [83, 0]
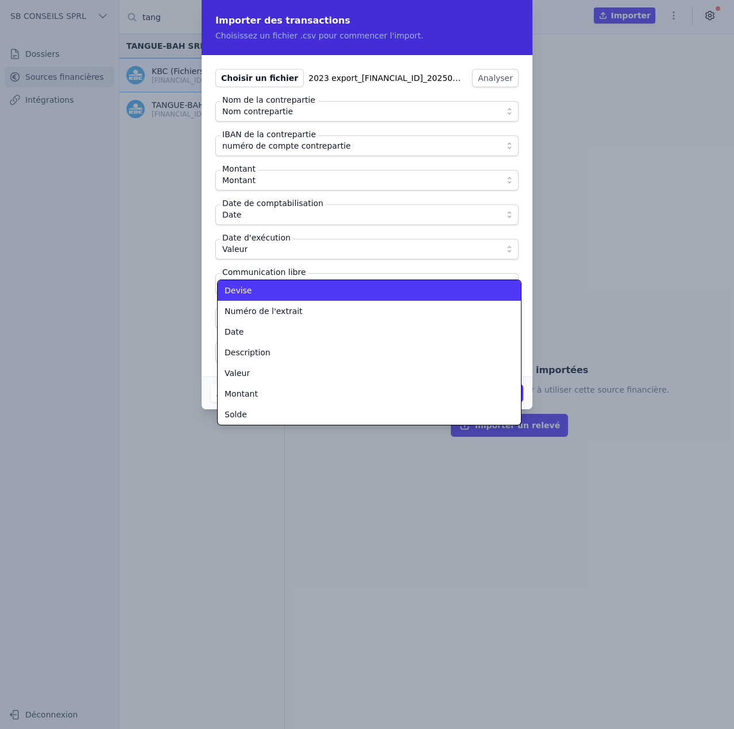
click at [259, 351] on span "Description" at bounding box center [248, 352] width 46 height 11
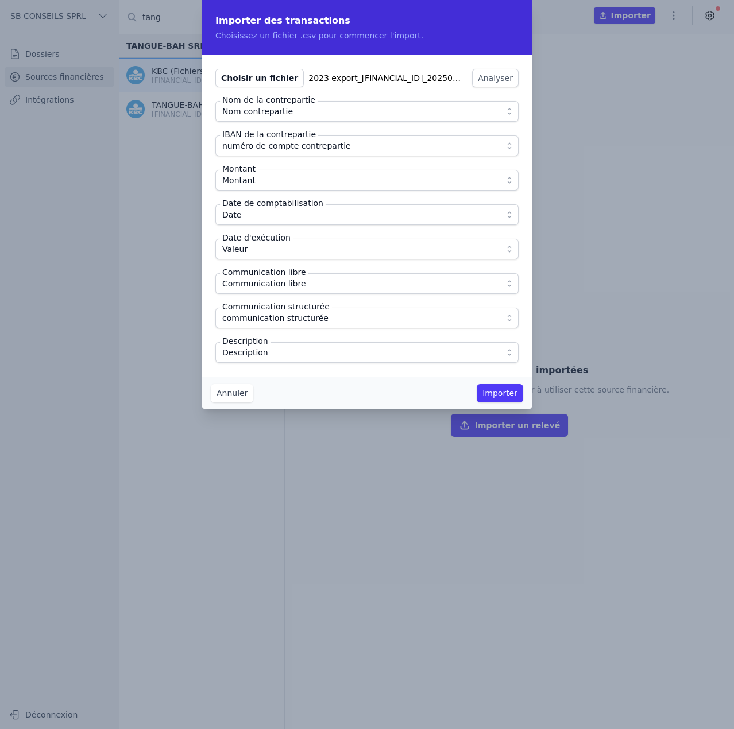
click at [269, 369] on div "Choisir un fichier 2023 export_BE62733074896861_20250905_1531.csv Analyser Nom …" at bounding box center [367, 216] width 331 height 322
click at [504, 395] on button "Importer" at bounding box center [500, 393] width 47 height 18
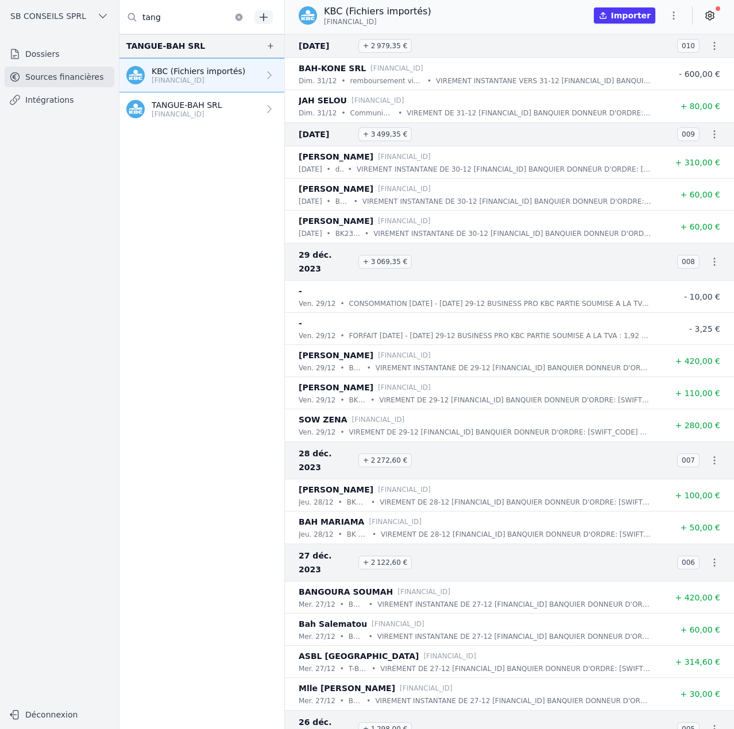
click at [674, 14] on icon "button" at bounding box center [673, 15] width 11 height 11
click at [657, 79] on button "Import CSV *" at bounding box center [646, 82] width 83 height 21
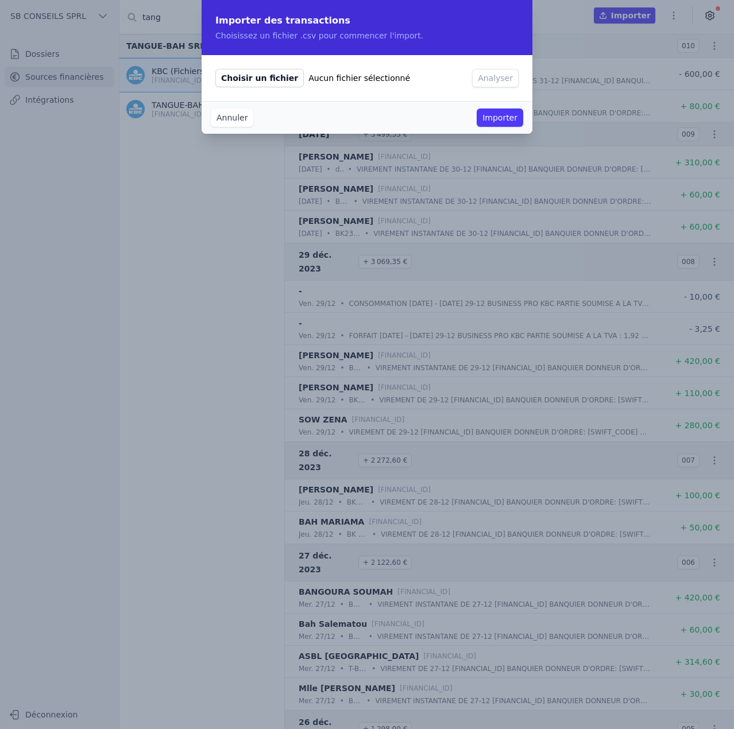
click at [269, 76] on span "Choisir un fichier" at bounding box center [259, 78] width 88 height 18
click at [215, 69] on input "Choisir un fichier Aucun fichier sélectionné" at bounding box center [215, 68] width 1 height 1
type input "C:\fakepath\2024 export_BE62733074896861_20250905_1531(1).csv"
click at [496, 81] on button "Analyser" at bounding box center [506, 78] width 47 height 18
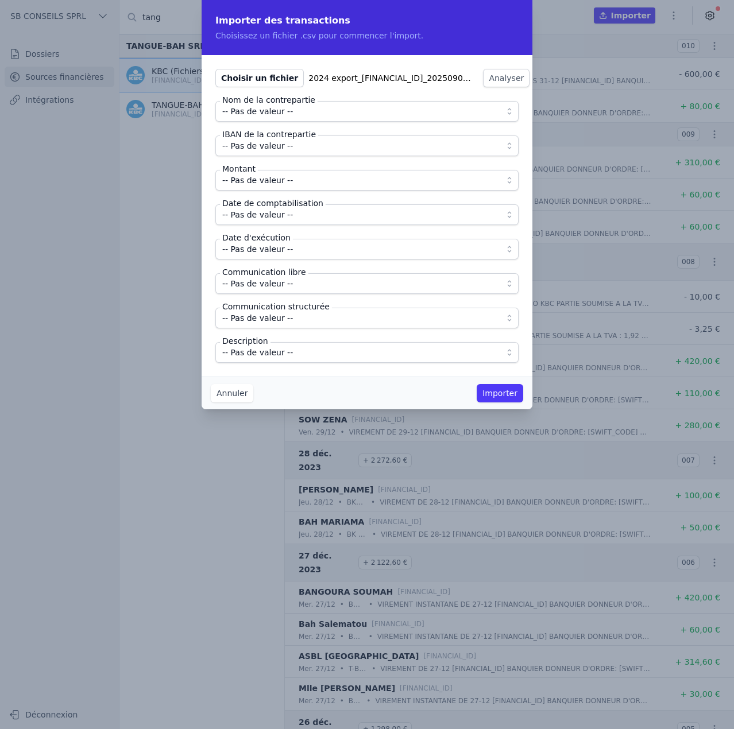
click at [257, 113] on span "-- Pas de valeur --" at bounding box center [257, 112] width 71 height 14
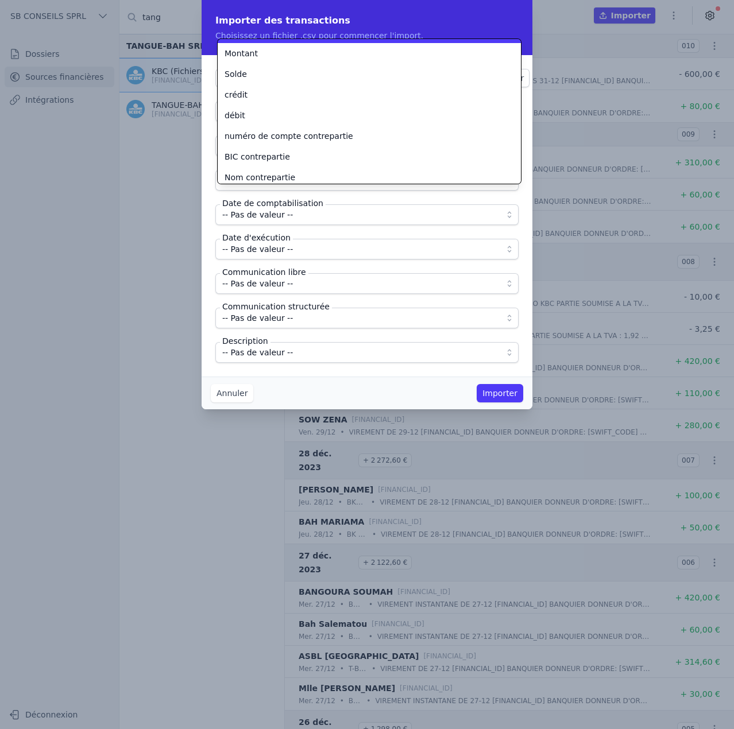
scroll to position [239, 0]
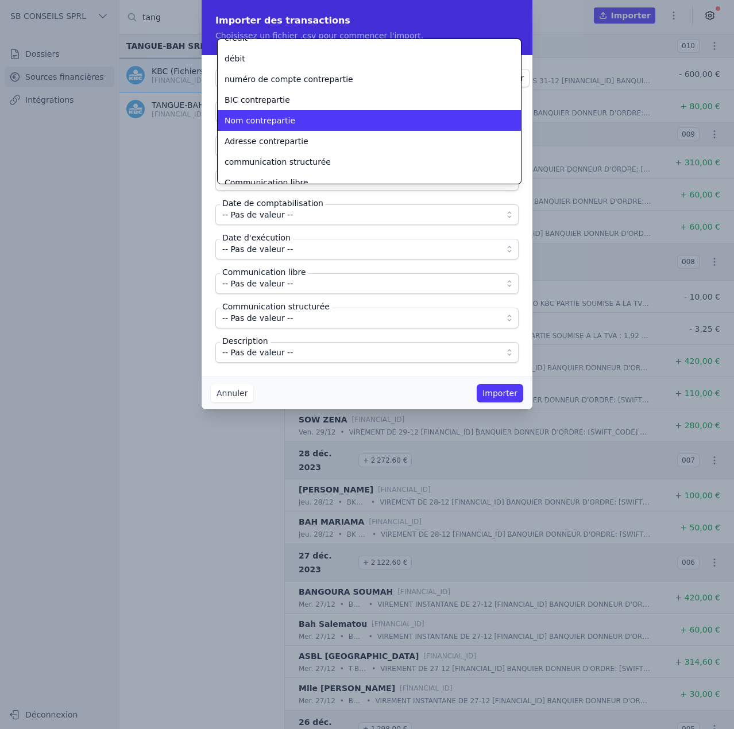
click at [306, 115] on div "Nom contrepartie" at bounding box center [363, 120] width 276 height 11
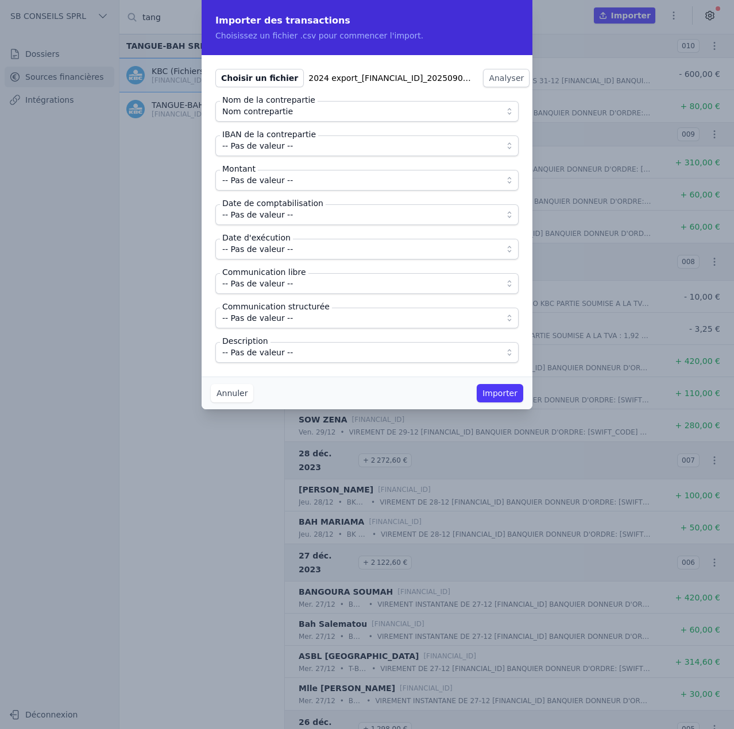
click at [297, 149] on span "-- Pas de valeur --" at bounding box center [358, 146] width 273 height 14
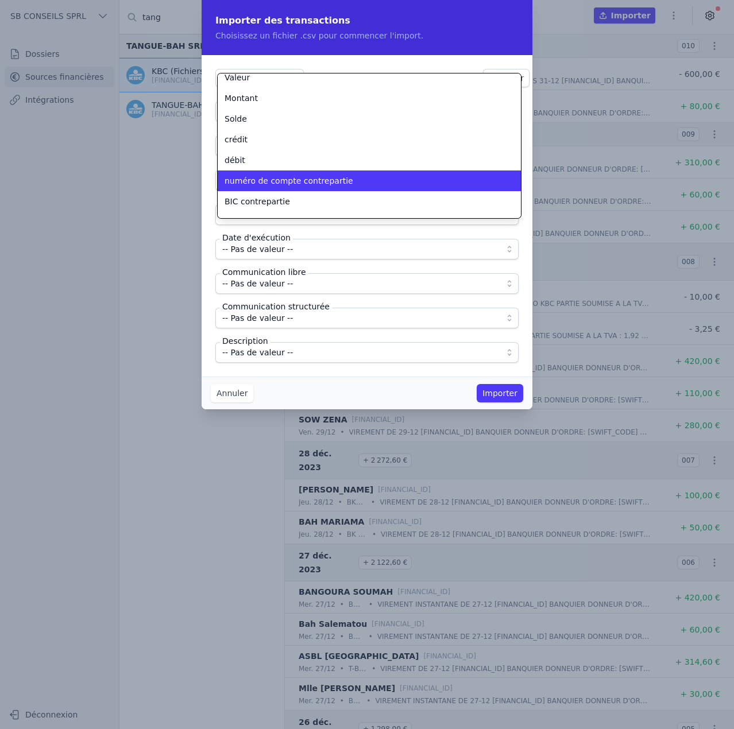
scroll to position [229, 0]
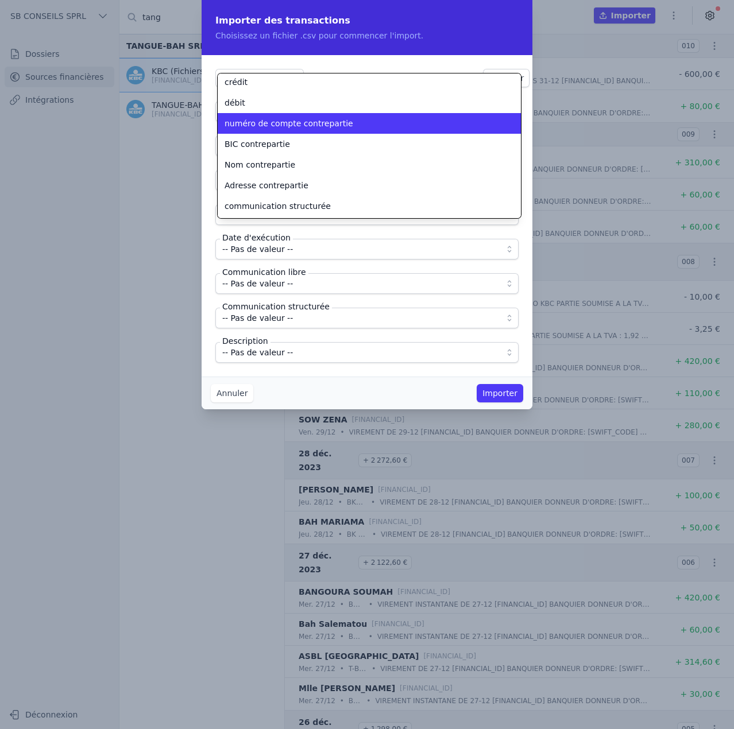
click at [322, 126] on span "numéro de compte contrepartie" at bounding box center [289, 123] width 129 height 11
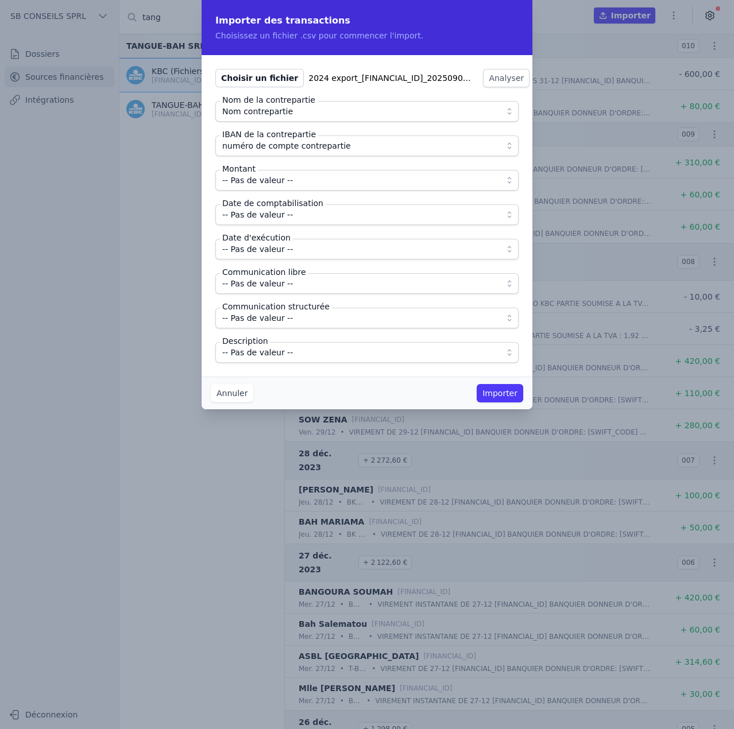
click at [307, 175] on span "-- Pas de valeur --" at bounding box center [358, 180] width 273 height 14
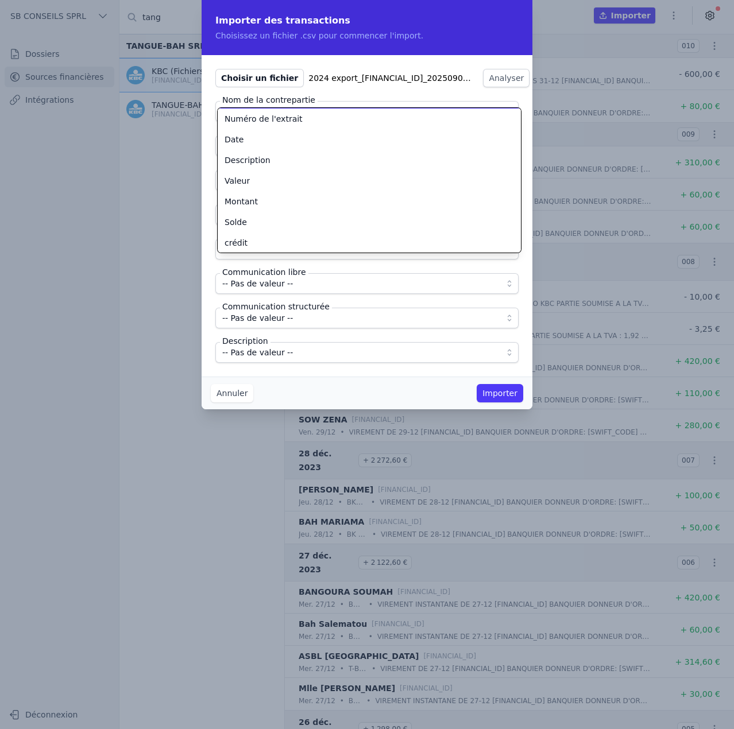
scroll to position [114, 0]
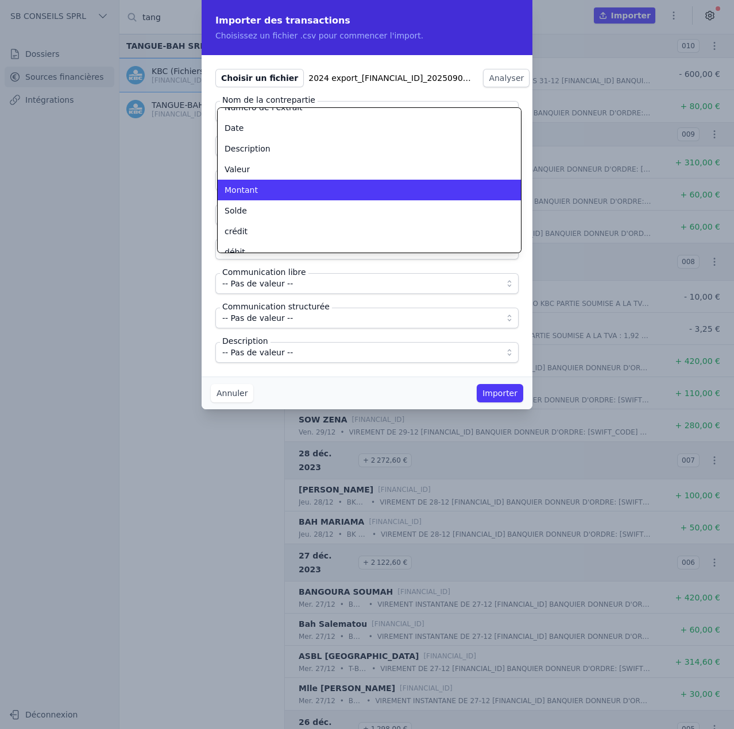
click at [303, 198] on li "Montant" at bounding box center [369, 190] width 303 height 21
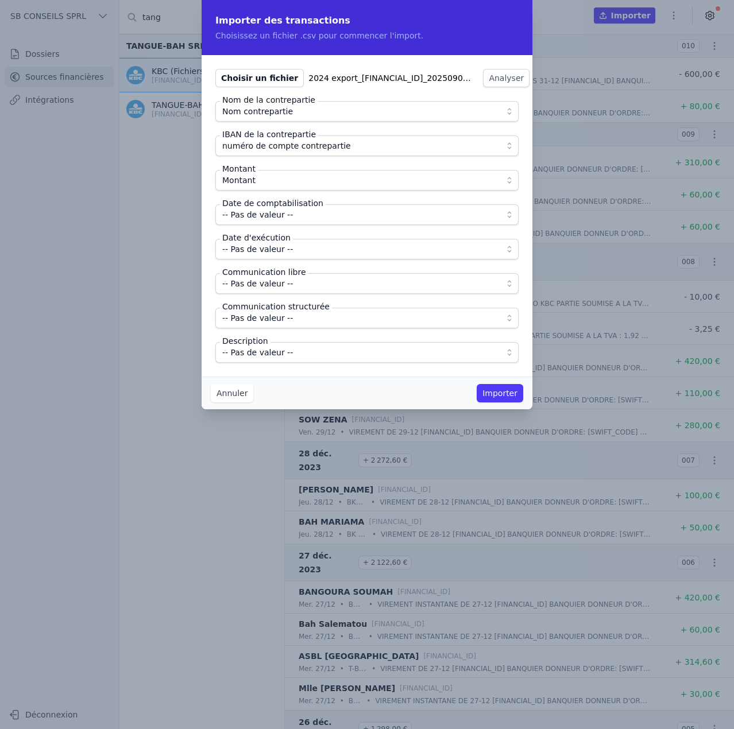
click at [291, 215] on span "-- Pas de valeur --" at bounding box center [358, 215] width 273 height 14
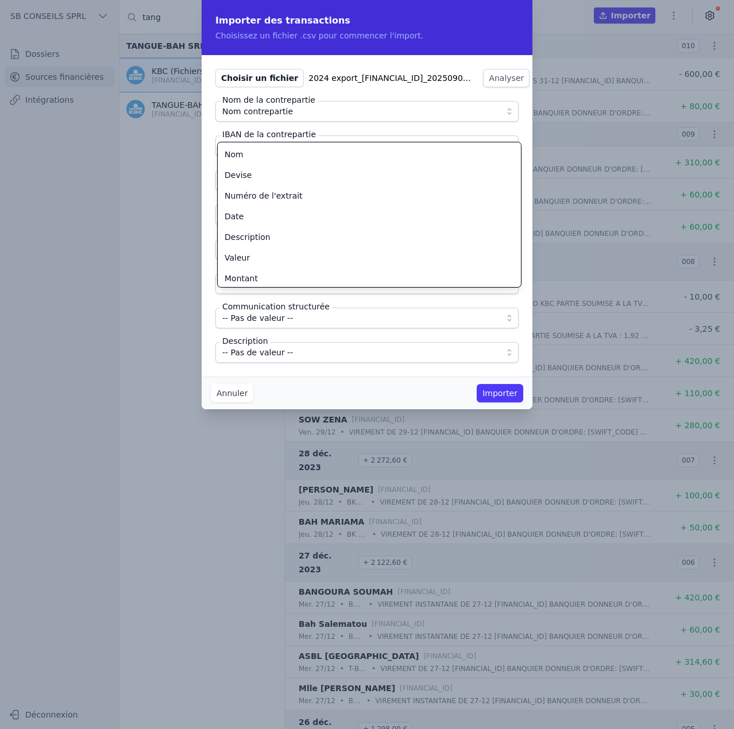
scroll to position [61, 0]
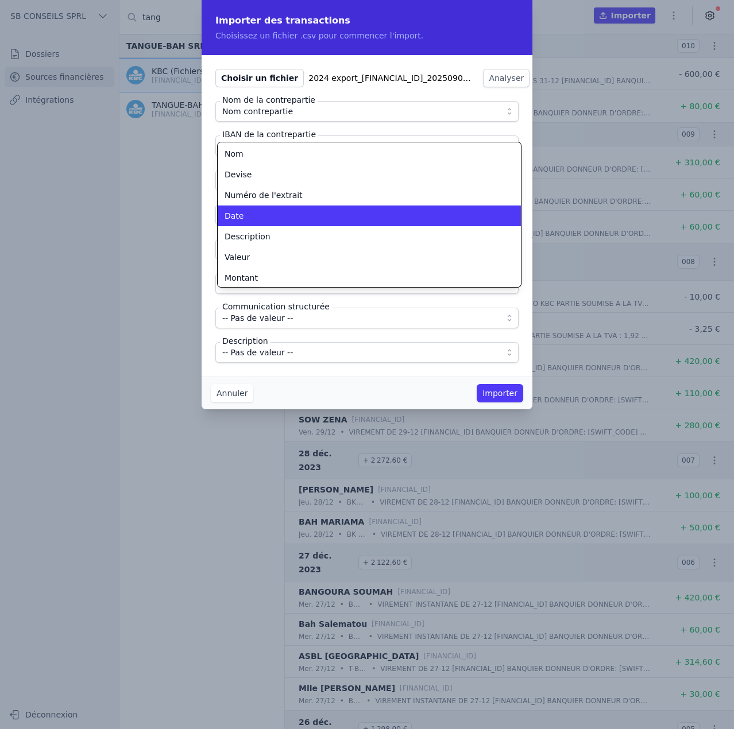
click at [289, 220] on div "Date" at bounding box center [363, 215] width 276 height 11
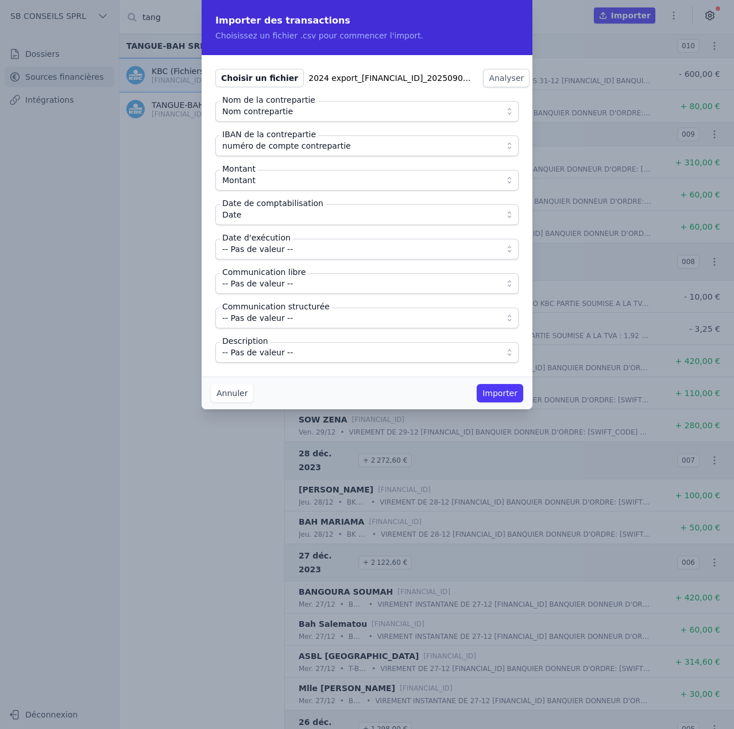
click at [292, 253] on span "-- Pas de valeur --" at bounding box center [358, 249] width 273 height 14
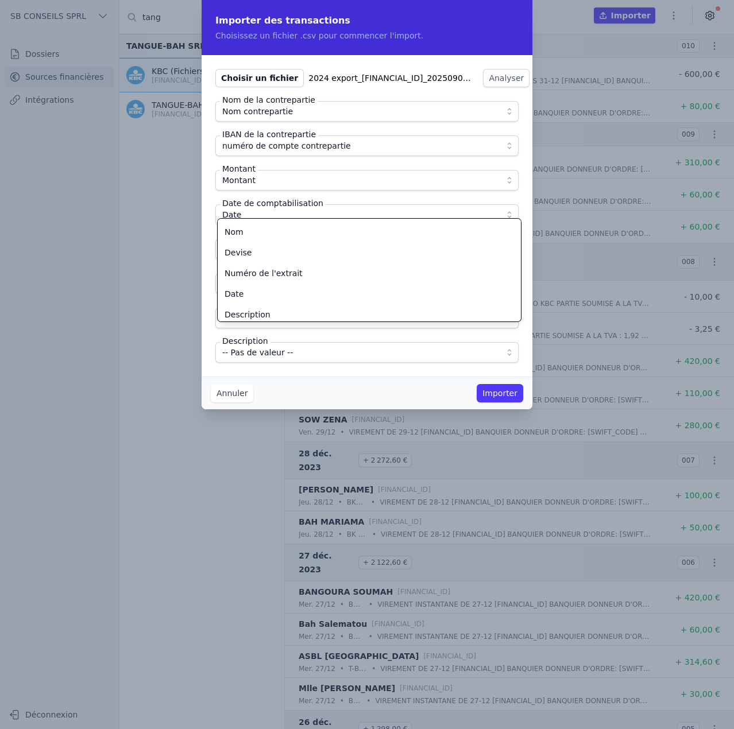
scroll to position [69, 0]
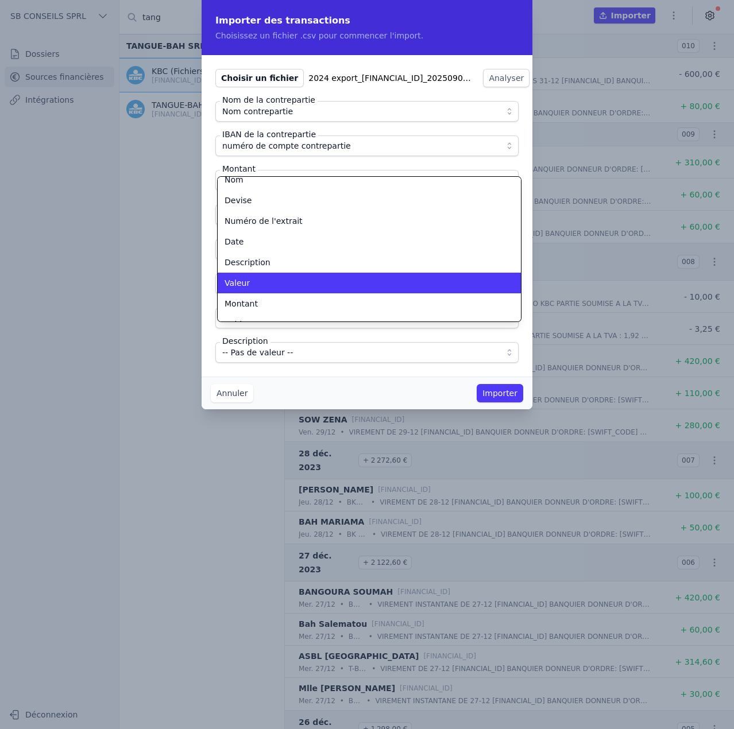
click at [286, 284] on div "Valeur" at bounding box center [363, 282] width 276 height 11
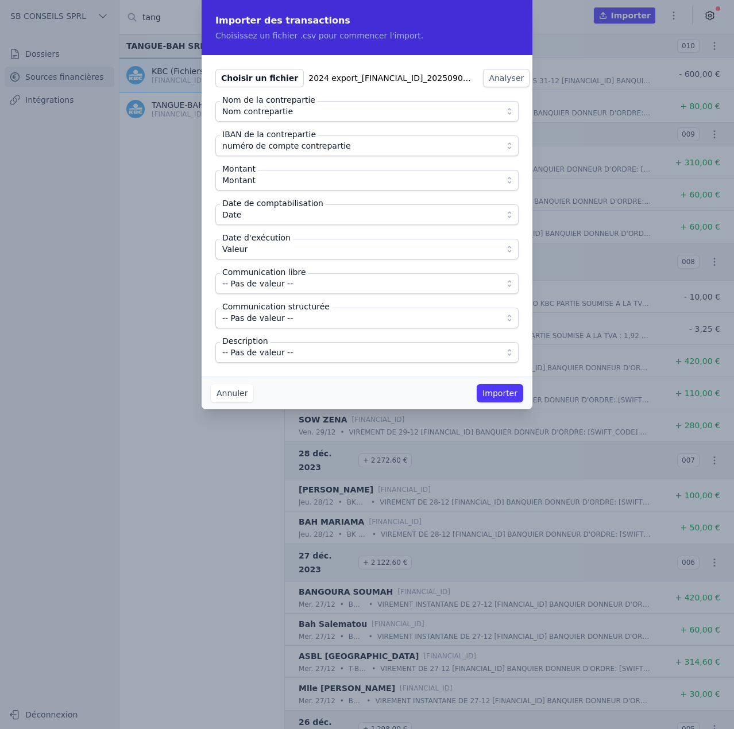
click at [291, 289] on span "-- Pas de valeur --" at bounding box center [358, 284] width 273 height 14
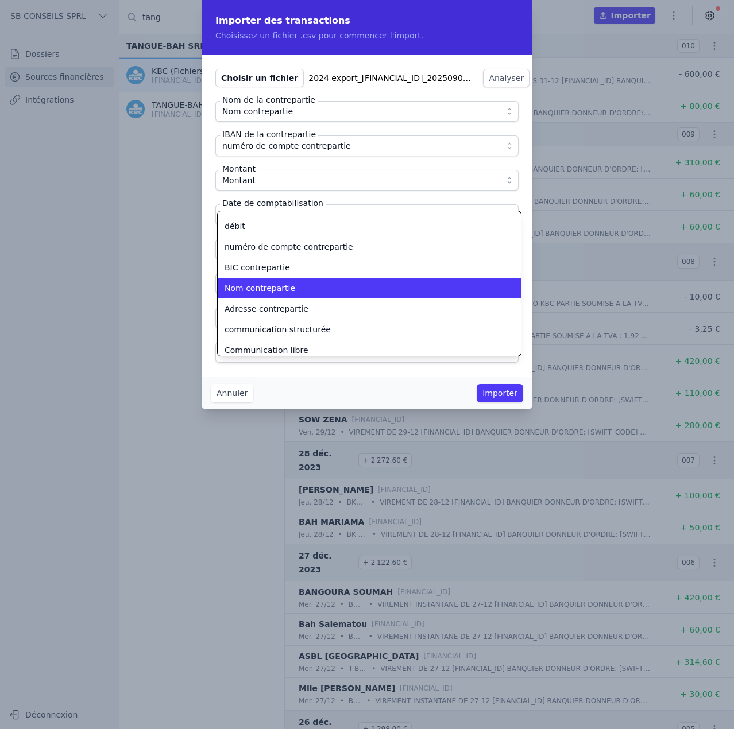
scroll to position [248, 0]
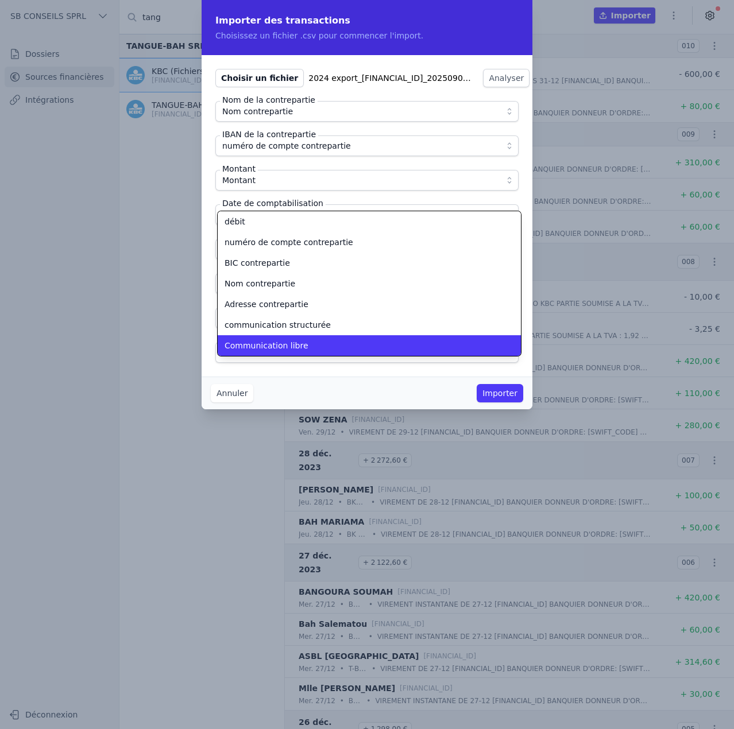
click at [296, 345] on span "Communication libre" at bounding box center [267, 345] width 84 height 11
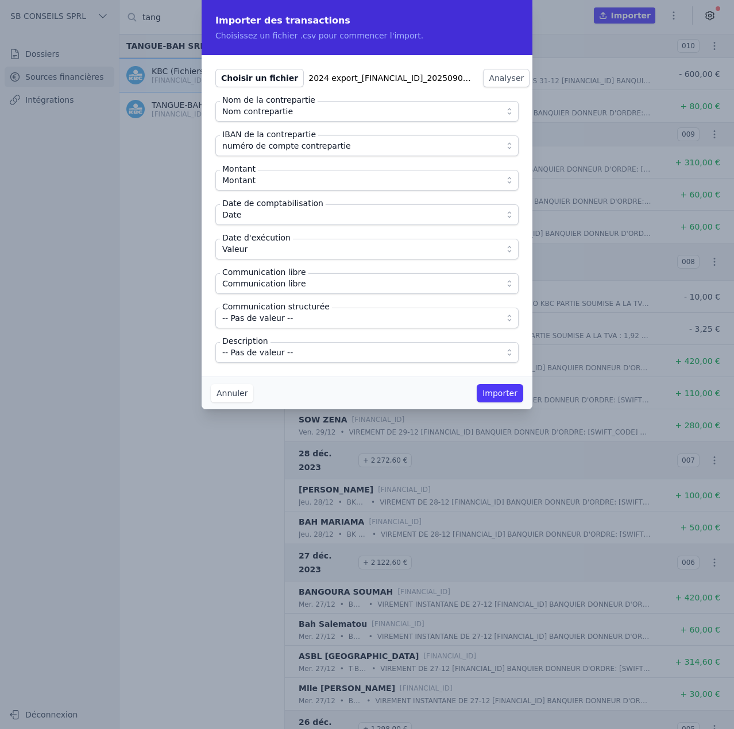
click at [292, 324] on span "-- Pas de valeur --" at bounding box center [358, 318] width 273 height 14
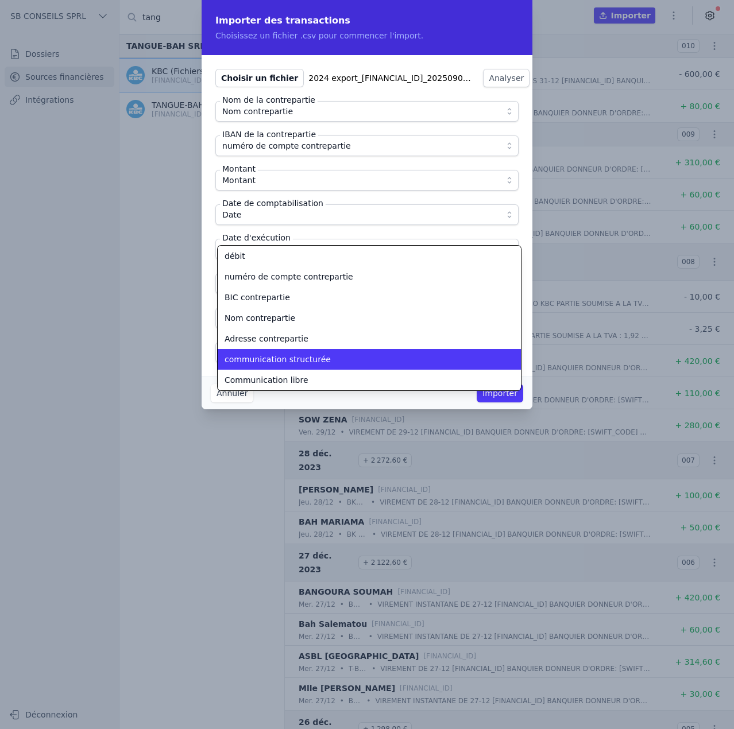
click at [297, 362] on span "communication structurée" at bounding box center [278, 359] width 106 height 11
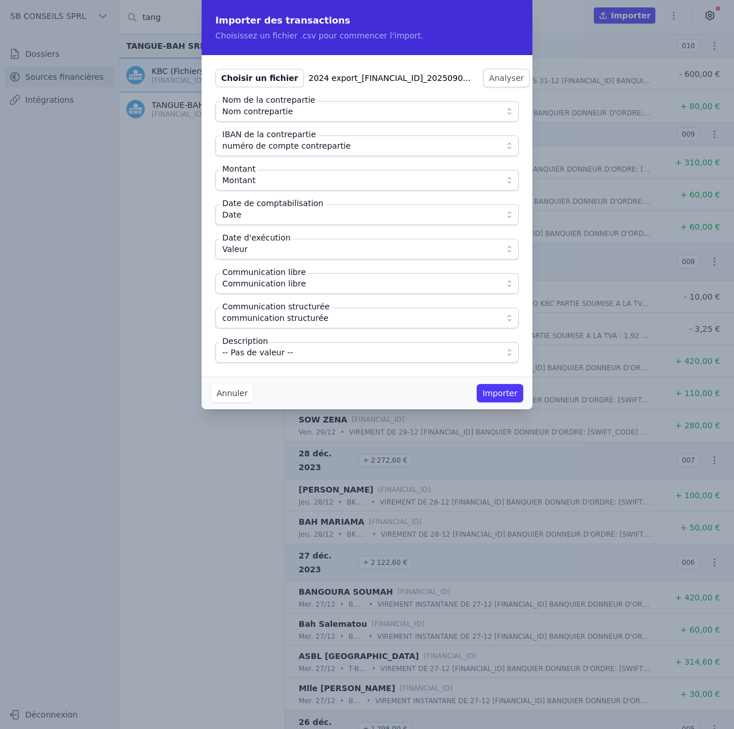
click at [307, 354] on span "-- Pas de valeur --" at bounding box center [358, 353] width 273 height 14
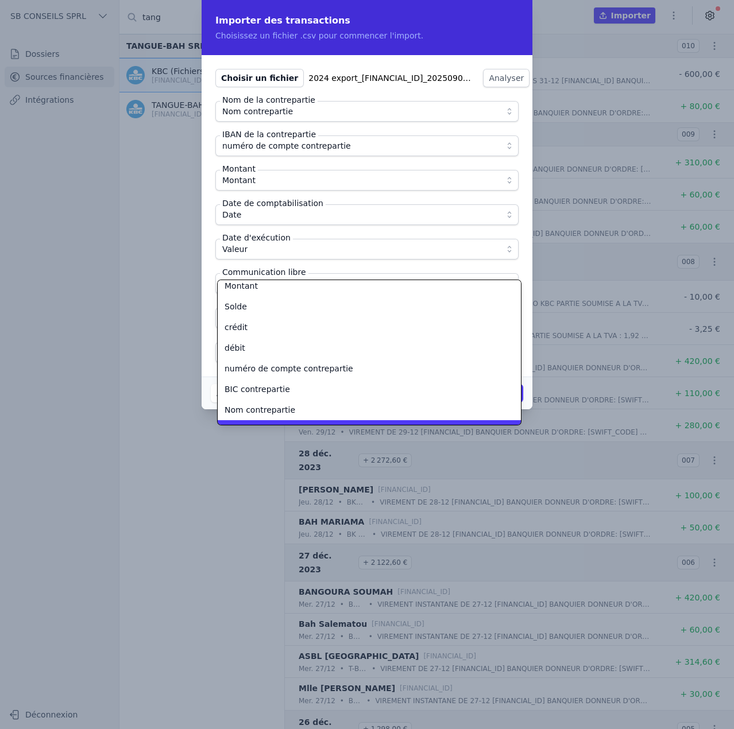
scroll to position [133, 0]
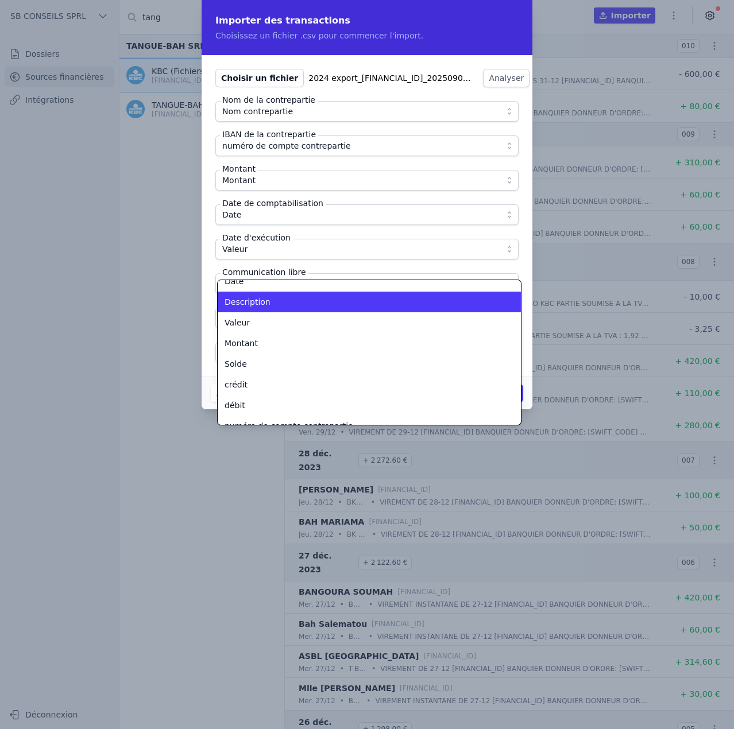
click at [285, 308] on li "Description" at bounding box center [369, 302] width 303 height 21
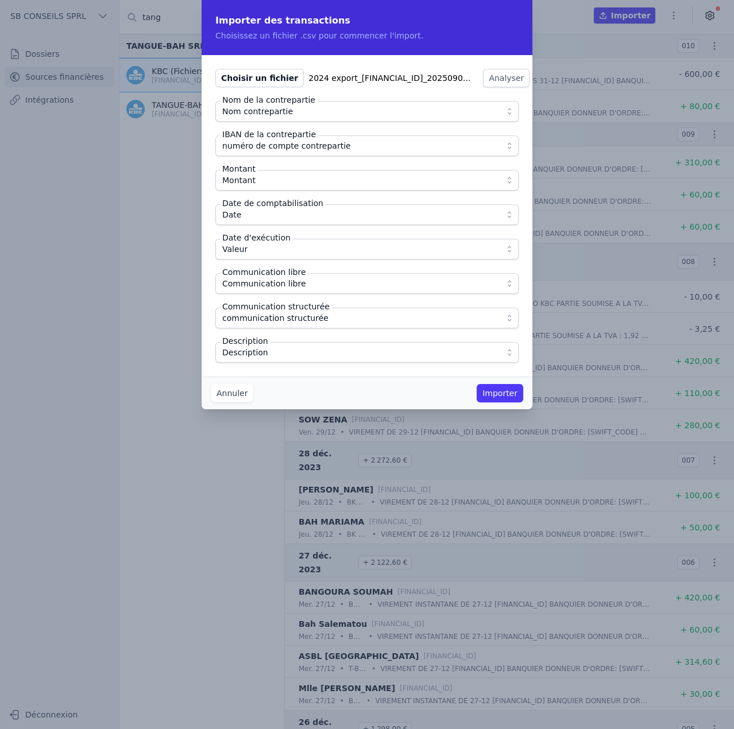
click at [512, 395] on button "Importer" at bounding box center [500, 393] width 47 height 18
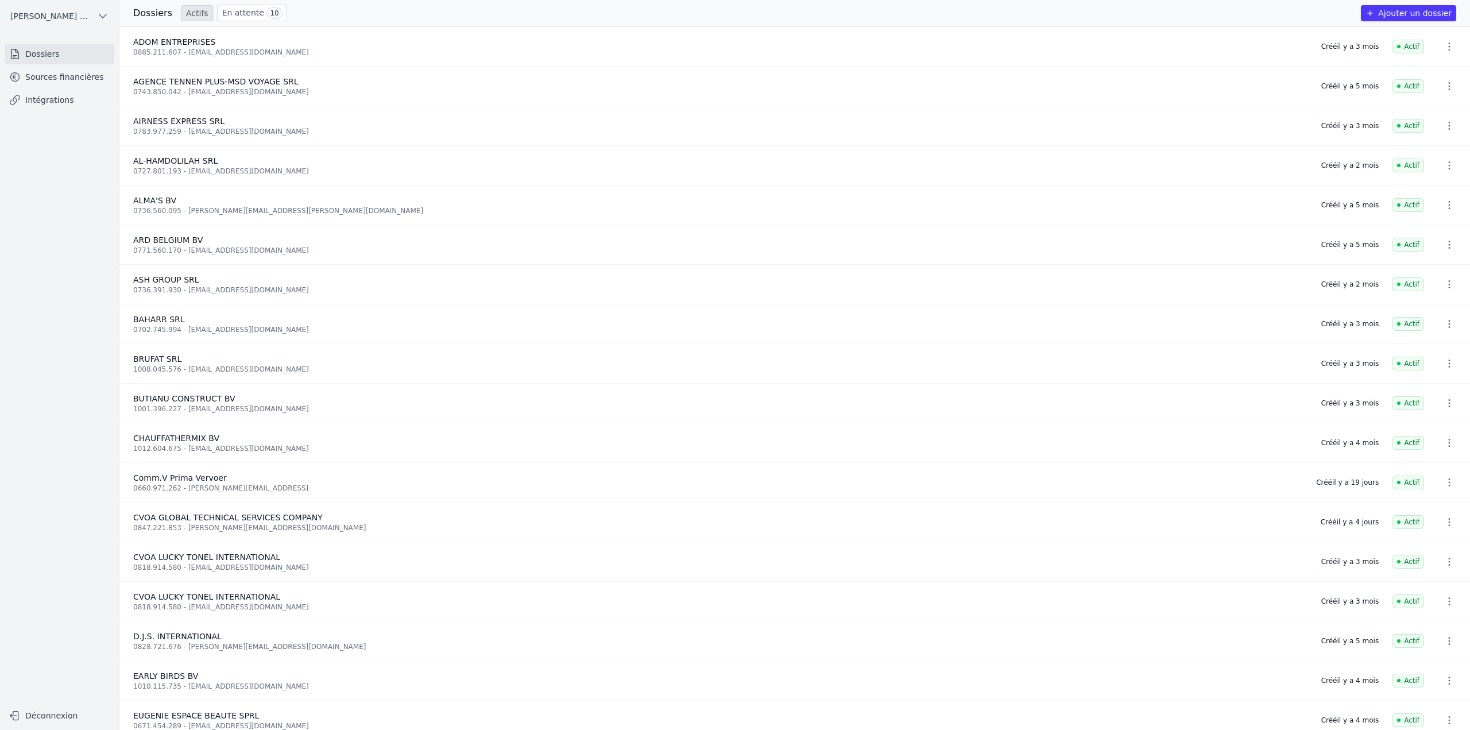
click at [45, 71] on link "Sources financières" at bounding box center [60, 77] width 110 height 21
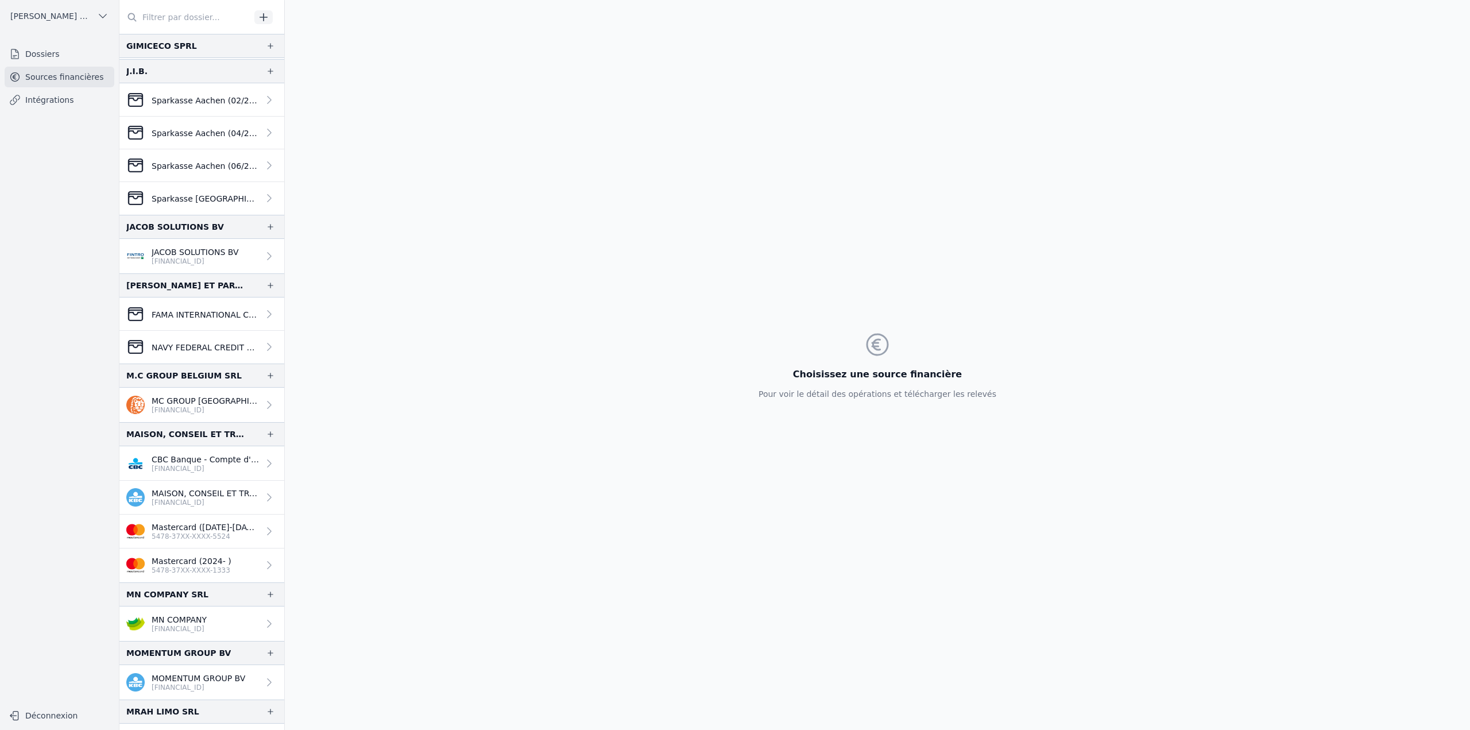
scroll to position [747, 0]
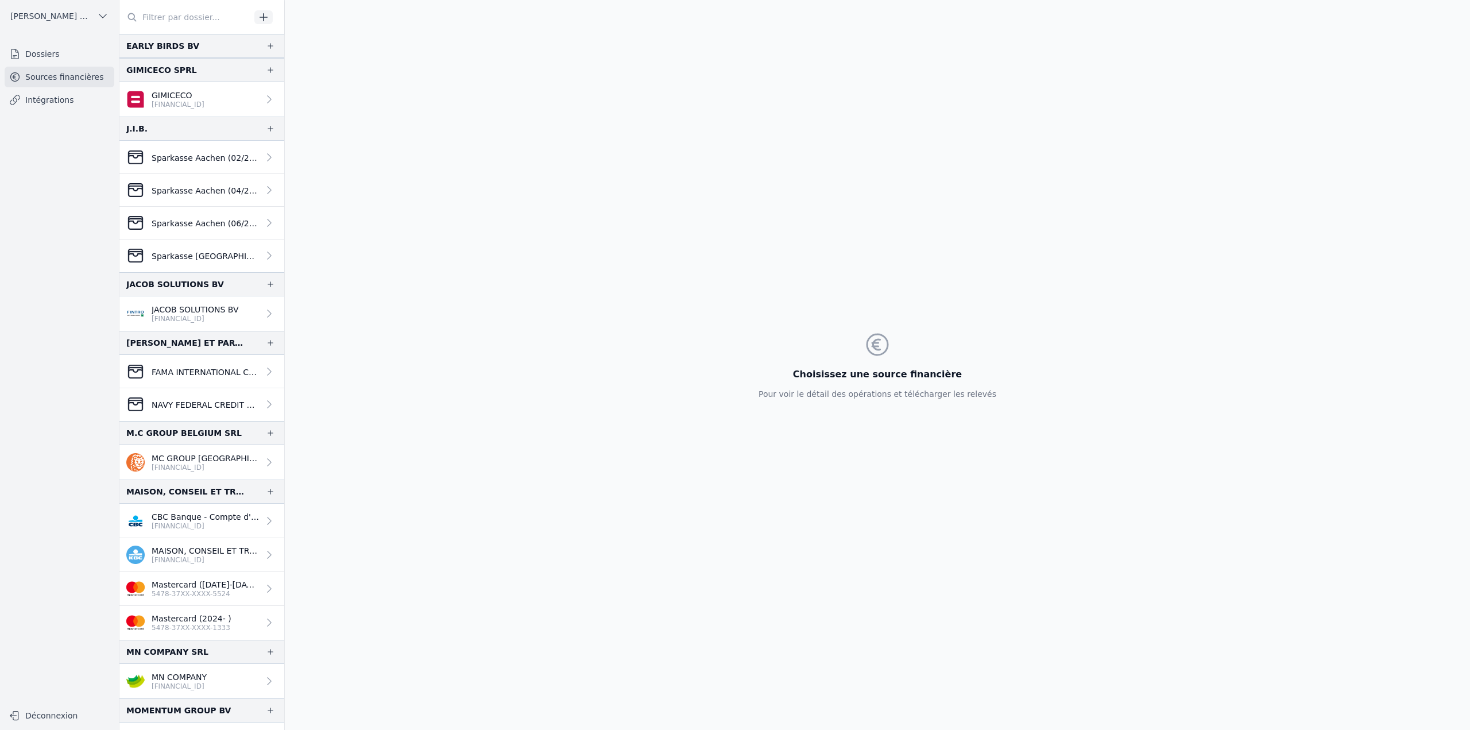
click at [197, 158] on p "Sparkasse Aachen (02/2025 > 08/2025)" at bounding box center [205, 157] width 107 height 11
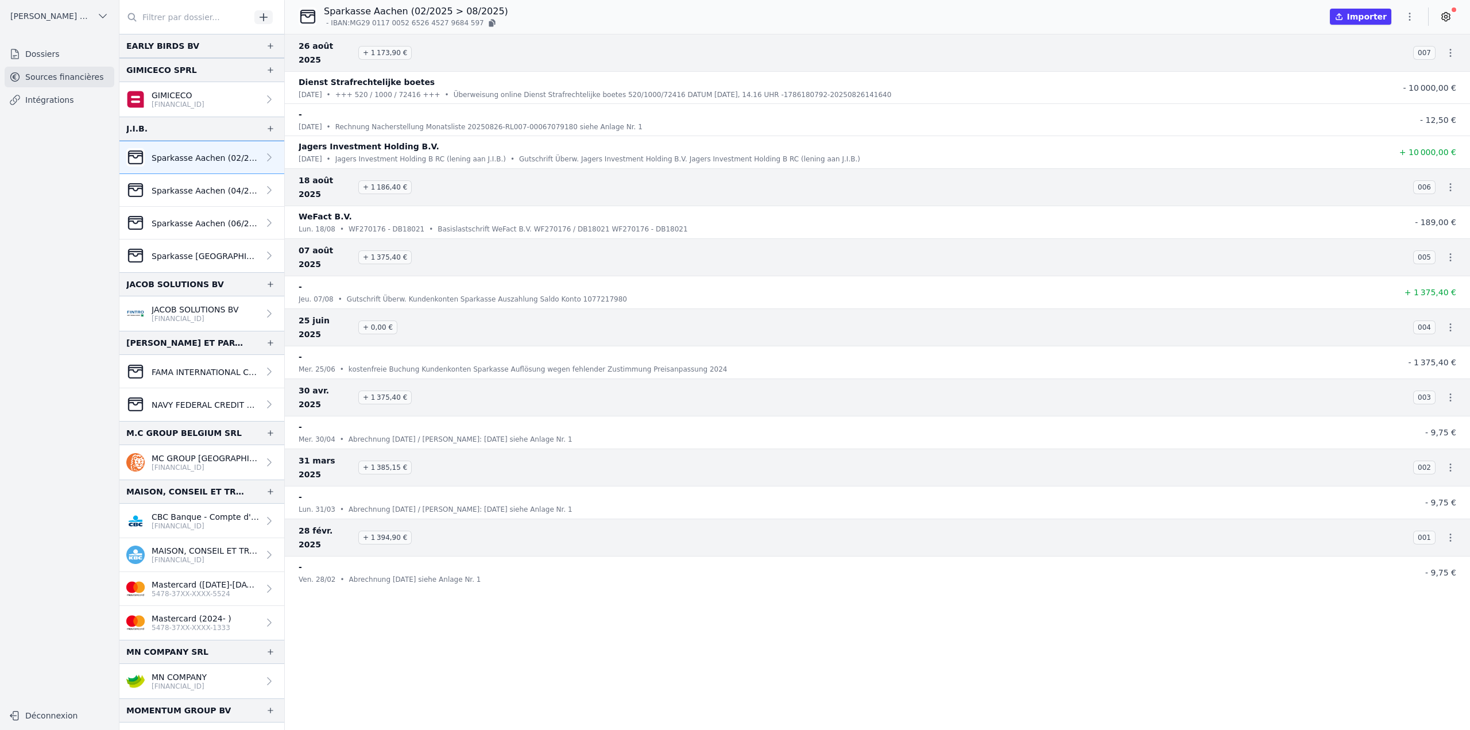
click at [190, 192] on p "Sparkasse Aachen (04/2023 > 04/2024)" at bounding box center [205, 190] width 107 height 11
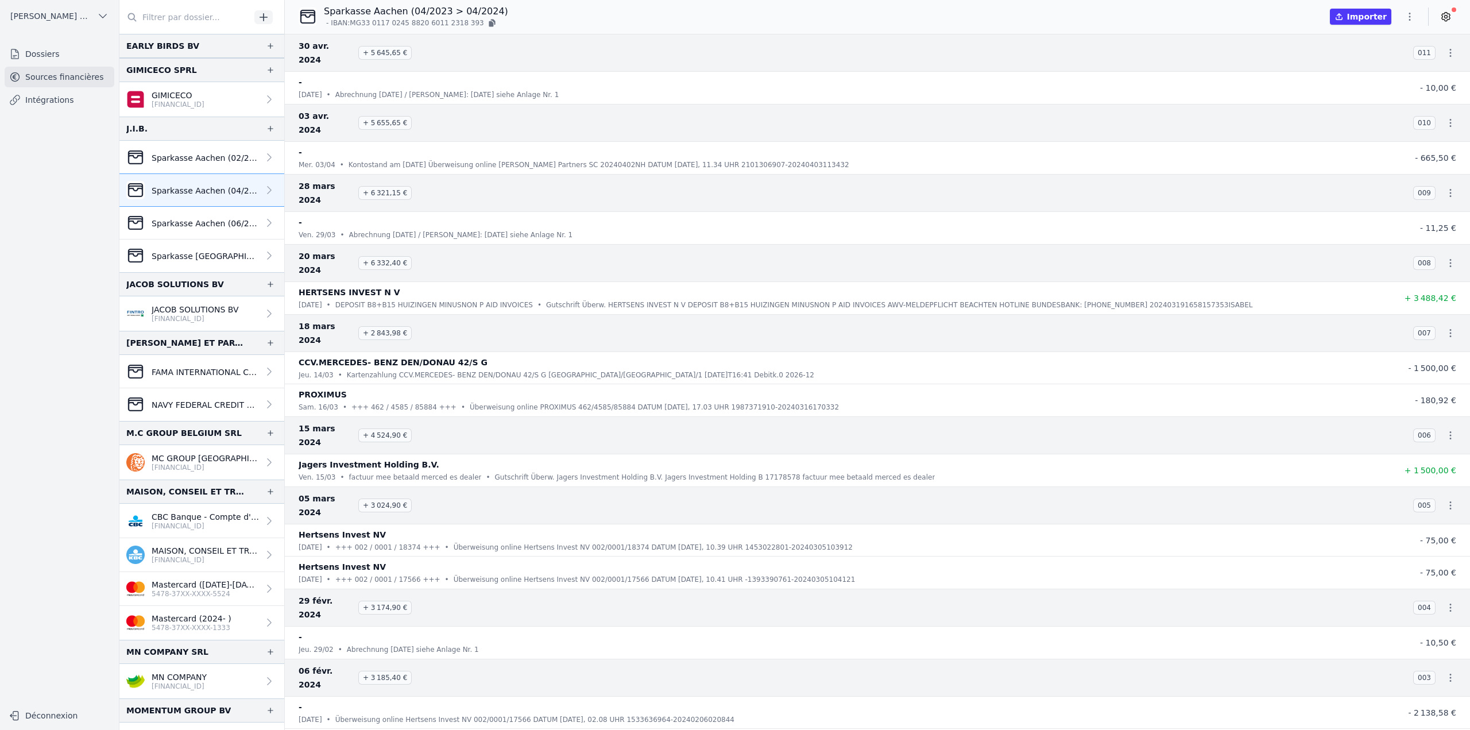
click at [221, 222] on p "Sparkasse Aachen (06/2024 >07/2024)" at bounding box center [205, 223] width 107 height 11
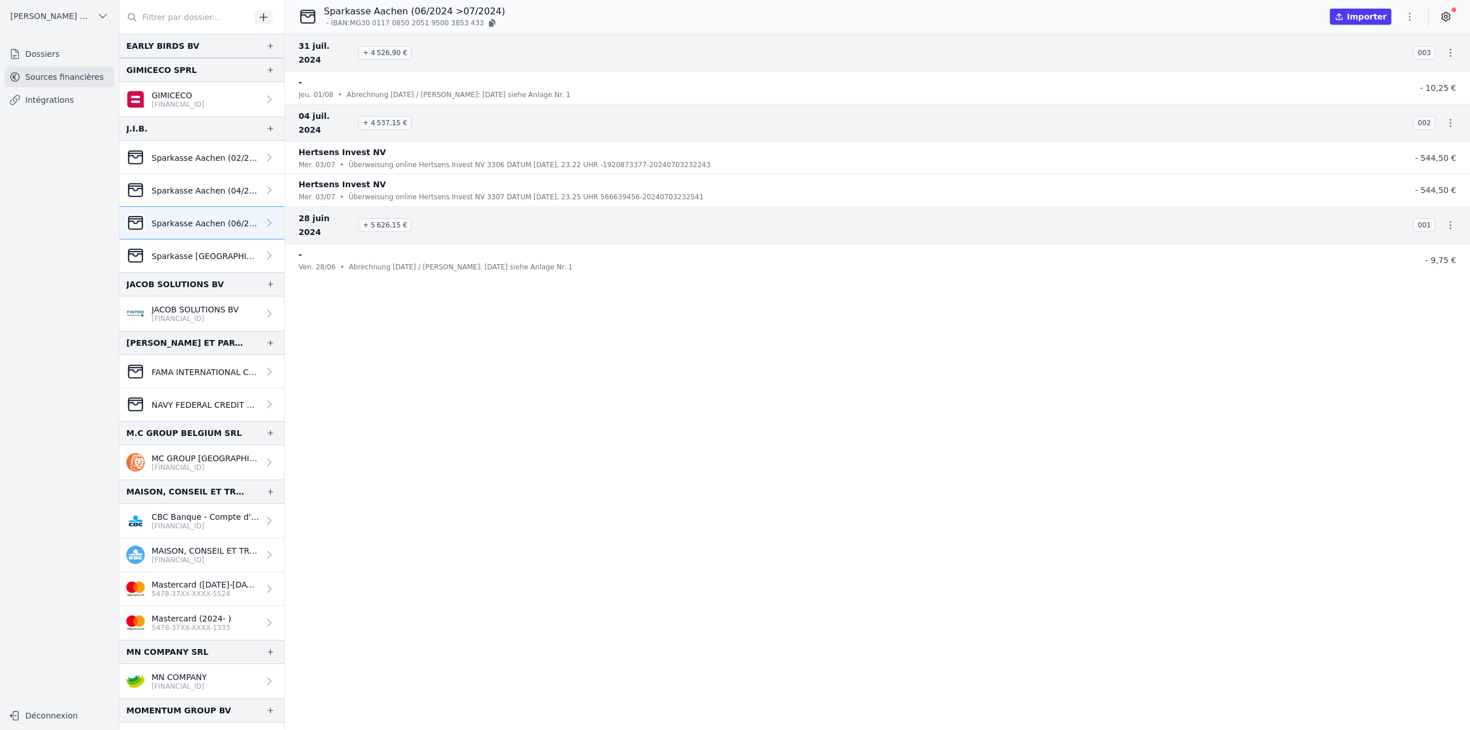
click at [203, 258] on p "Sparkasse [GEOGRAPHIC_DATA] (09/2024 > 12/2024)" at bounding box center [205, 255] width 107 height 11
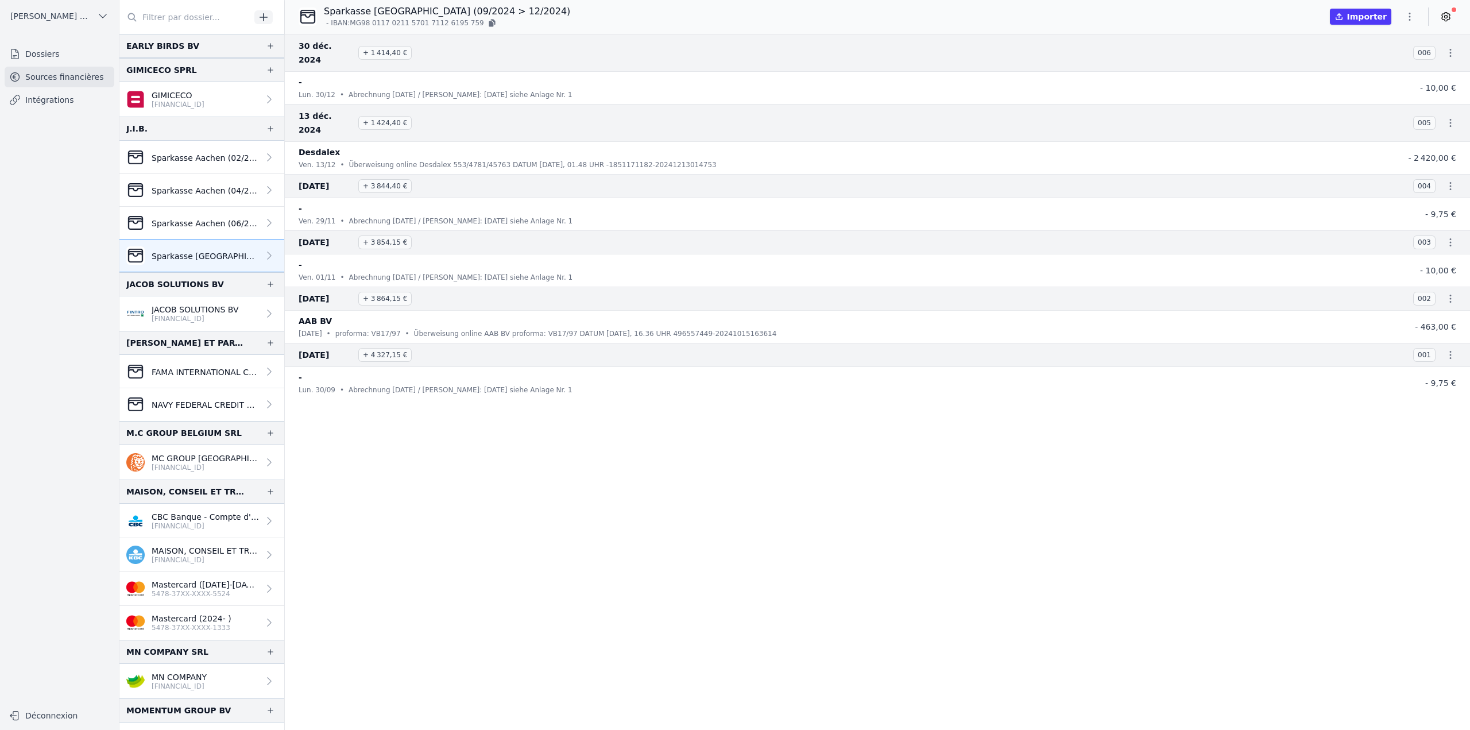
click at [216, 173] on link "Sparkasse Aachen (02/2025 > 08/2025)" at bounding box center [201, 157] width 165 height 33
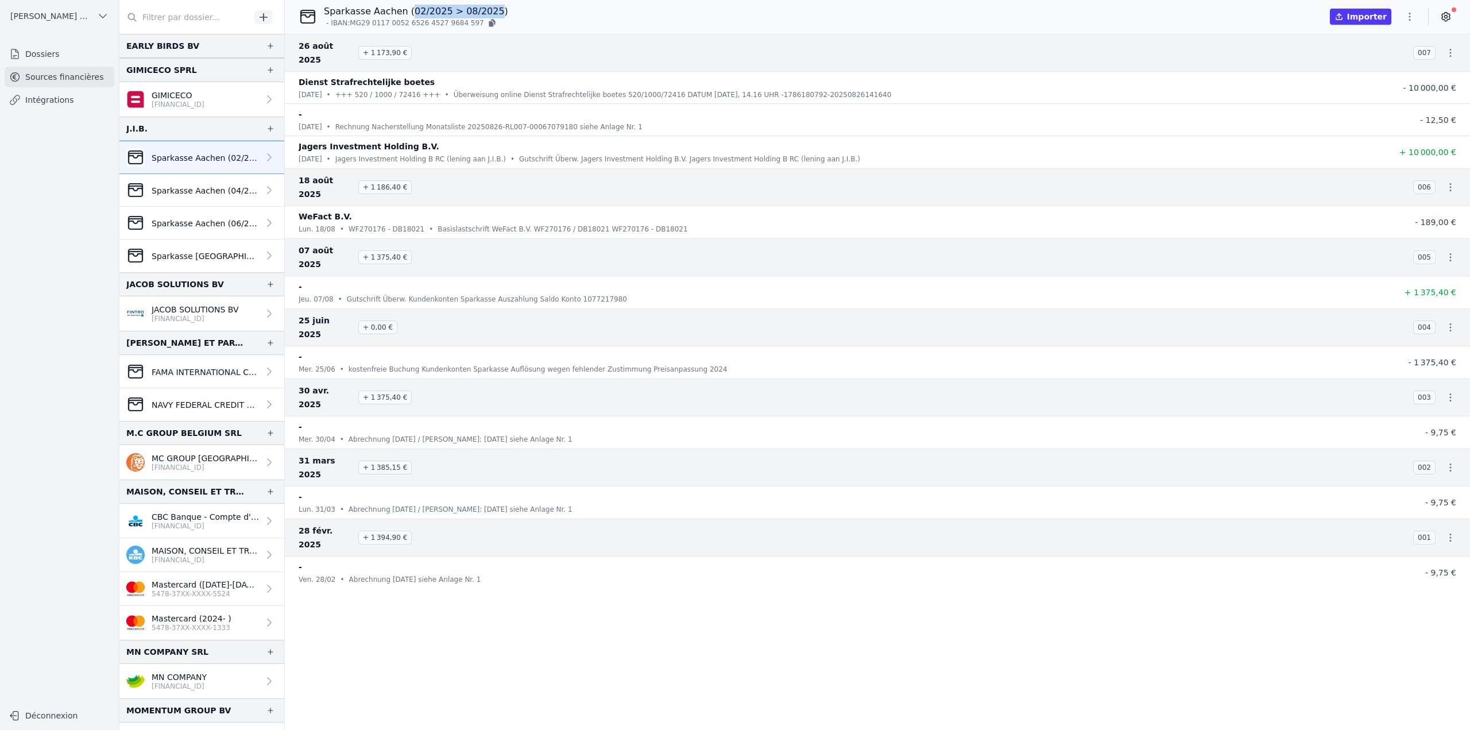
drag, startPoint x: 404, startPoint y: 11, endPoint x: 485, endPoint y: 10, distance: 80.4
click at [485, 10] on p "Sparkasse Aachen (02/2025 > 08/2025)" at bounding box center [416, 12] width 184 height 14
copy p "02/2025 > 08/2025"
click at [221, 202] on link "Sparkasse Aachen (04/2023 > 04/2024)" at bounding box center [201, 190] width 165 height 33
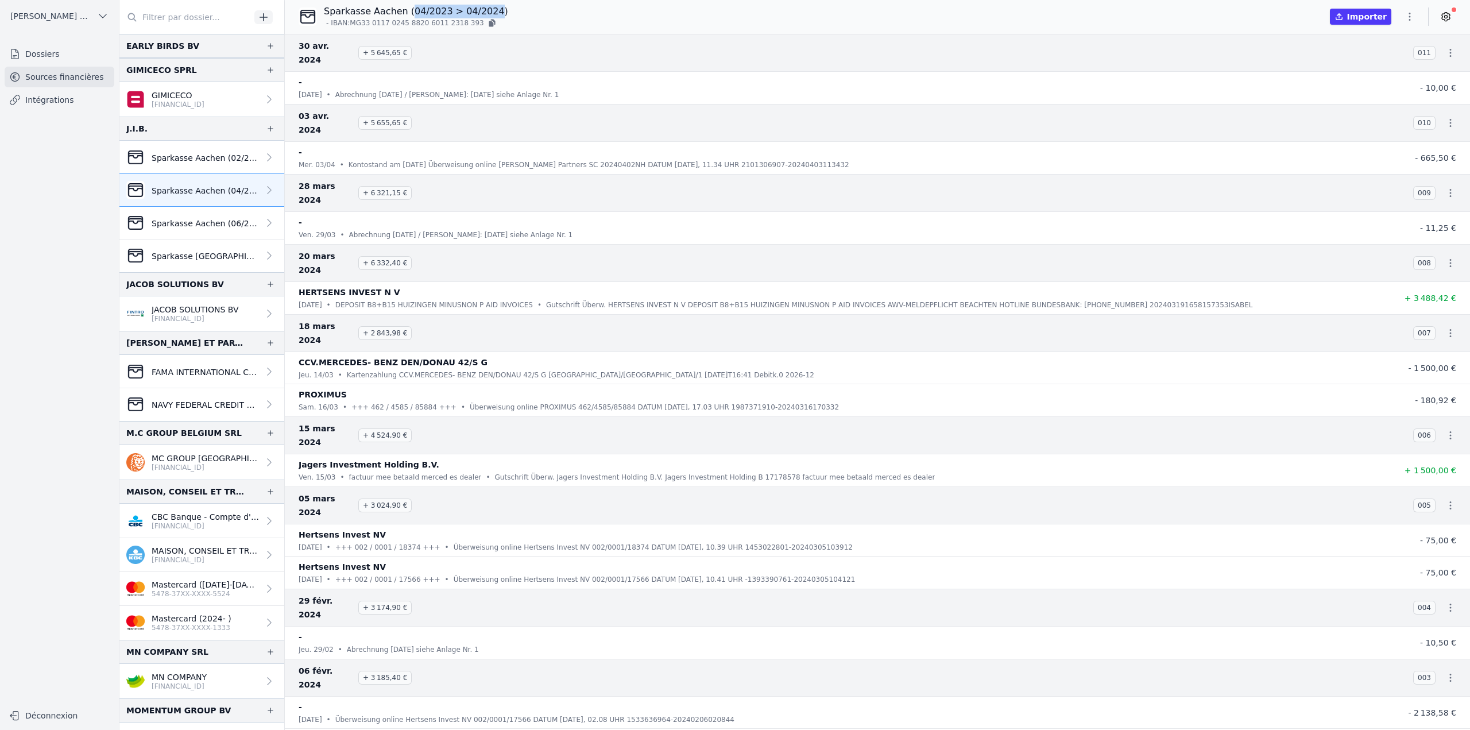
drag, startPoint x: 446, startPoint y: 14, endPoint x: 484, endPoint y: 11, distance: 38.0
click at [484, 11] on p "Sparkasse Aachen (04/2023 > 04/2024)" at bounding box center [416, 12] width 184 height 14
copy p "04/2023 > 04/2024"
click at [238, 229] on div "Sparkasse Aachen (06/2024 >07/2024)" at bounding box center [192, 223] width 133 height 18
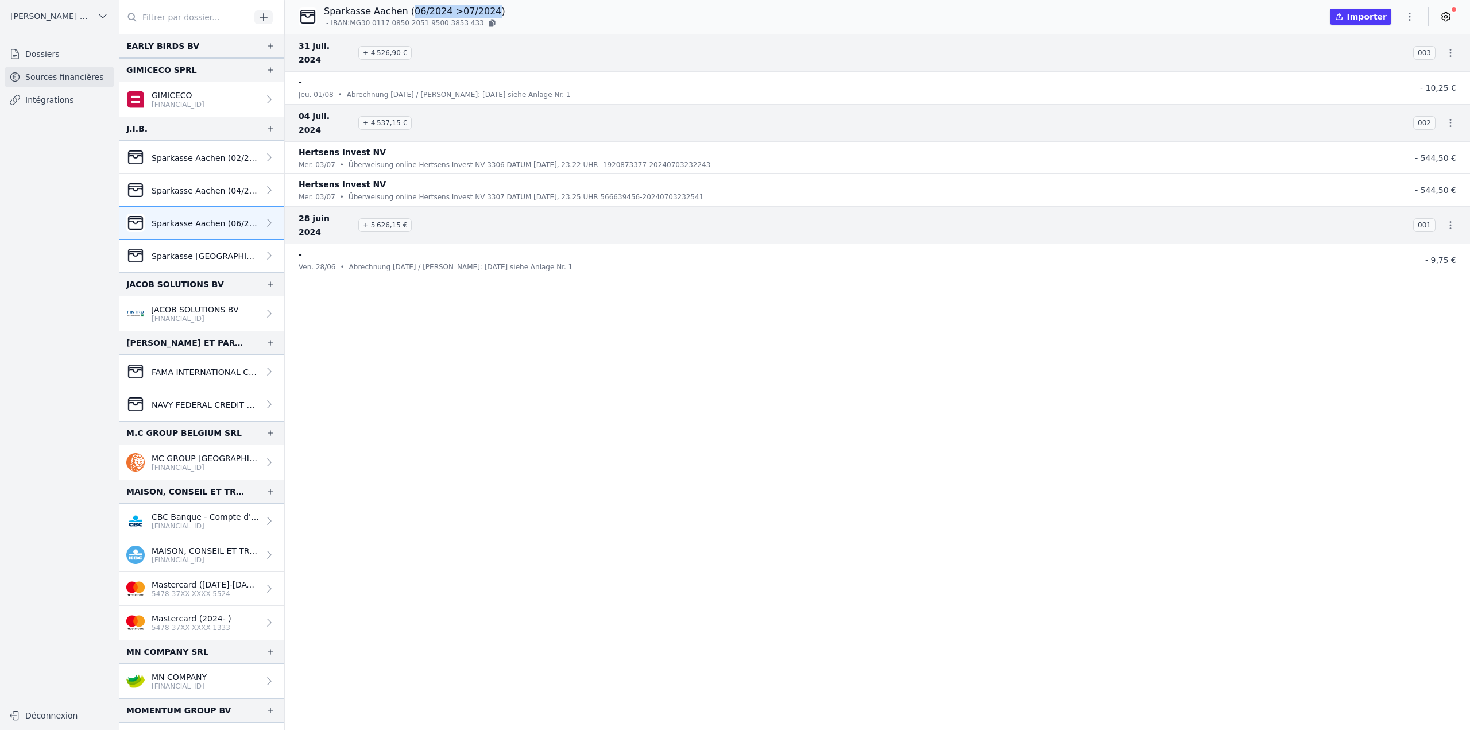
drag, startPoint x: 405, startPoint y: 12, endPoint x: 480, endPoint y: 13, distance: 75.2
click at [480, 13] on p "Sparkasse Aachen (06/2024 >07/2024)" at bounding box center [414, 12] width 181 height 14
copy p "06/2024 >07/2024"
click at [181, 254] on p "Sparkasse Aachen (09/2024 > 12/2024)" at bounding box center [205, 255] width 107 height 11
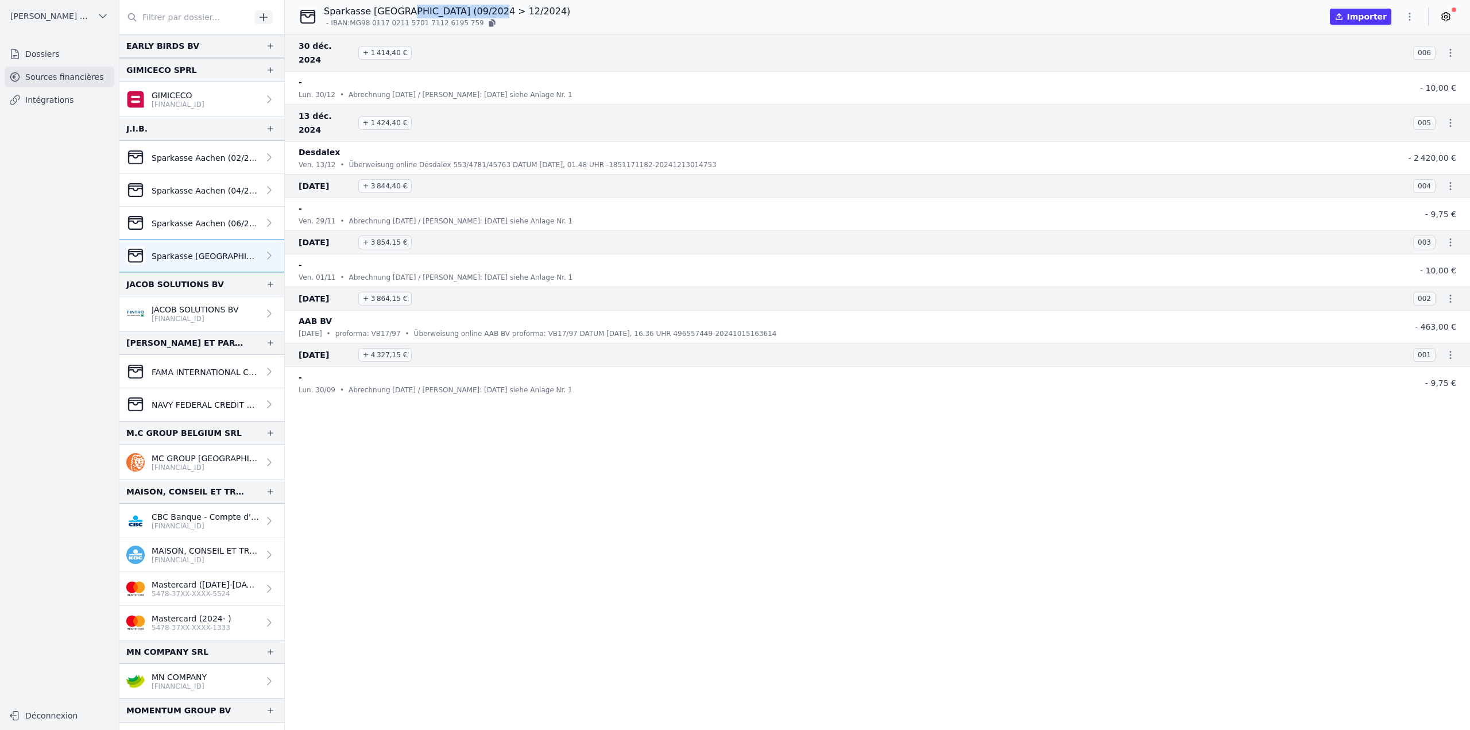
drag, startPoint x: 402, startPoint y: 12, endPoint x: 481, endPoint y: 7, distance: 79.4
click at [481, 7] on p "Sparkasse Aachen (09/2024 > 12/2024)" at bounding box center [447, 12] width 246 height 14
copy p "(09/2024 > 12/2024"
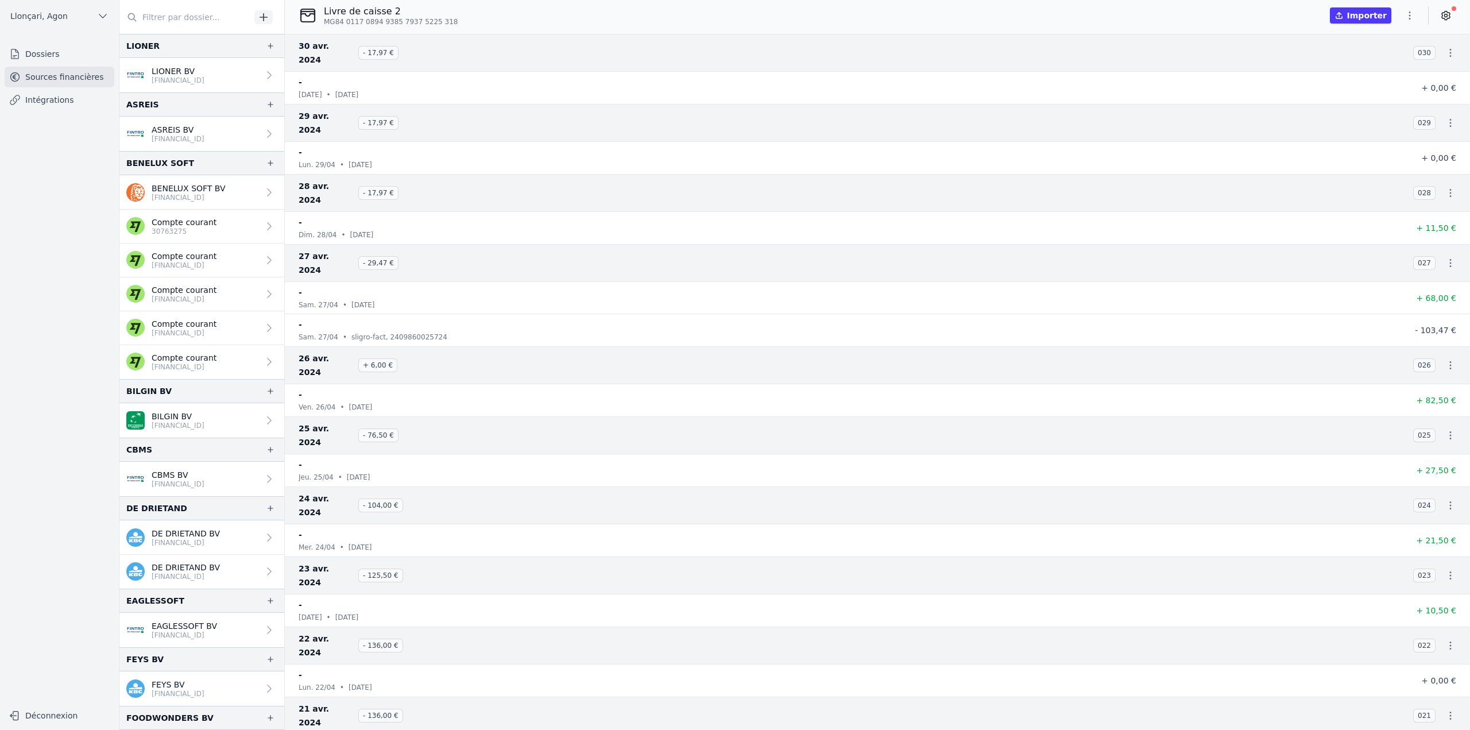
click at [60, 59] on link "Dossiers" at bounding box center [60, 54] width 110 height 21
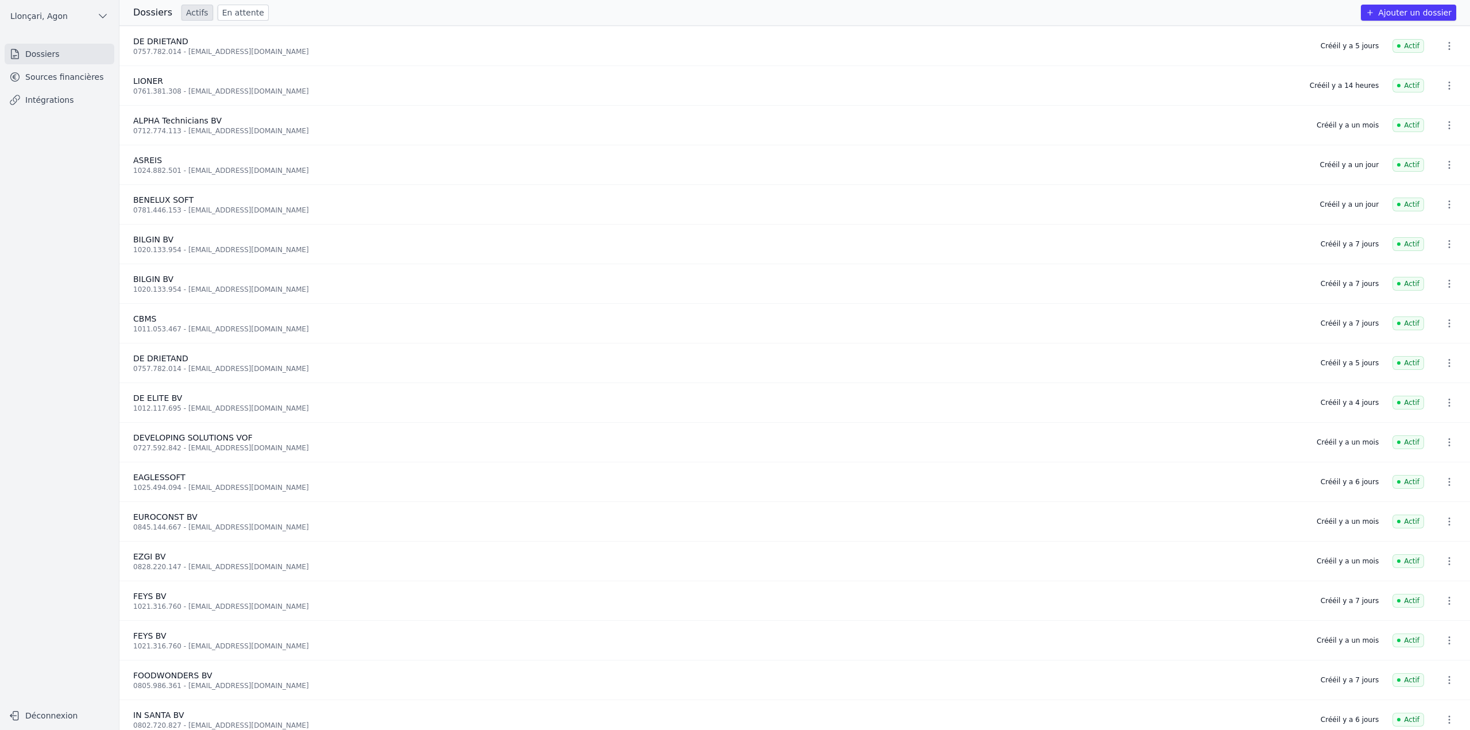
scroll to position [57, 0]
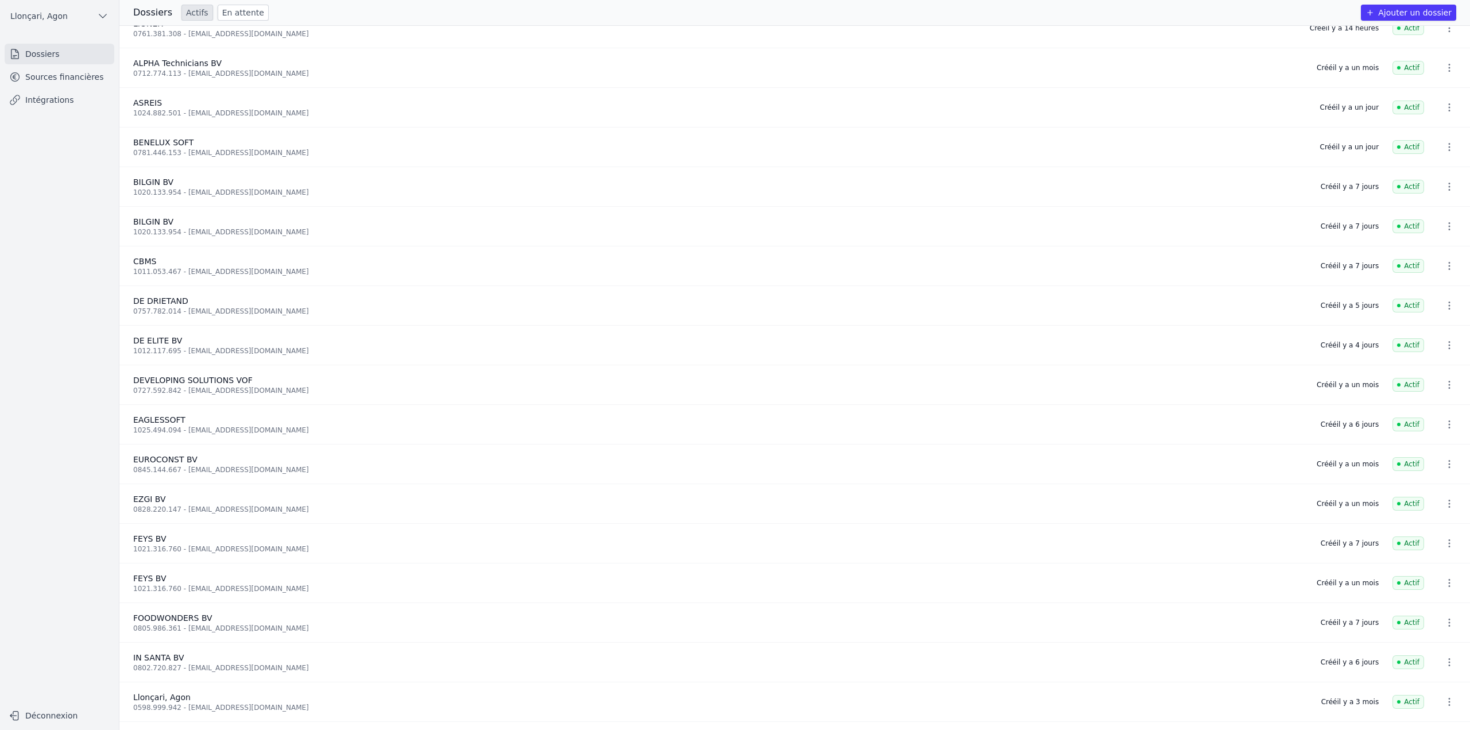
drag, startPoint x: 1320, startPoint y: 345, endPoint x: 1386, endPoint y: 345, distance: 65.5
click at [1386, 345] on li "DE ELITE BV 1012.117.695 - [EMAIL_ADDRESS][DOMAIN_NAME] Créé il y a 4 jours Act…" at bounding box center [794, 346] width 1351 height 40
copy li "Créé il y a 4 jours"
